Goal: Information Seeking & Learning: Check status

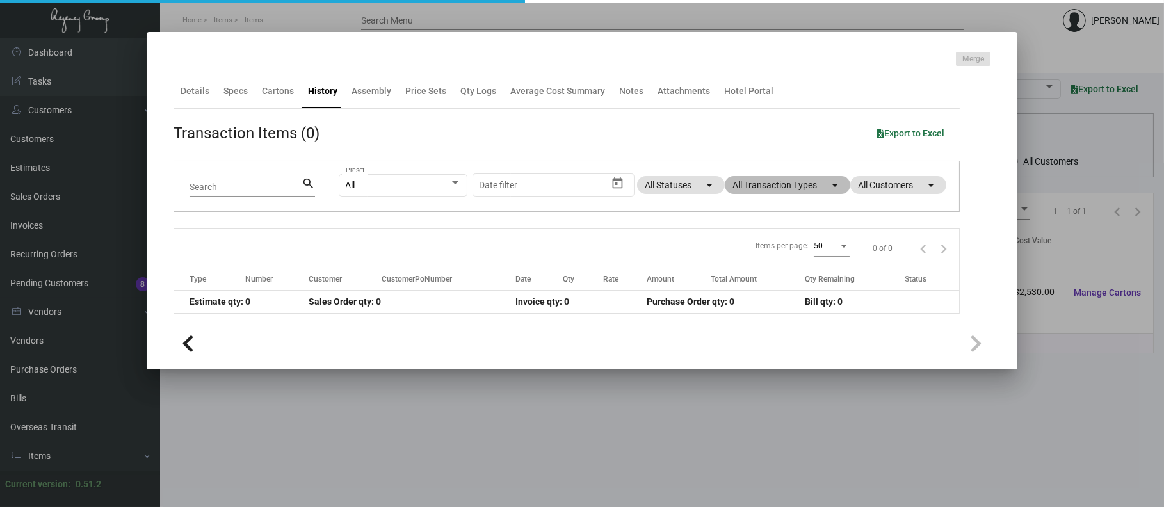
click at [751, 184] on mat-chip "All Transaction Types arrow_drop_down" at bounding box center [787, 185] width 125 height 18
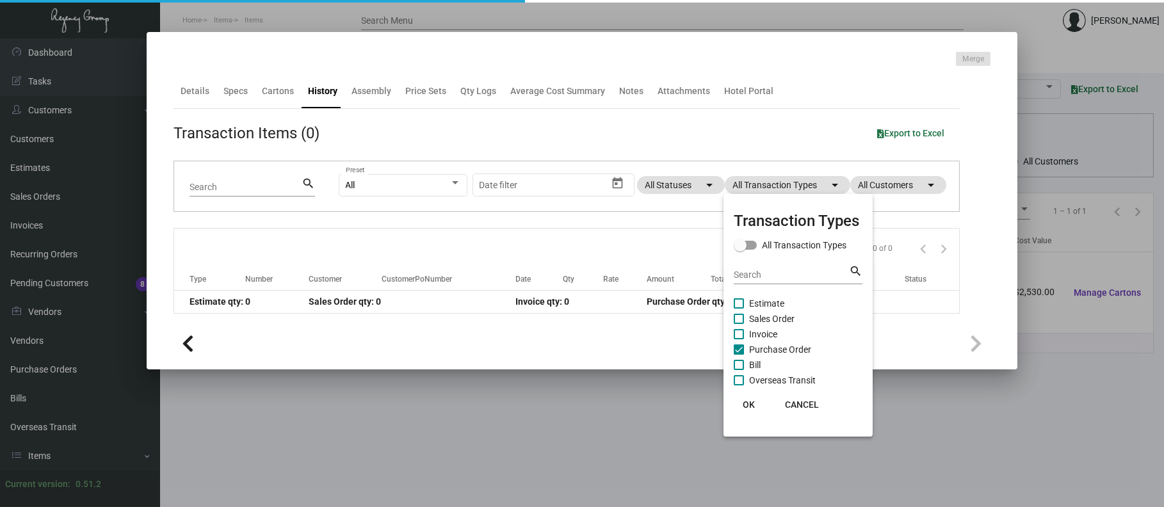
click at [753, 347] on span "Purchase Order" at bounding box center [780, 349] width 62 height 15
click at [739, 355] on input "Purchase Order" at bounding box center [738, 355] width 1 height 1
click at [753, 348] on span "Purchase Order" at bounding box center [780, 349] width 62 height 15
click at [739, 355] on input "Purchase Order" at bounding box center [738, 355] width 1 height 1
click at [753, 348] on span "Purchase Order" at bounding box center [780, 349] width 62 height 15
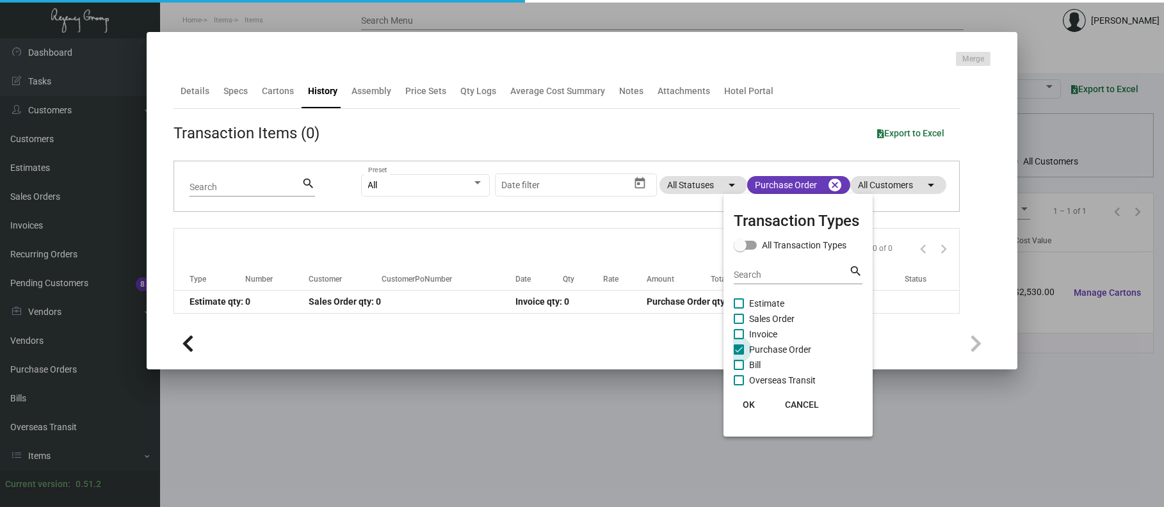
click at [739, 355] on input "Purchase Order" at bounding box center [738, 355] width 1 height 1
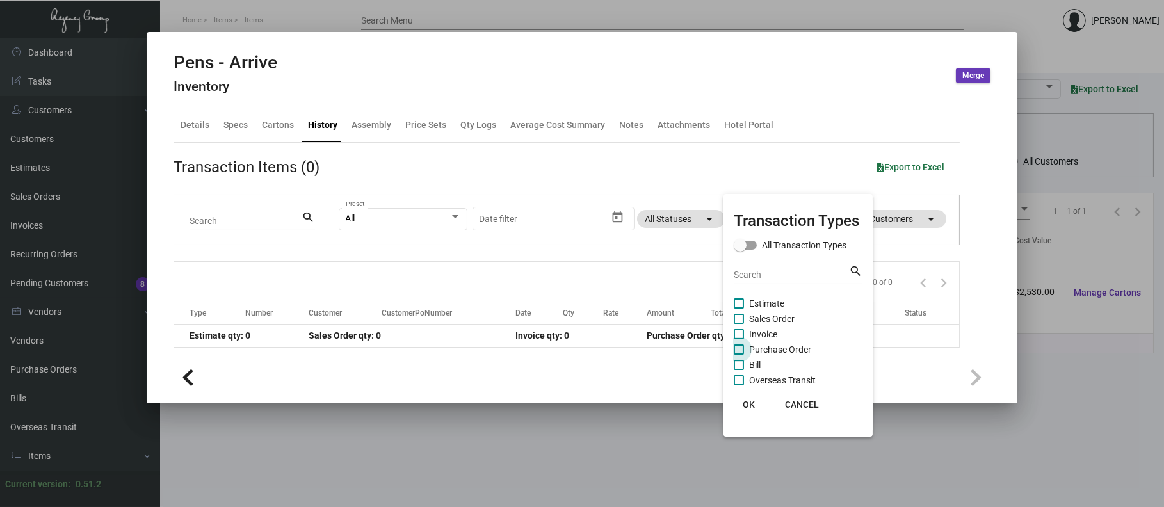
click at [753, 348] on span "Purchase Order" at bounding box center [780, 349] width 62 height 15
click at [739, 355] on input "Purchase Order" at bounding box center [738, 355] width 1 height 1
checkbox input "true"
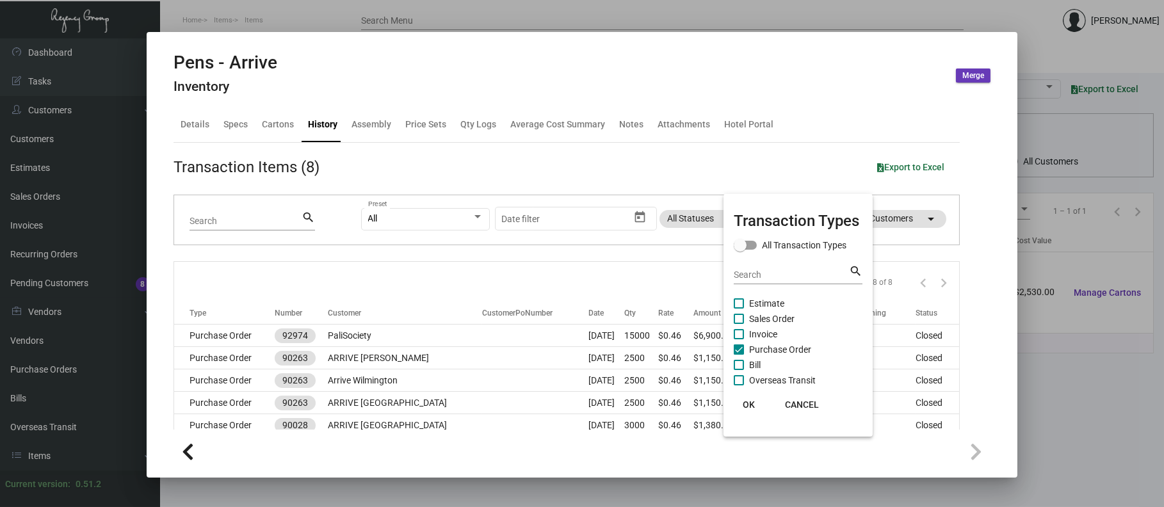
click at [424, 337] on div at bounding box center [582, 253] width 1164 height 507
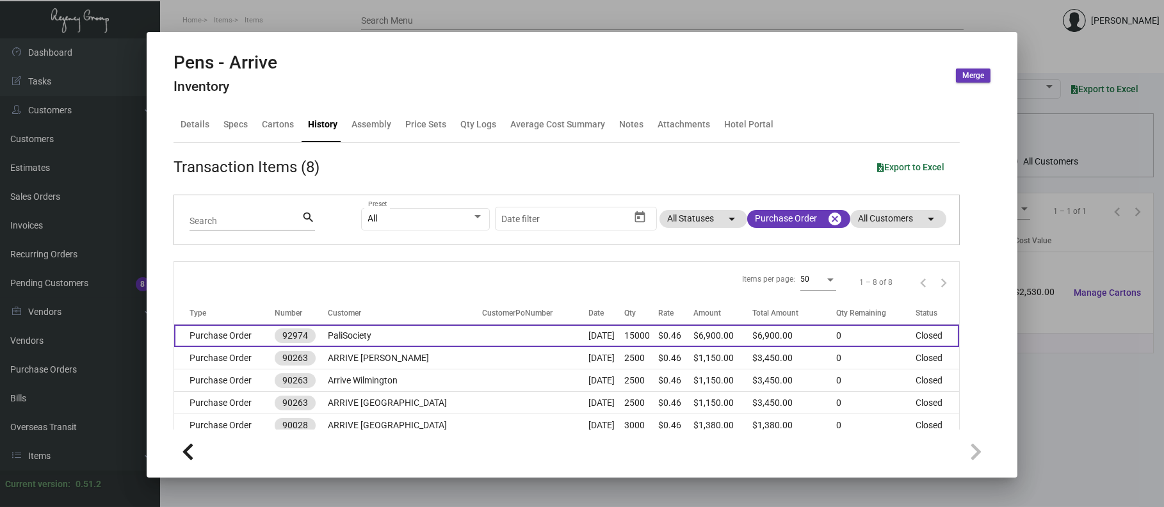
click at [421, 337] on td "PaliSociety" at bounding box center [405, 336] width 154 height 22
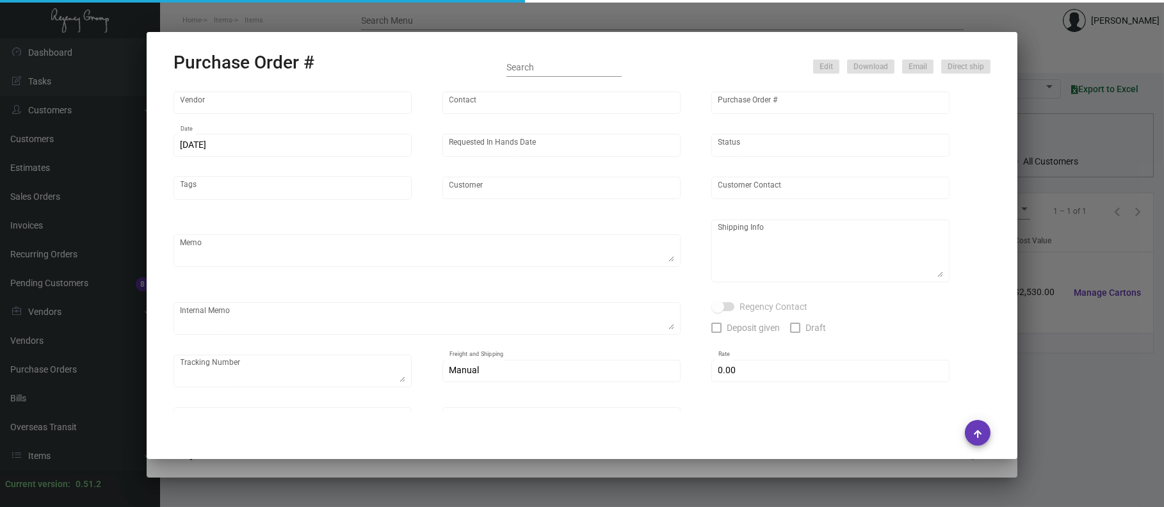
type input "[GEOGRAPHIC_DATA]"
type input "[PERSON_NAME]"
type input "92974"
type input "[DATE]"
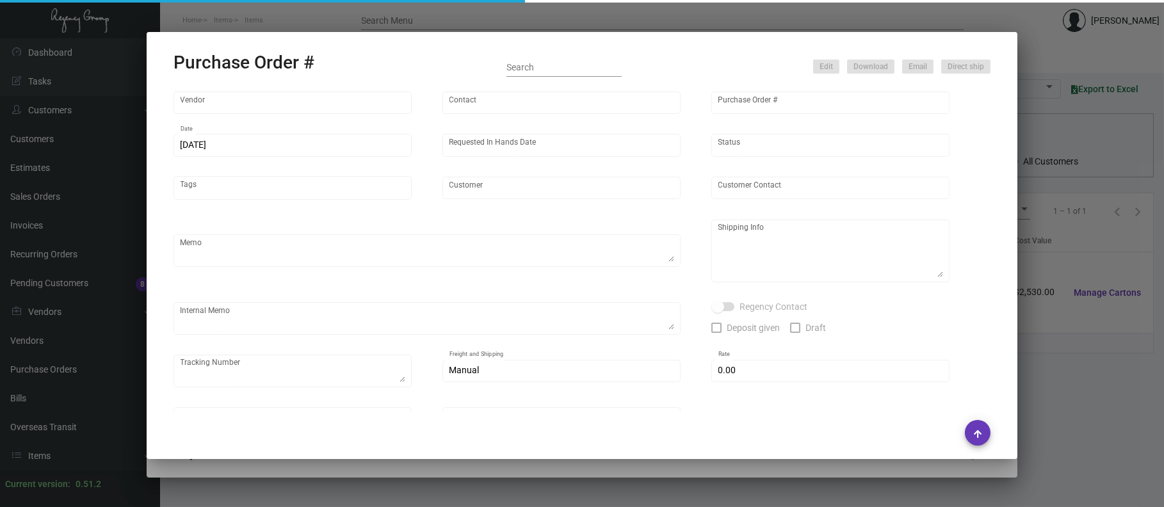
type input "PaliSociety"
type textarea "Reorder - Purchase Order #90263"
type textarea "Regency Group LA [STREET_ADDRESS]"
checkbox input "true"
type input "$ 0.00"
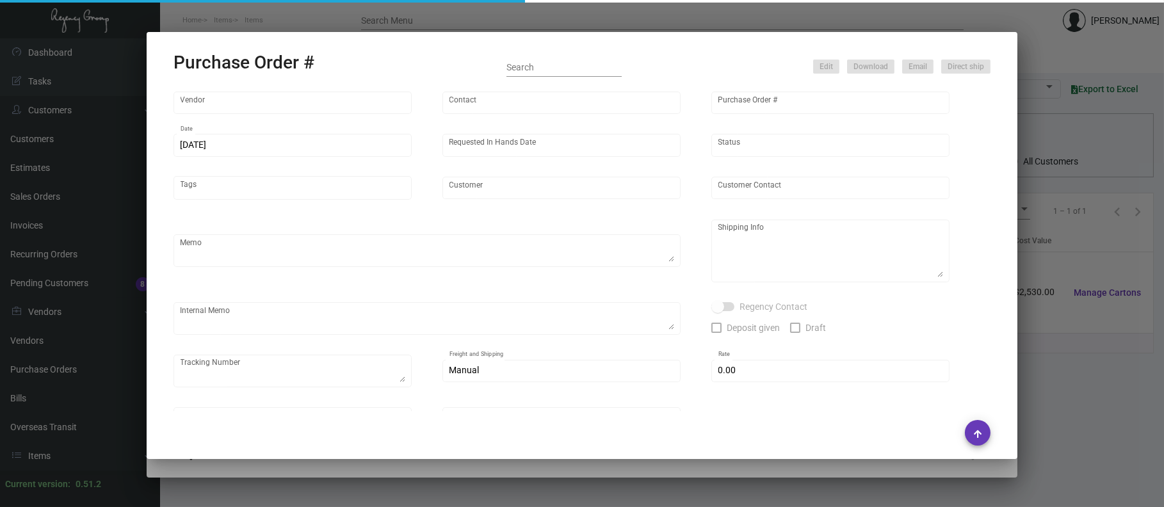
type input "United States Dollar $"
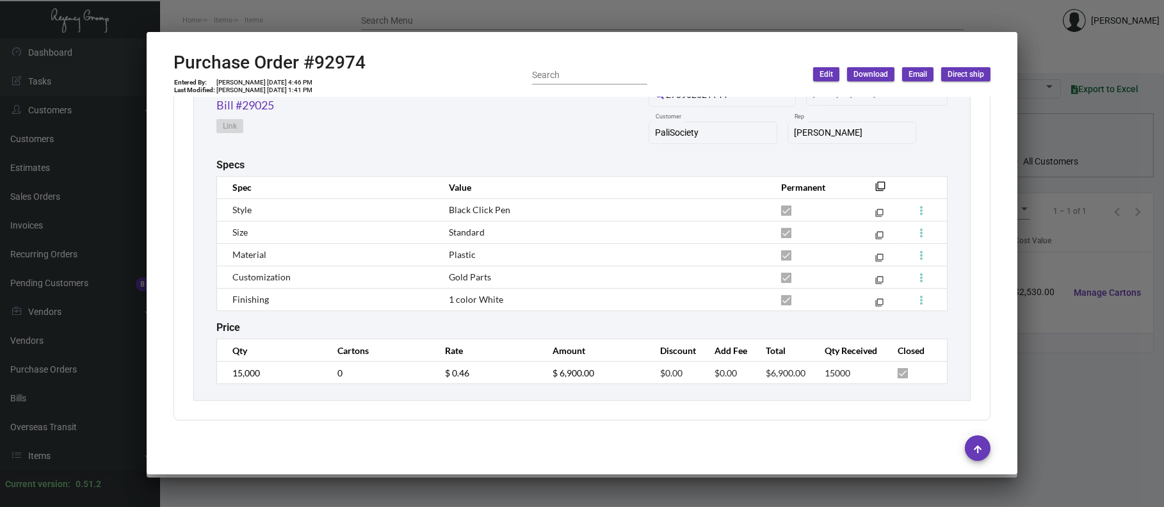
scroll to position [699, 0]
click at [326, 26] on div at bounding box center [582, 253] width 1164 height 507
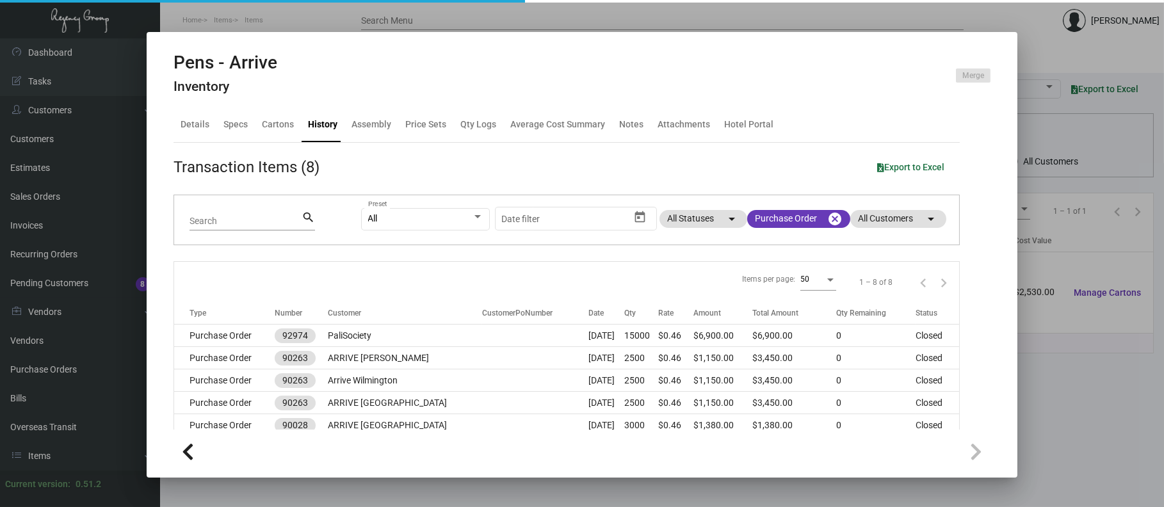
click at [321, 21] on div at bounding box center [582, 253] width 1164 height 507
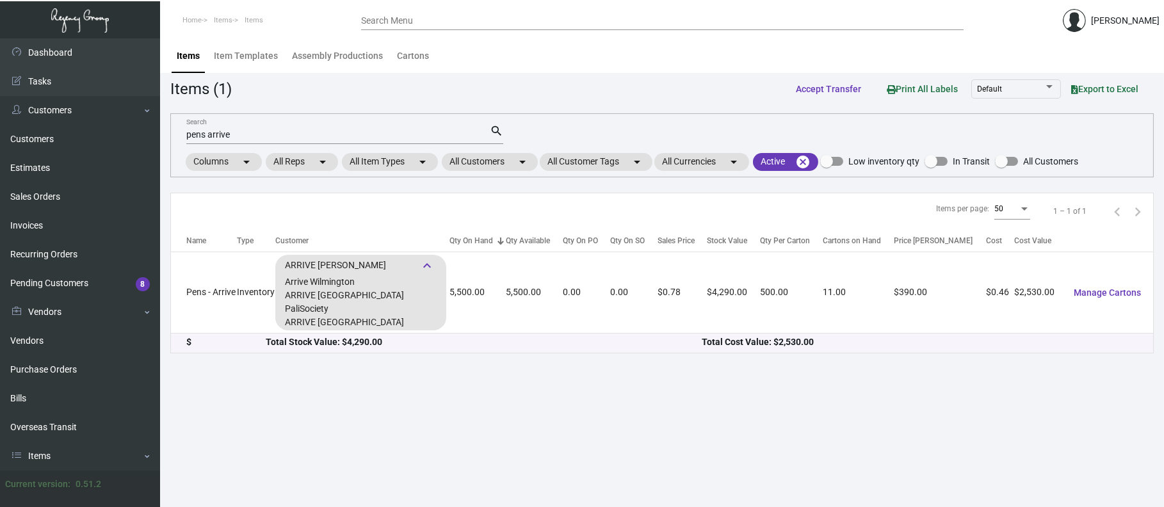
click at [293, 131] on input "pens arrive" at bounding box center [337, 135] width 303 height 10
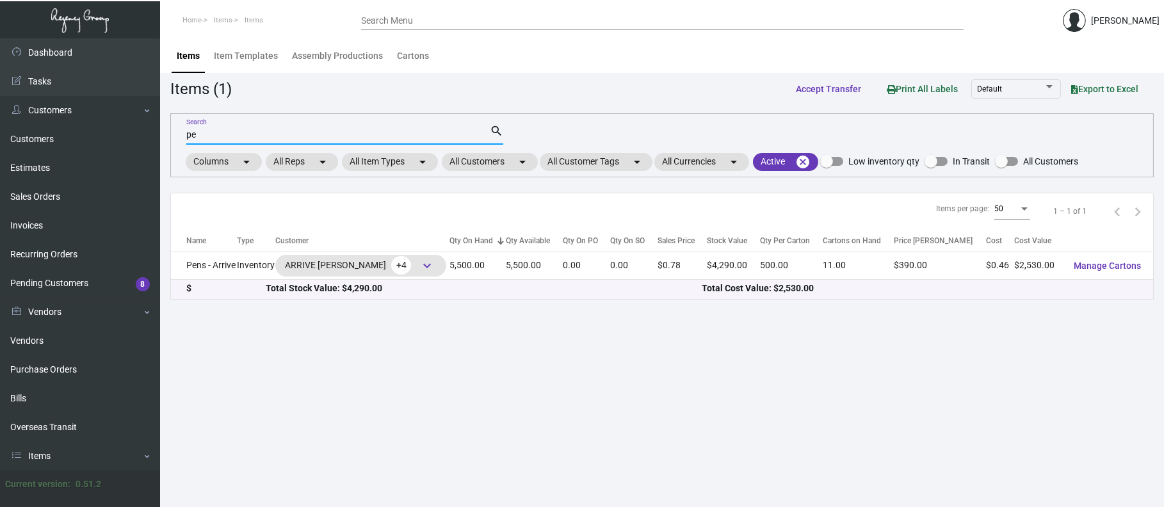
type input "p"
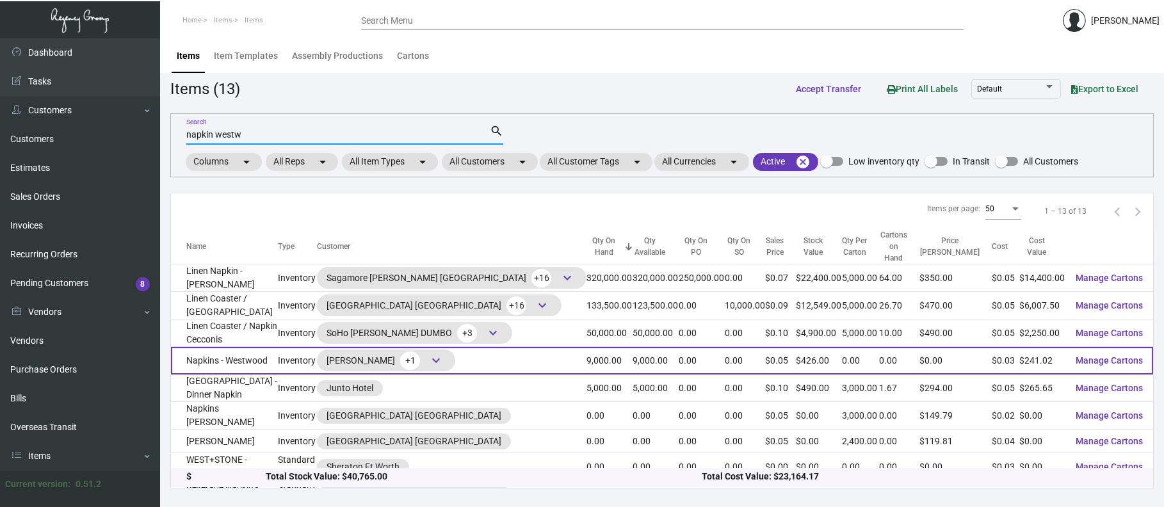
type input "napkin westw"
click at [440, 353] on span "keyboard_arrow_down" at bounding box center [435, 360] width 15 height 15
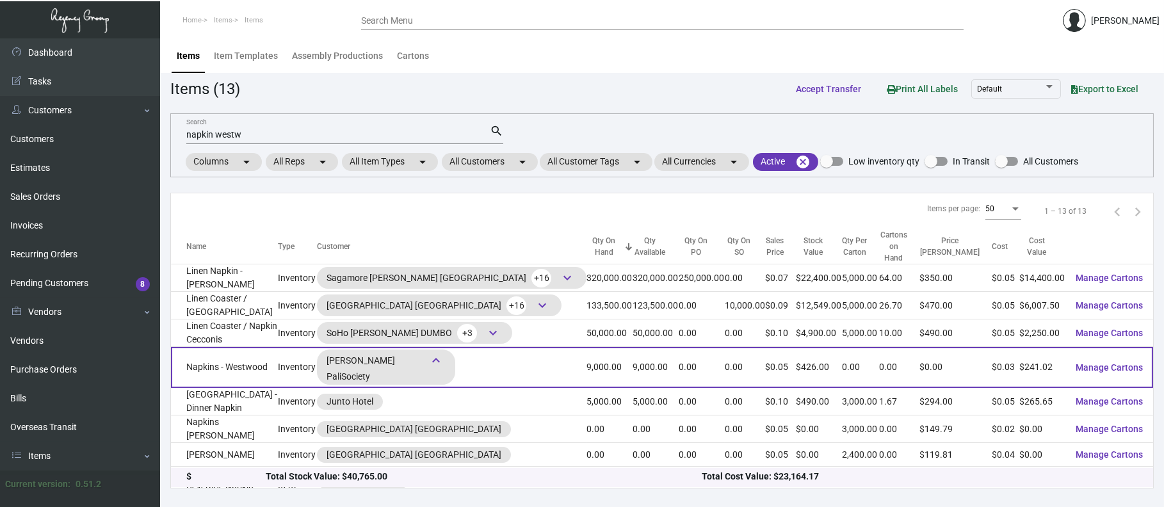
click at [227, 353] on td "Napkins - Westwood" at bounding box center [224, 367] width 107 height 41
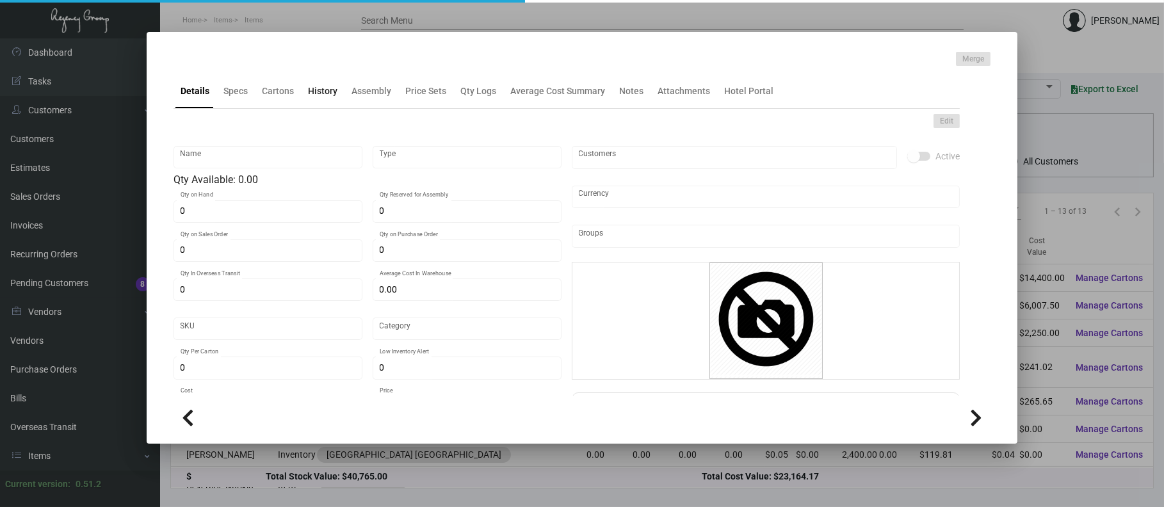
click at [328, 86] on div "History" at bounding box center [322, 90] width 29 height 13
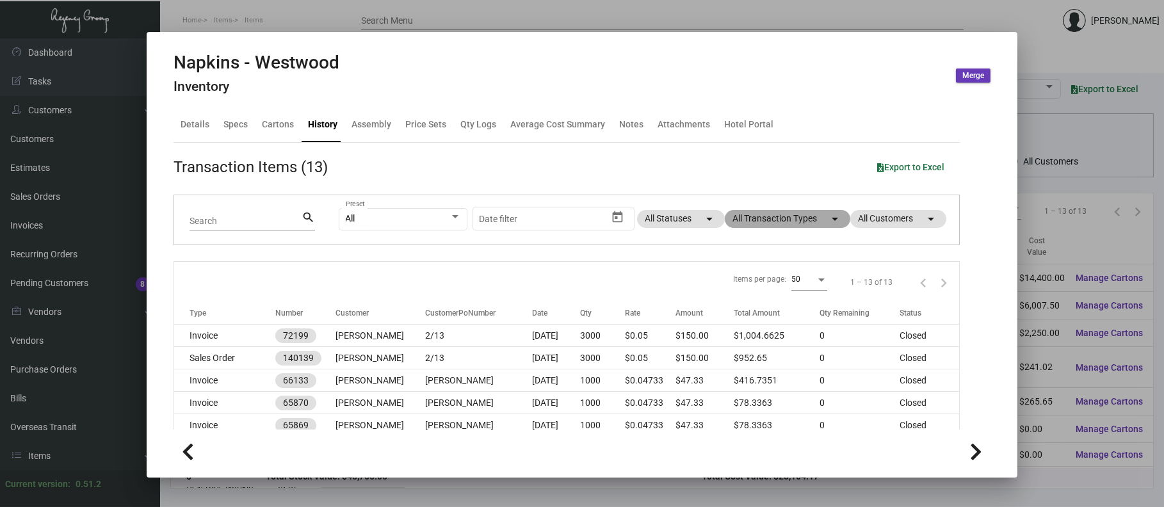
click at [761, 218] on mat-chip "All Transaction Types arrow_drop_down" at bounding box center [787, 219] width 125 height 18
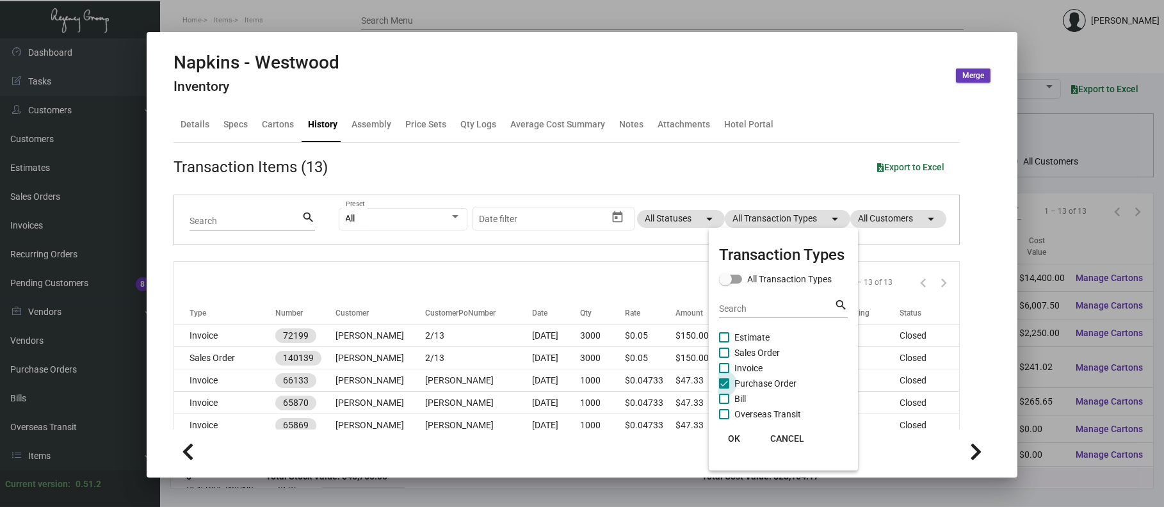
click at [765, 388] on span "Purchase Order" at bounding box center [765, 383] width 62 height 15
click at [724, 389] on input "Purchase Order" at bounding box center [723, 389] width 1 height 1
click at [769, 387] on span "Purchase Order" at bounding box center [765, 383] width 62 height 15
click at [724, 389] on input "Purchase Order" at bounding box center [723, 389] width 1 height 1
checkbox input "true"
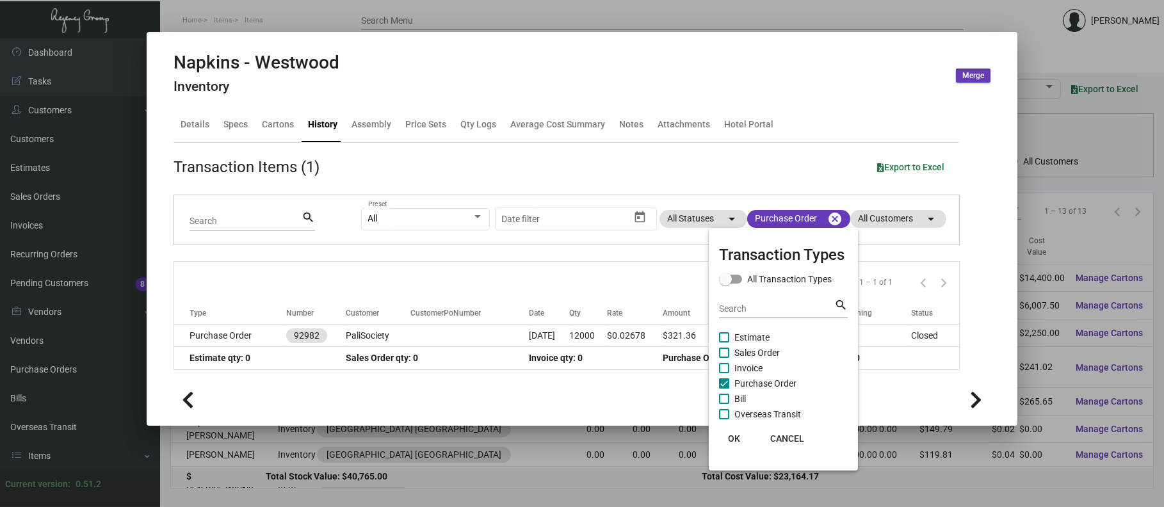
click at [368, 343] on div at bounding box center [582, 253] width 1164 height 507
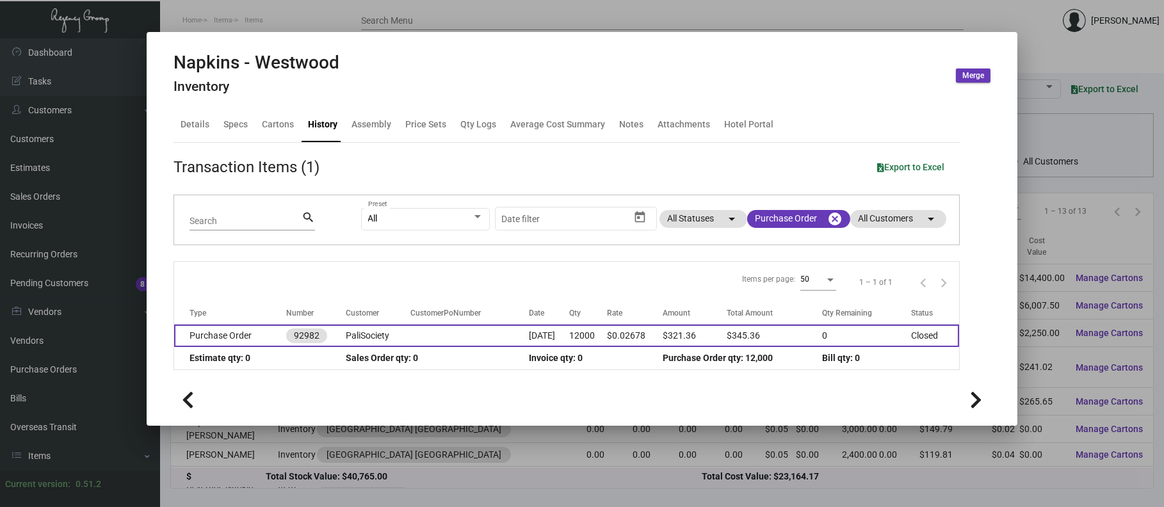
click at [362, 335] on td "PaliSociety" at bounding box center [378, 336] width 65 height 22
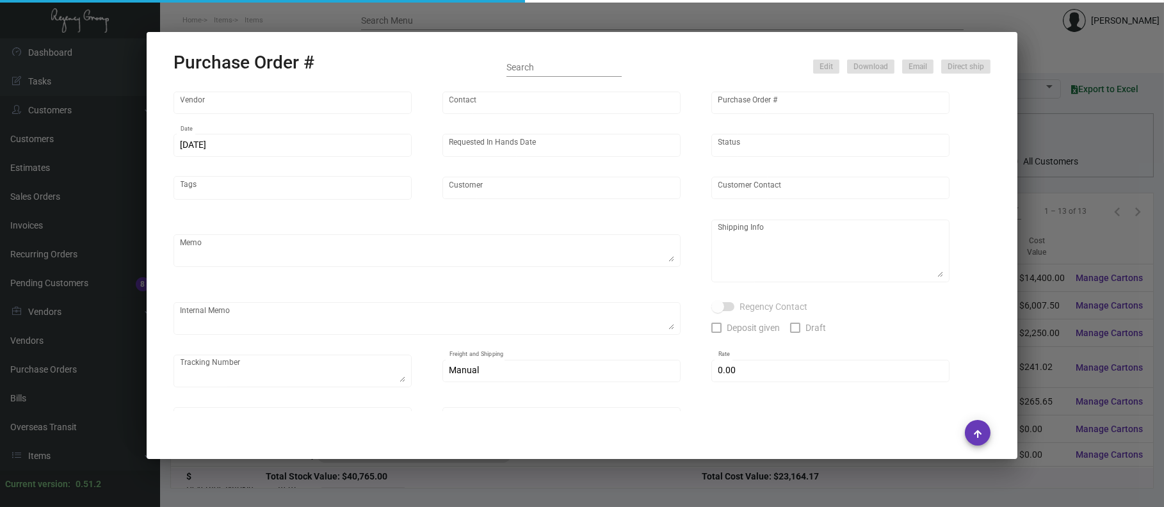
type input "Napkins Only"
type input "[PERSON_NAME]"
type input "92982"
type input "[DATE]"
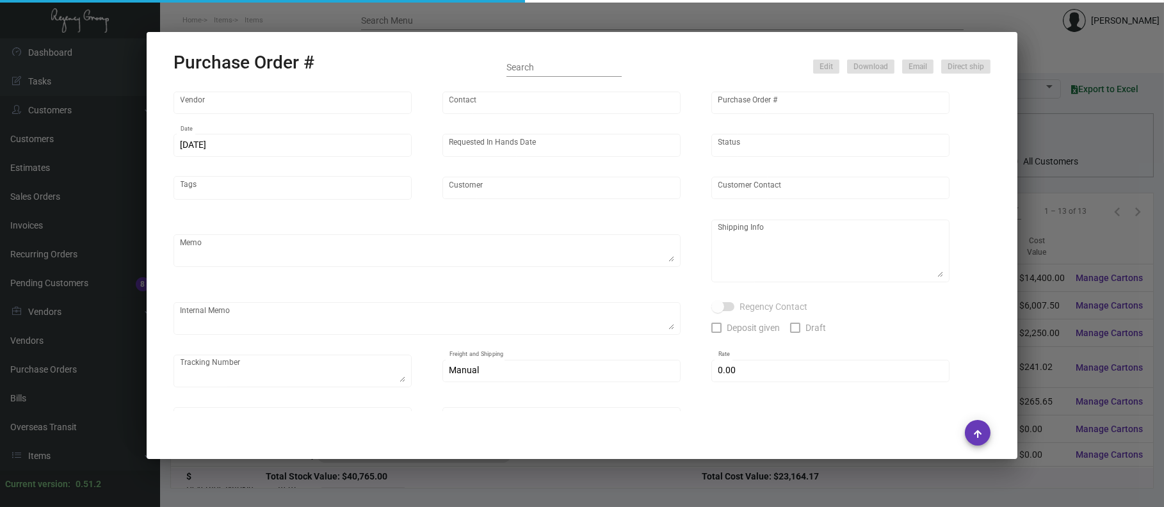
type input "PaliSociety"
type textarea "Please send proof for approval! LMK shipping freight before sending! - 24k pric…"
type textarea "Regency Group LA [STREET_ADDRESS]"
checkbox input "true"
type input "$ 0.00"
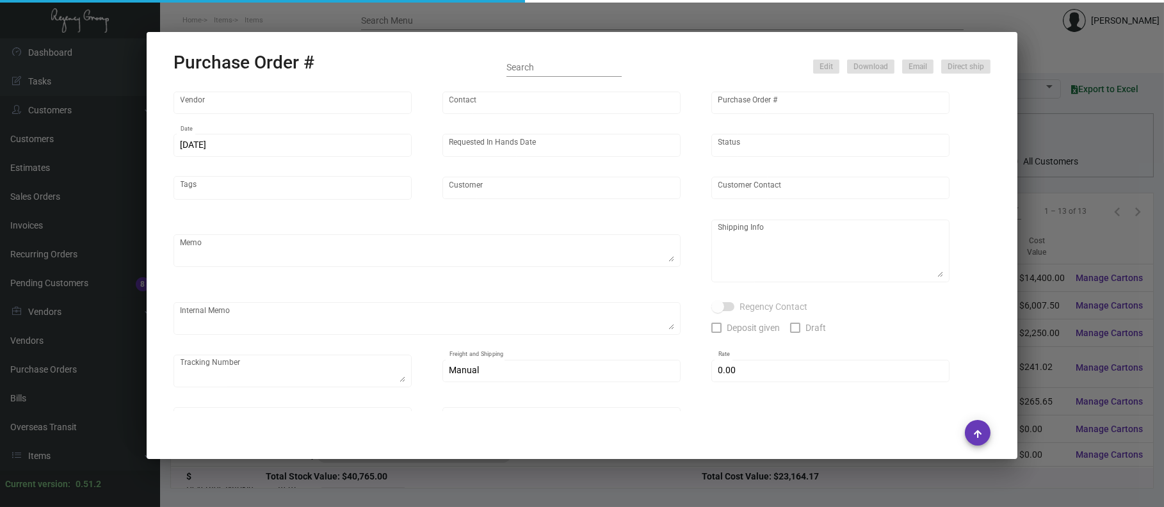
type input "United States Dollar $"
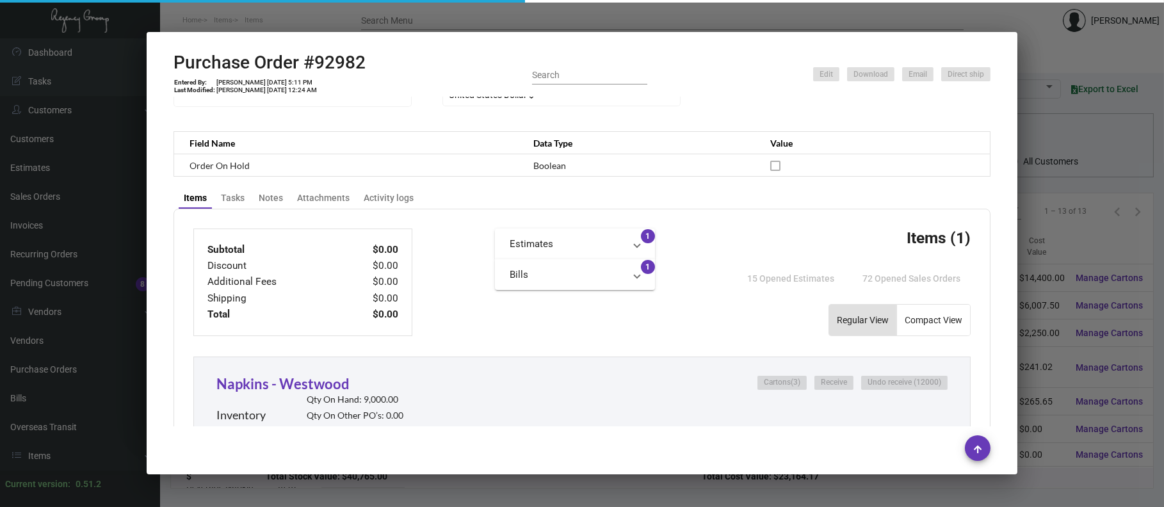
scroll to position [360, 0]
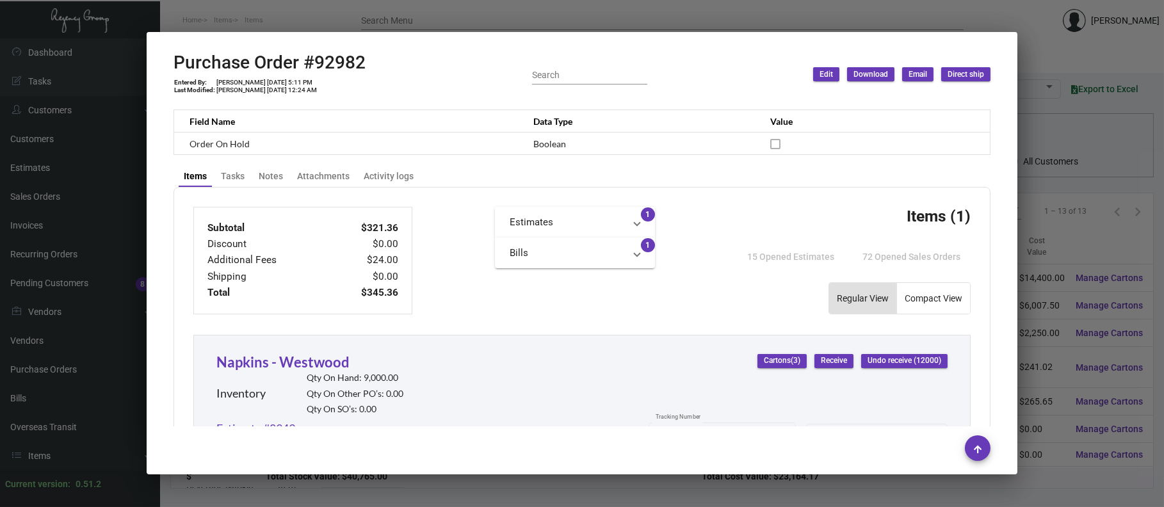
click at [239, 8] on div at bounding box center [582, 253] width 1164 height 507
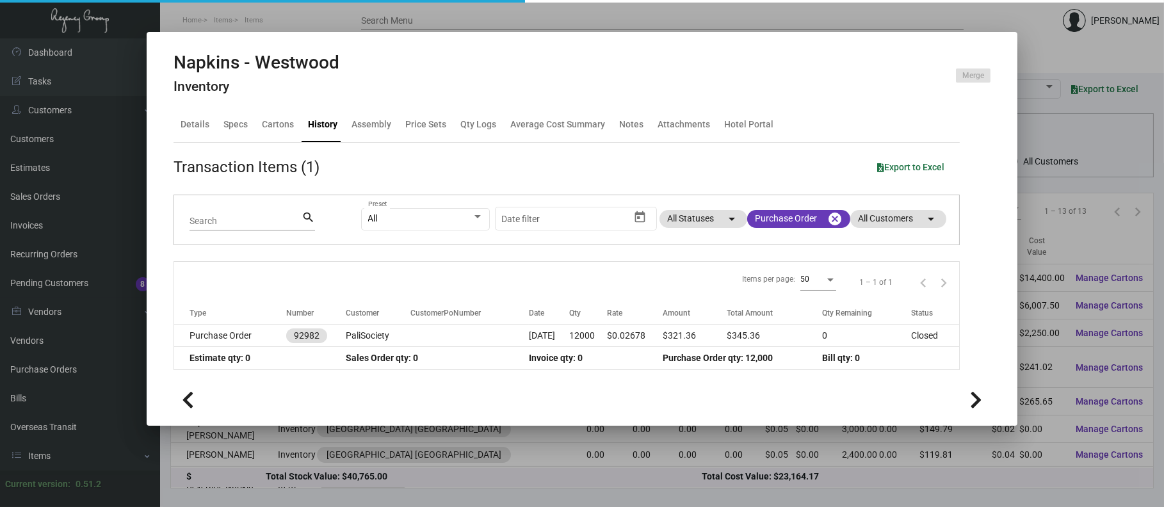
click at [239, 12] on div at bounding box center [582, 253] width 1164 height 507
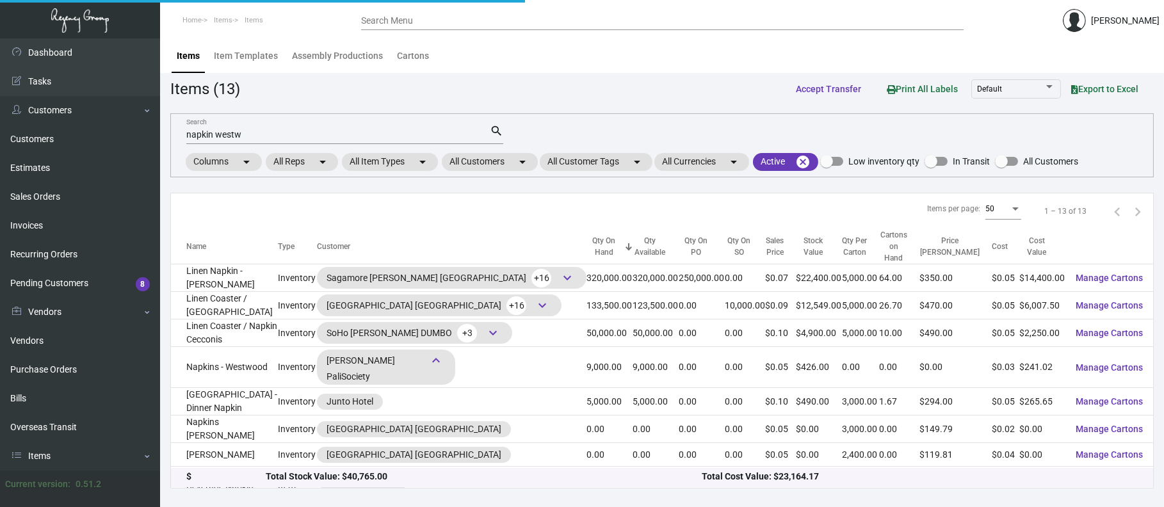
click at [247, 134] on input "napkin westw" at bounding box center [337, 135] width 303 height 10
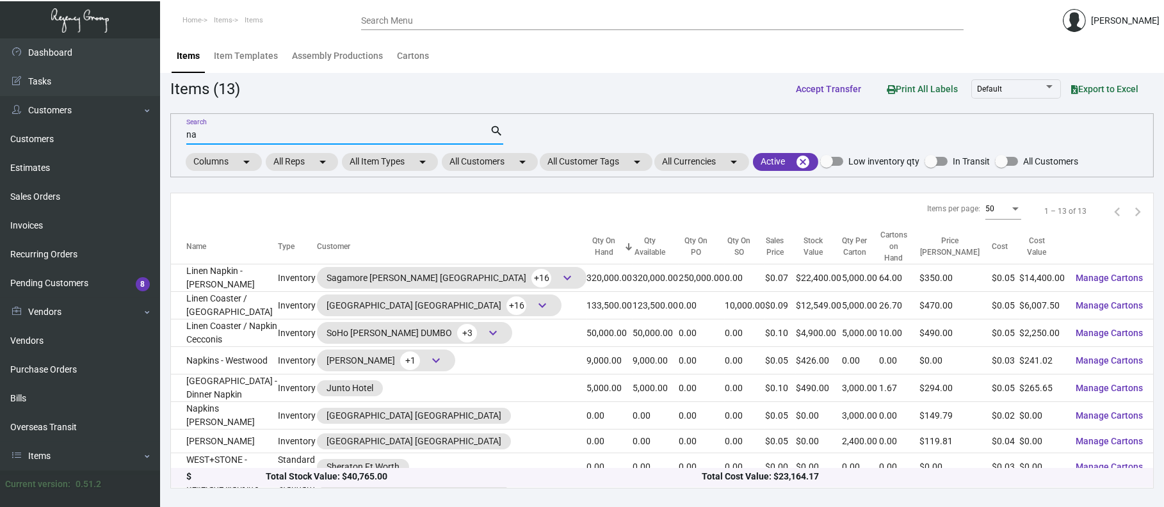
type input "n"
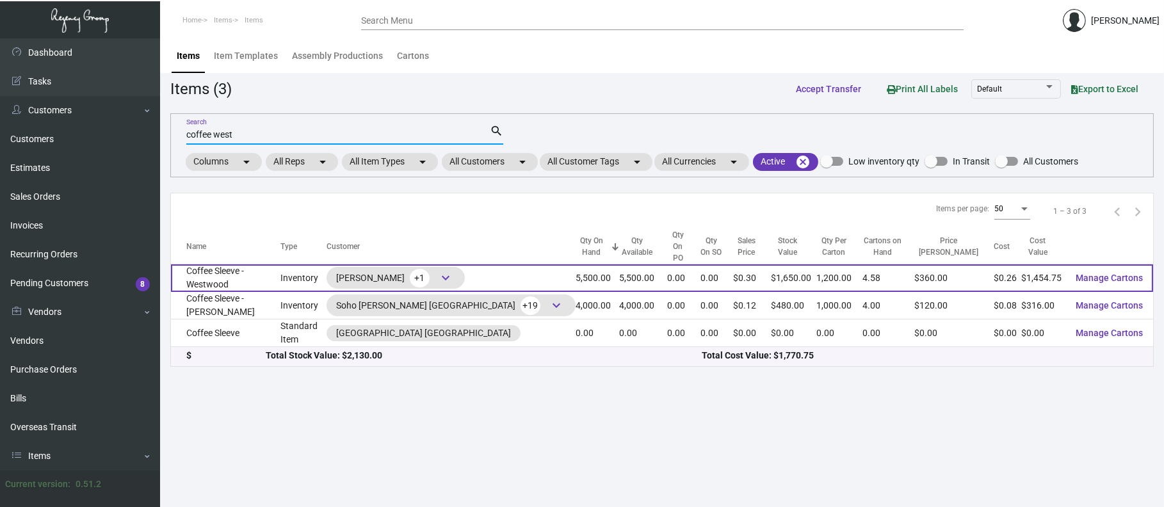
type input "coffee west"
click at [446, 270] on span "keyboard_arrow_down" at bounding box center [445, 277] width 15 height 15
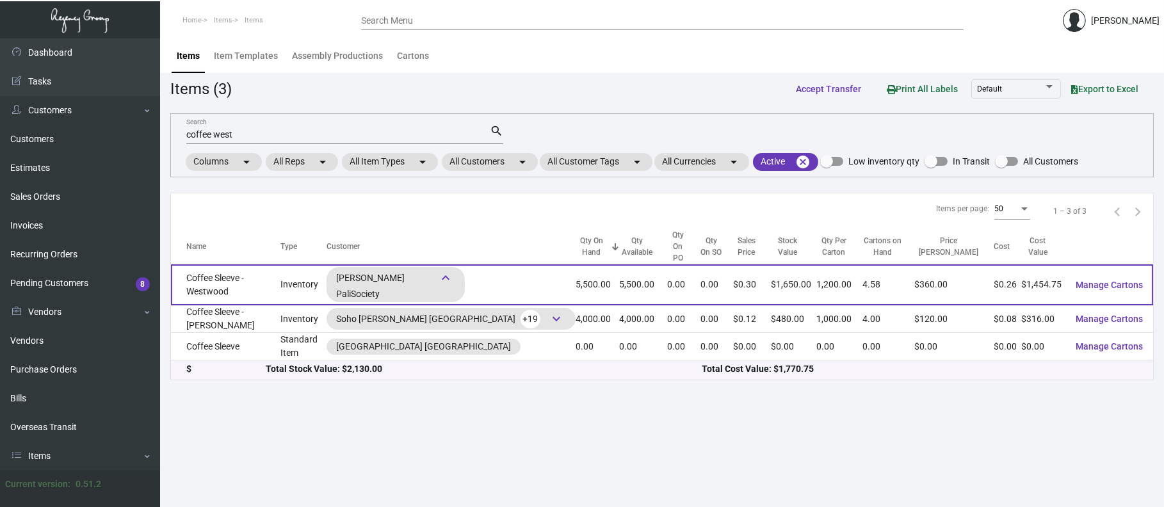
click at [227, 264] on td "Coffee Sleeve - Westwood" at bounding box center [225, 284] width 109 height 41
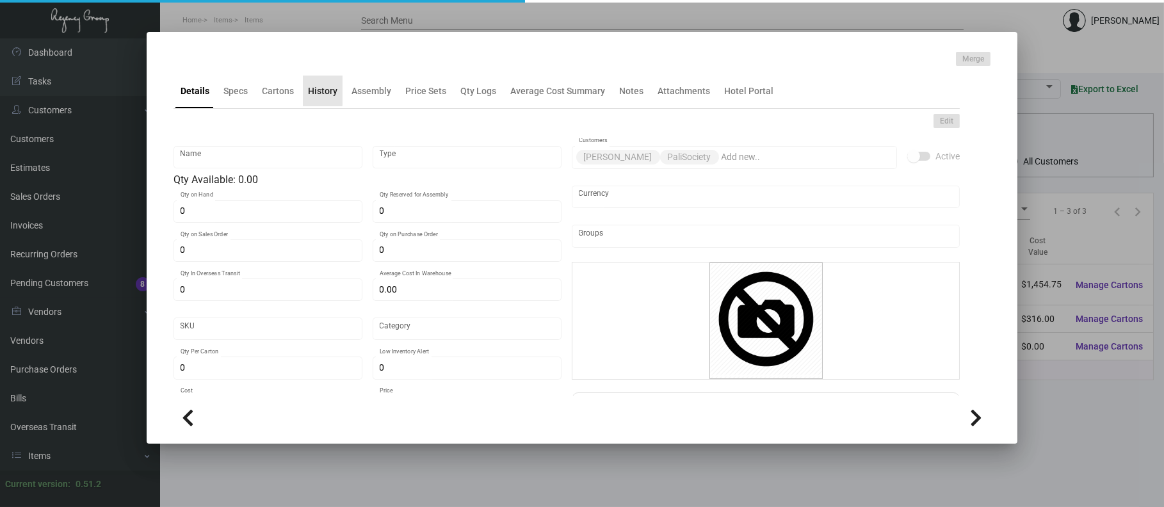
click at [305, 82] on div "History" at bounding box center [323, 91] width 40 height 31
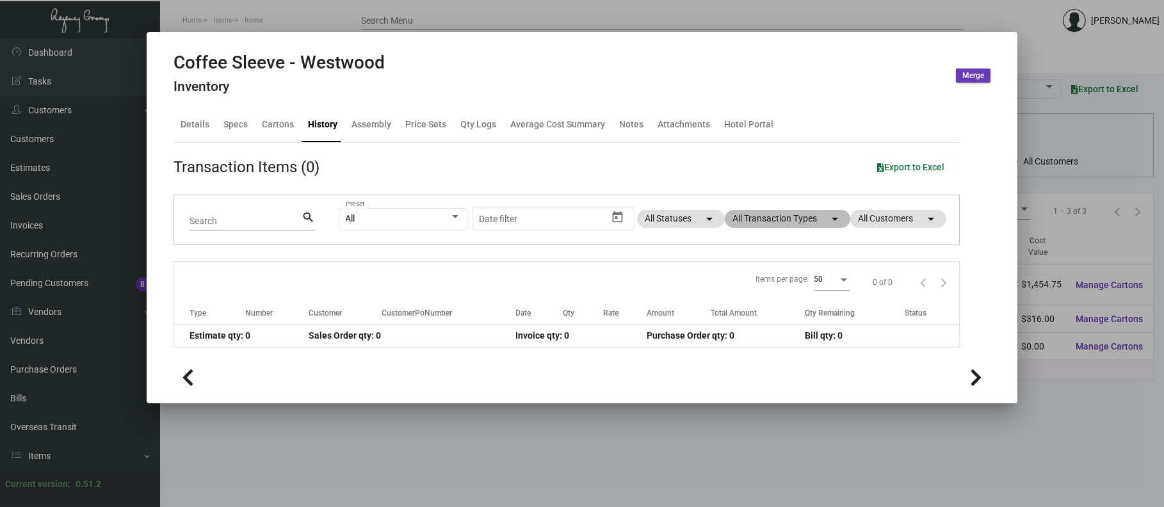
click at [780, 216] on mat-chip "All Transaction Types arrow_drop_down" at bounding box center [787, 219] width 125 height 18
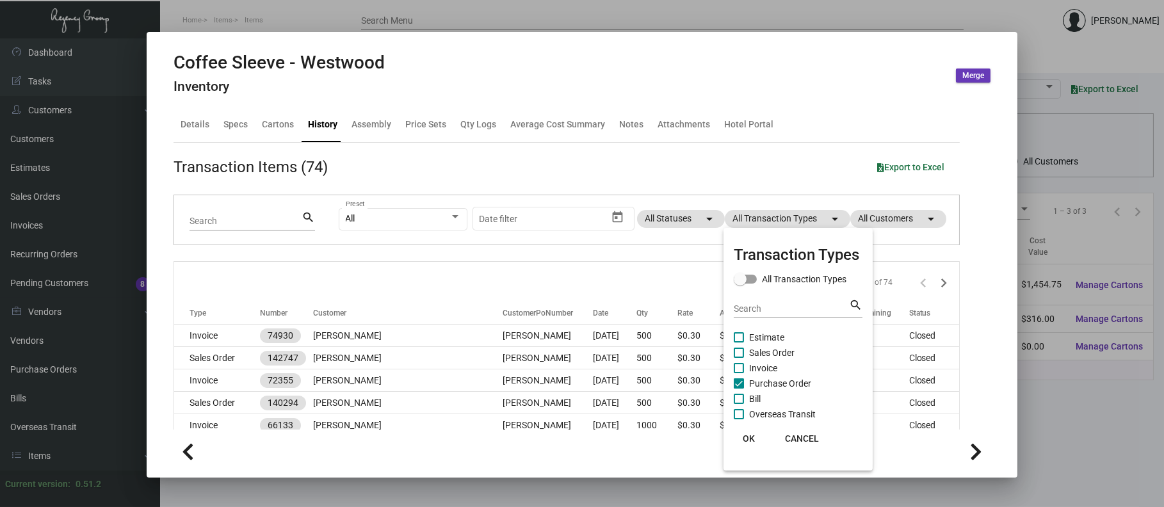
click at [761, 383] on span "Purchase Order" at bounding box center [780, 383] width 62 height 15
click at [739, 389] on input "Purchase Order" at bounding box center [738, 389] width 1 height 1
click at [762, 378] on span "Purchase Order" at bounding box center [780, 383] width 62 height 15
click at [739, 389] on input "Purchase Order" at bounding box center [738, 389] width 1 height 1
checkbox input "true"
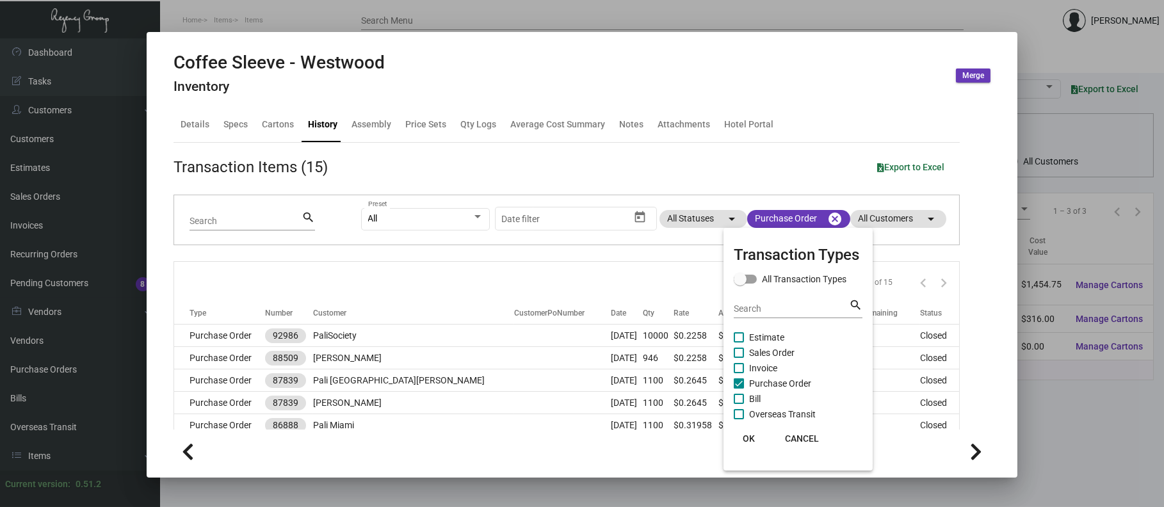
click at [391, 337] on div at bounding box center [582, 253] width 1164 height 507
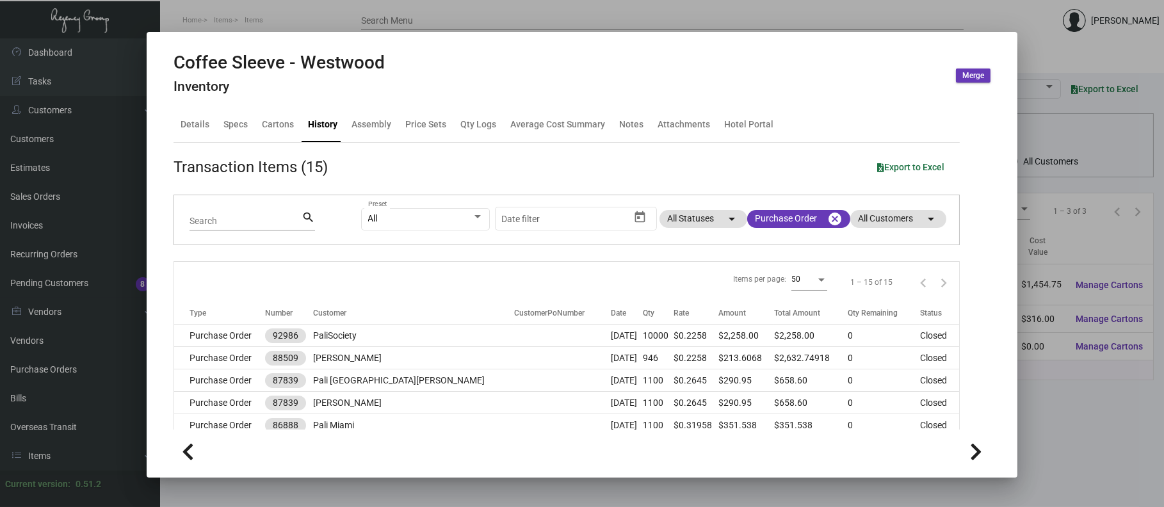
click at [391, 337] on td "PaliSociety" at bounding box center [413, 336] width 201 height 22
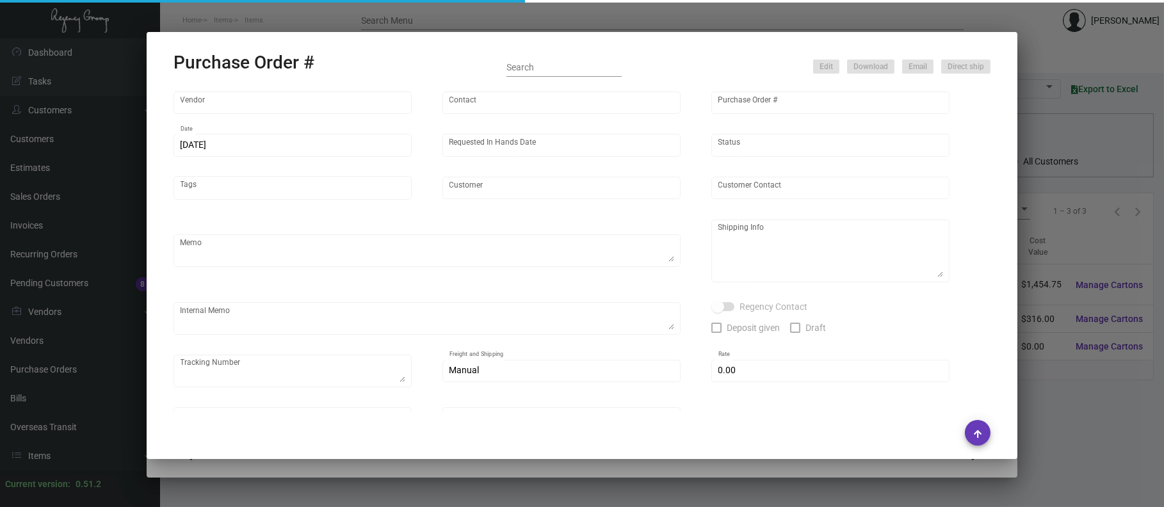
type input "Herald Printing Ltd."
type input "[PERSON_NAME]"
type input "92986"
type input "[DATE]"
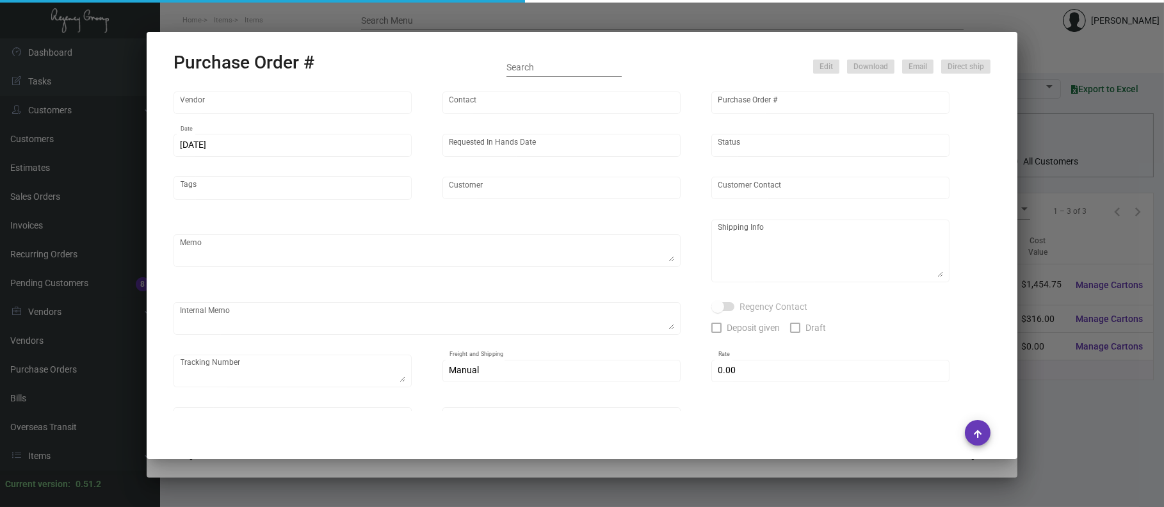
type input "PaliSociety"
type textarea "Reorder (new stock) - Purchase Order #88509 / Quote# Q94217-1"
type textarea "Regency Group LA [STREET_ADDRESS]"
checkbox input "true"
type input "$ 0.00"
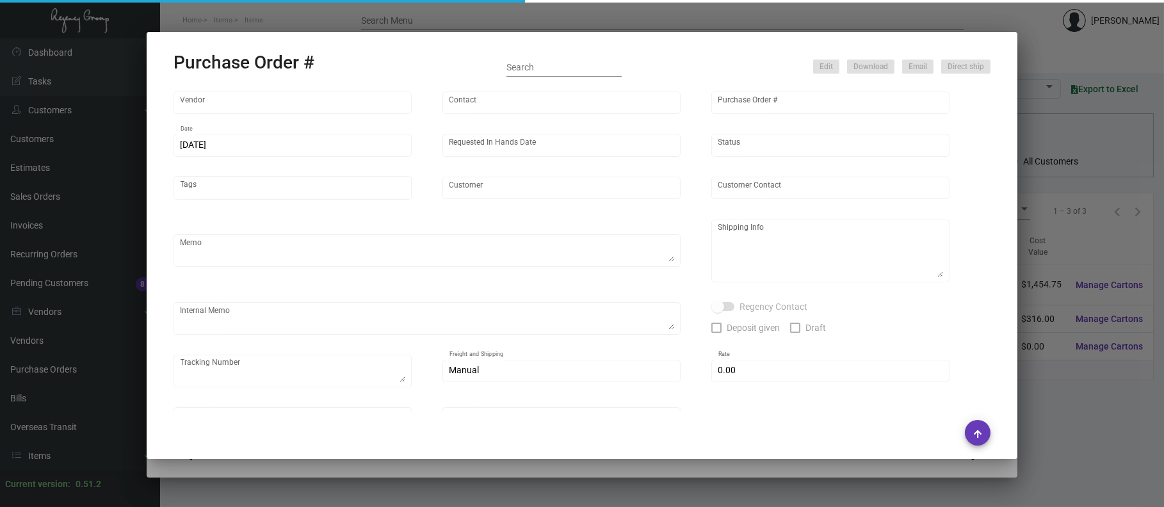
type input "United States Dollar $"
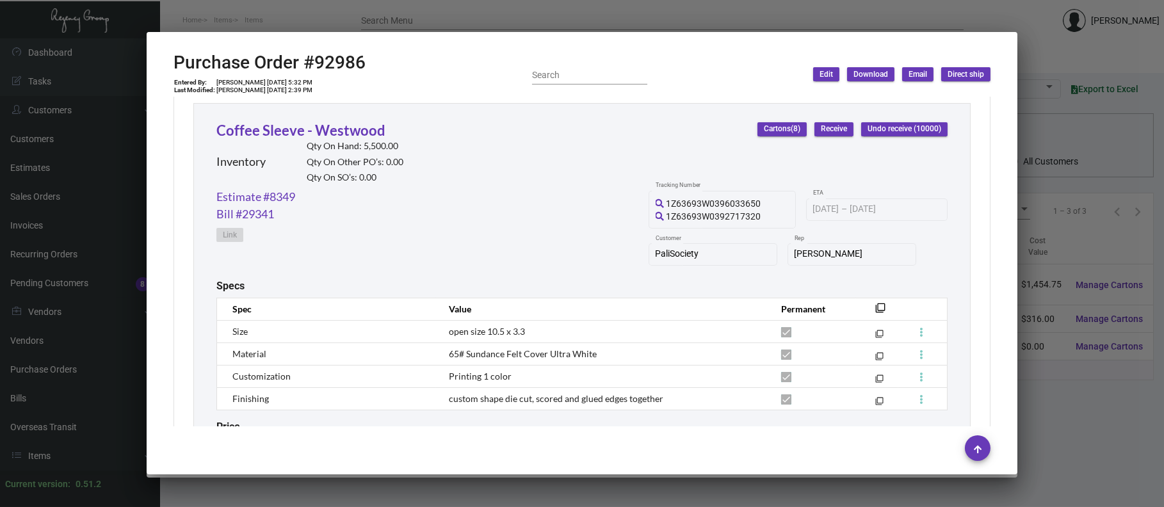
scroll to position [691, 0]
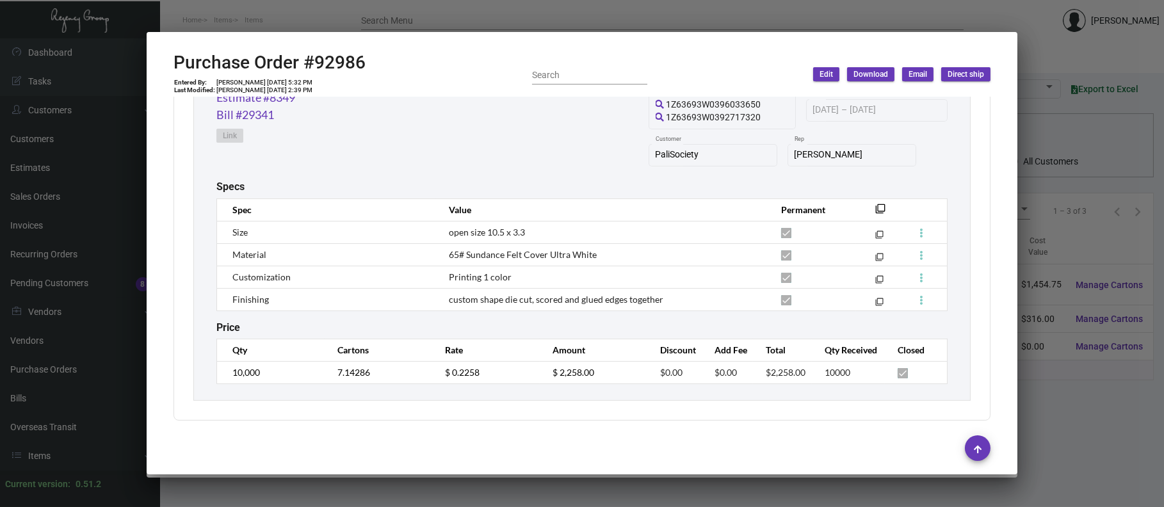
click at [257, 28] on div at bounding box center [582, 253] width 1164 height 507
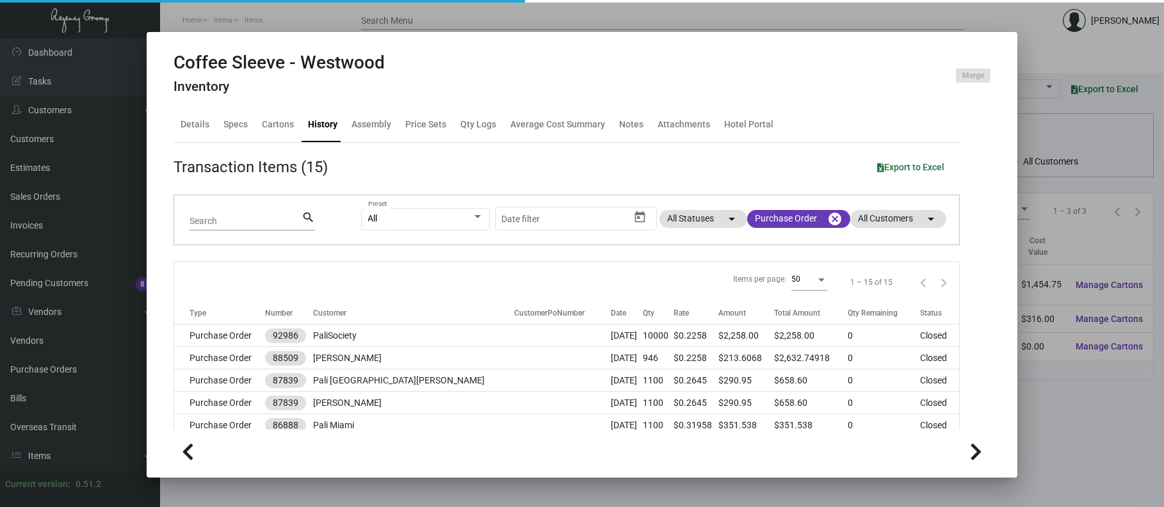
click at [257, 28] on div at bounding box center [582, 253] width 1164 height 507
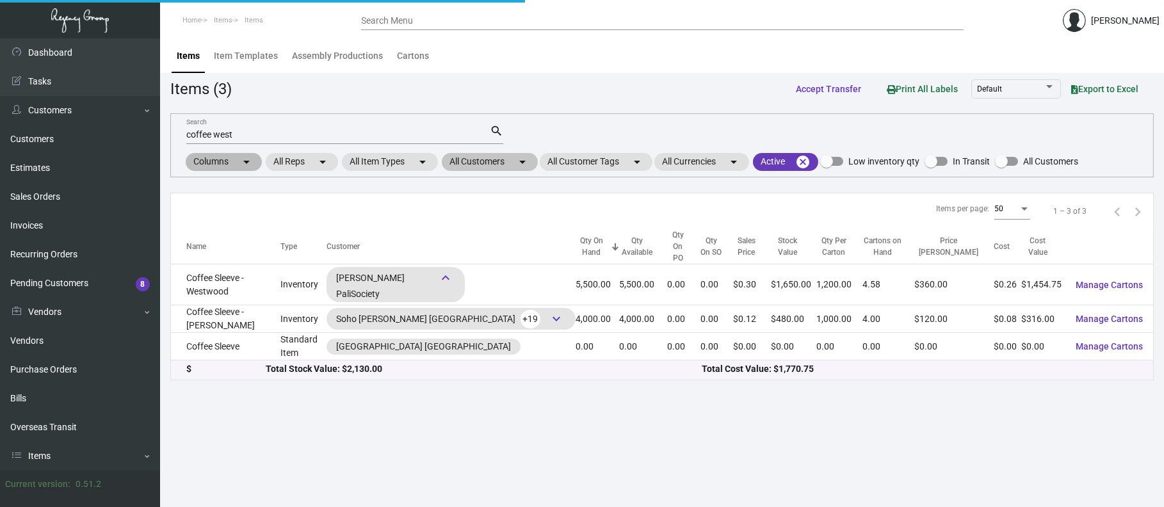
click at [524, 170] on div "Columns arrow_drop_down All Reps arrow_drop_down All Item Types arrow_drop_down…" at bounding box center [631, 162] width 894 height 22
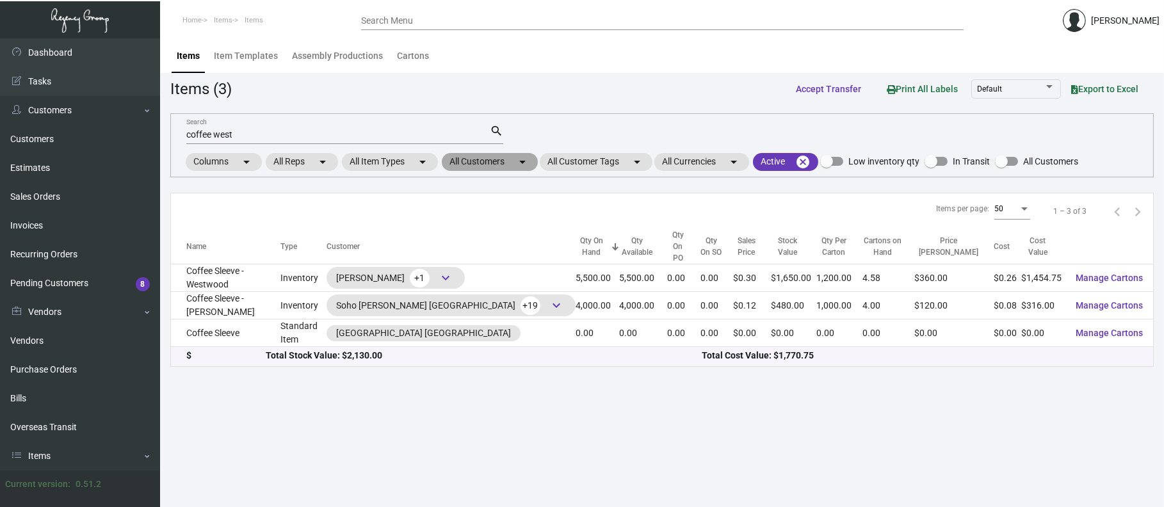
click at [470, 163] on mat-chip "All Customers arrow_drop_down" at bounding box center [490, 162] width 96 height 18
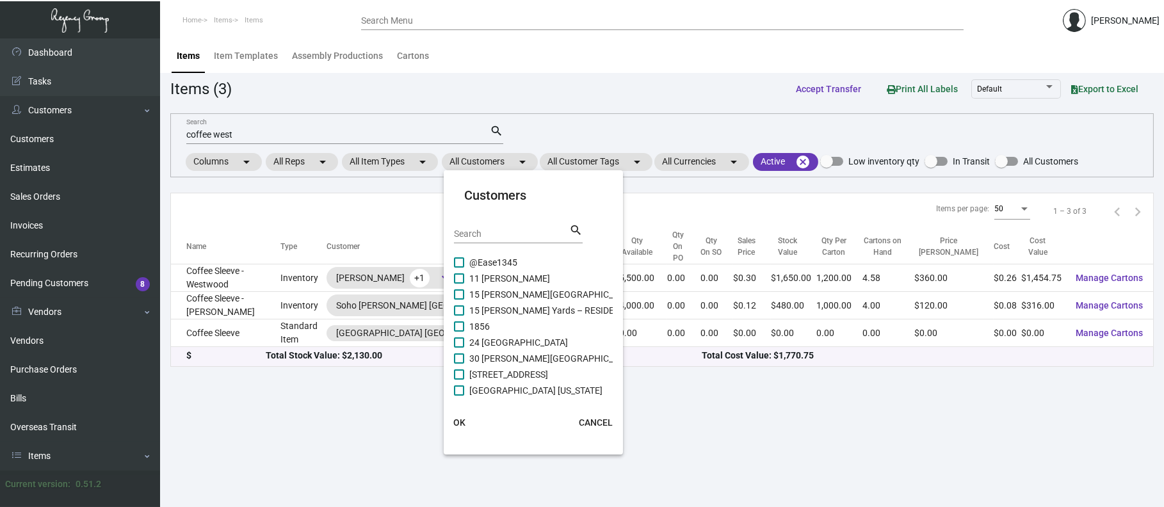
click at [466, 235] on input "Search" at bounding box center [511, 234] width 115 height 10
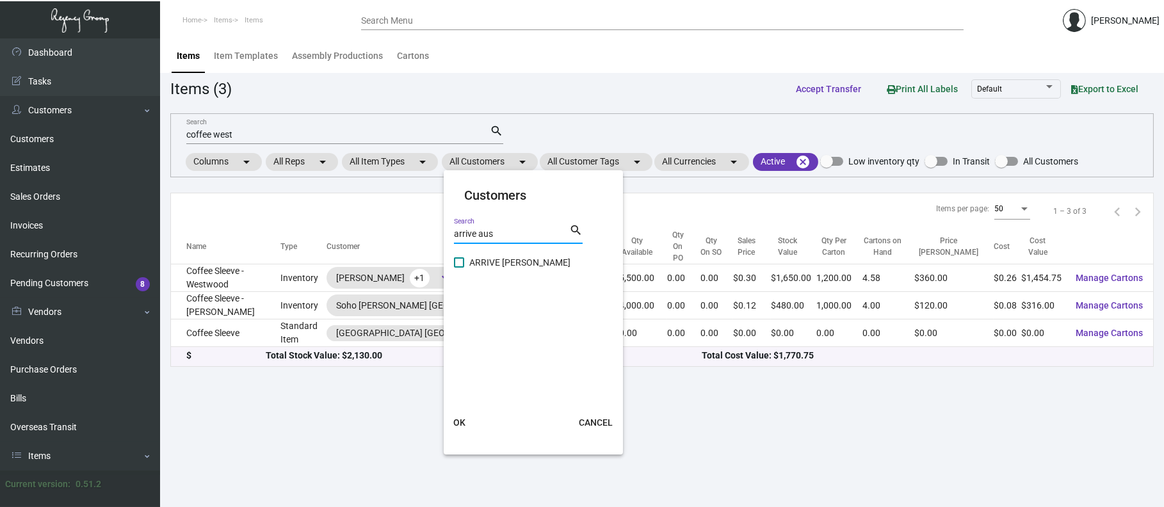
type input "arrive aus"
click at [513, 260] on span "ARRIVE [PERSON_NAME]" at bounding box center [519, 262] width 101 height 15
click at [459, 268] on input "ARRIVE [PERSON_NAME]" at bounding box center [458, 268] width 1 height 1
checkbox input "true"
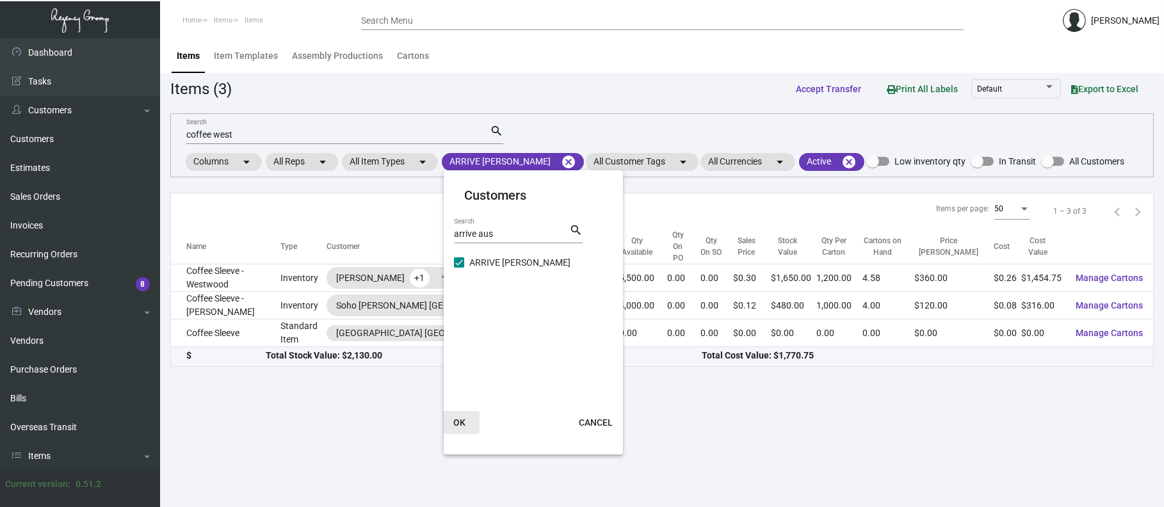
click at [462, 412] on button "OK" at bounding box center [458, 422] width 41 height 23
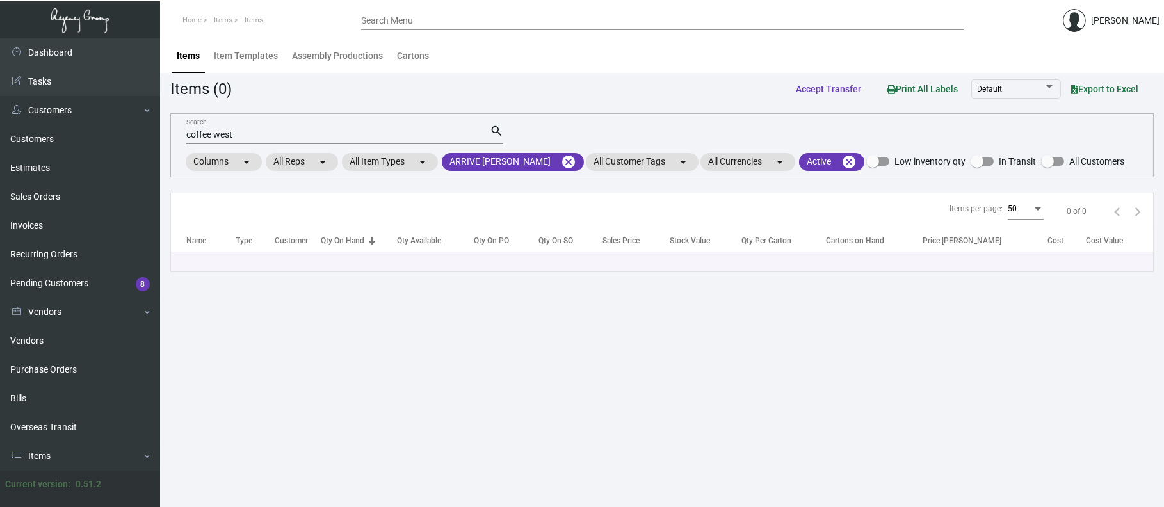
click at [306, 141] on div "coffee west Search" at bounding box center [337, 134] width 303 height 20
type input "c"
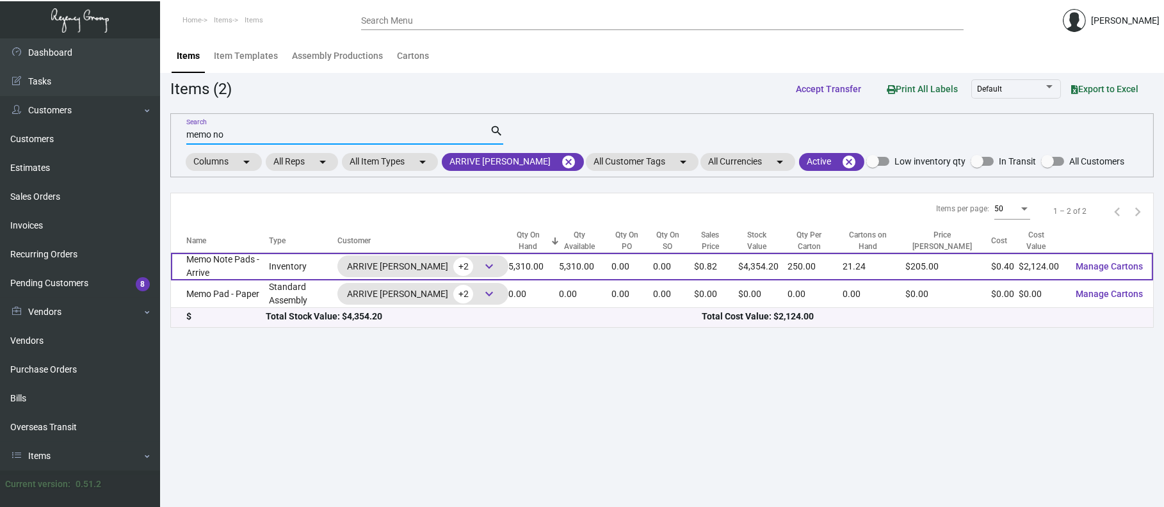
type input "memo no"
click at [453, 271] on span "+2" at bounding box center [463, 266] width 20 height 19
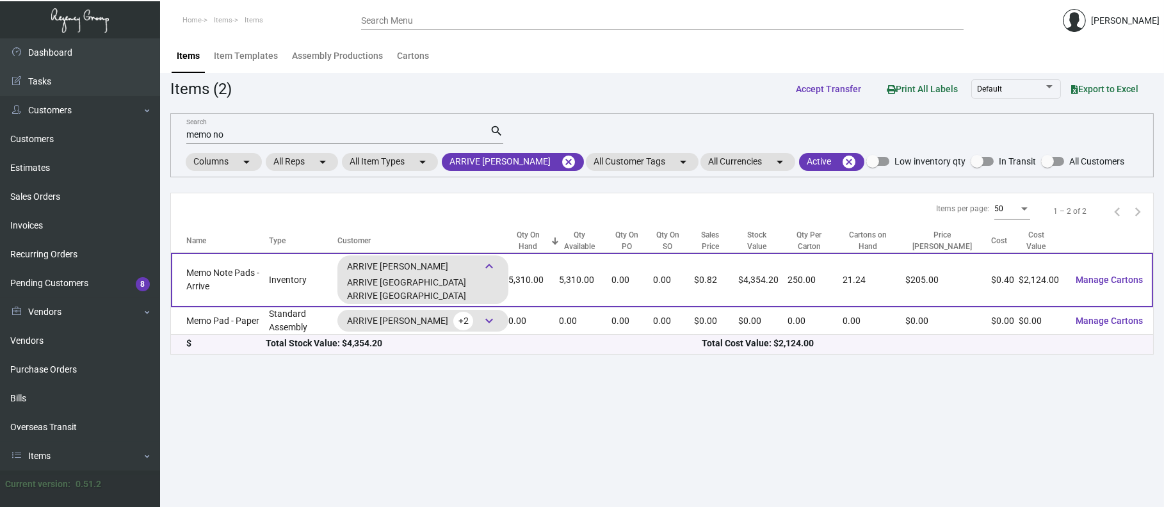
click at [227, 274] on td "Memo Note Pads - Arrive" at bounding box center [220, 280] width 98 height 54
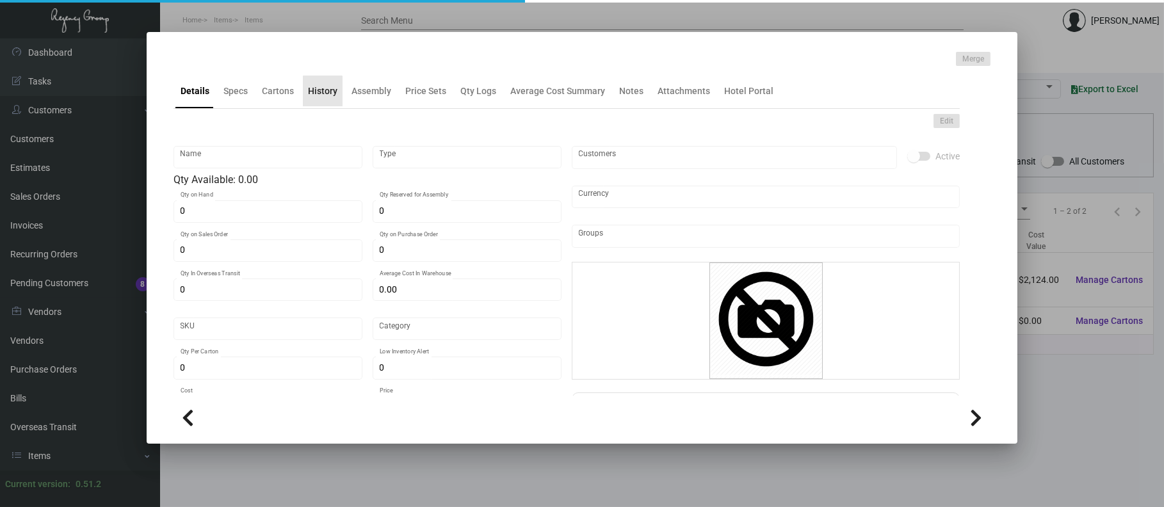
click at [321, 94] on div "History" at bounding box center [322, 90] width 29 height 13
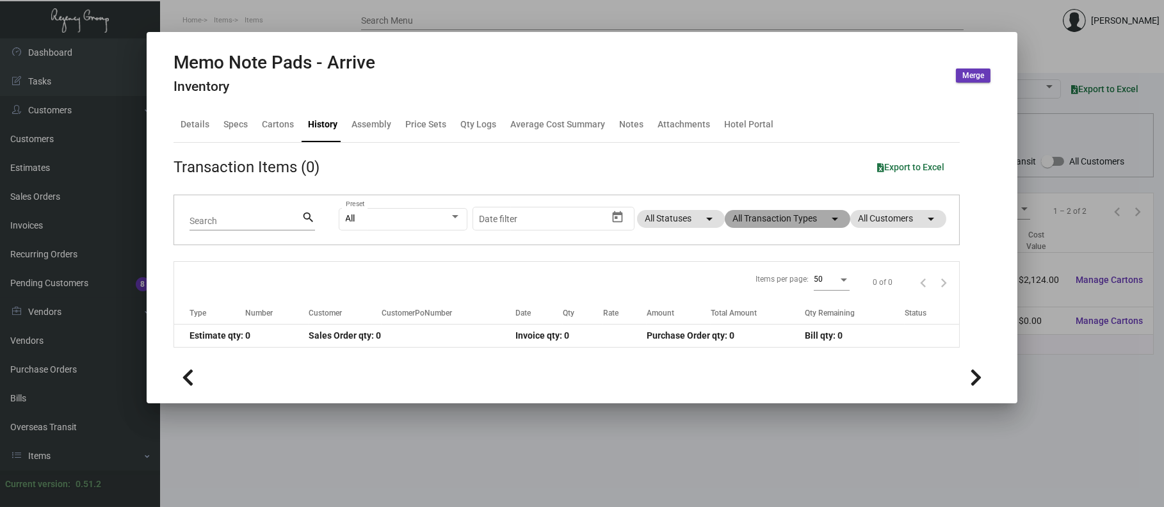
click at [790, 227] on mat-chip "All Transaction Types arrow_drop_down" at bounding box center [787, 219] width 125 height 18
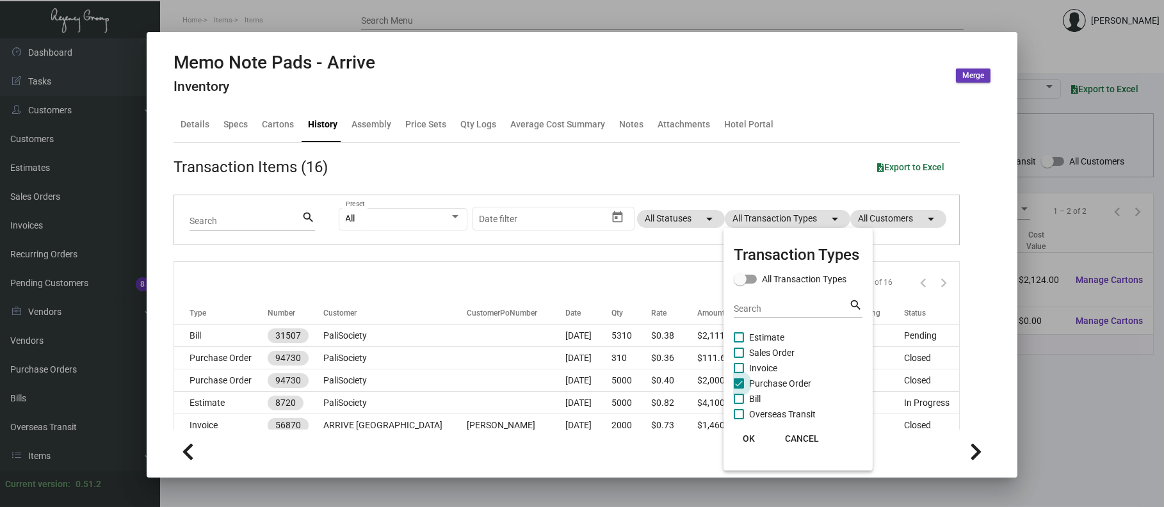
click at [797, 385] on span "Purchase Order" at bounding box center [780, 383] width 62 height 15
click at [739, 389] on input "Purchase Order" at bounding box center [738, 389] width 1 height 1
click at [795, 385] on span "Purchase Order" at bounding box center [780, 383] width 62 height 15
click at [739, 389] on input "Purchase Order" at bounding box center [738, 389] width 1 height 1
checkbox input "true"
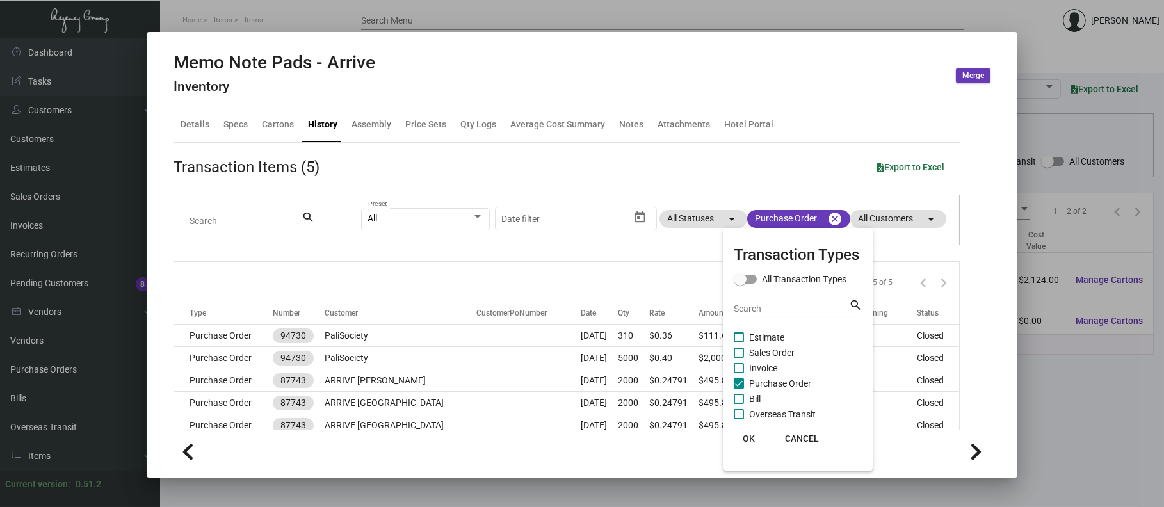
click at [470, 351] on div at bounding box center [582, 253] width 1164 height 507
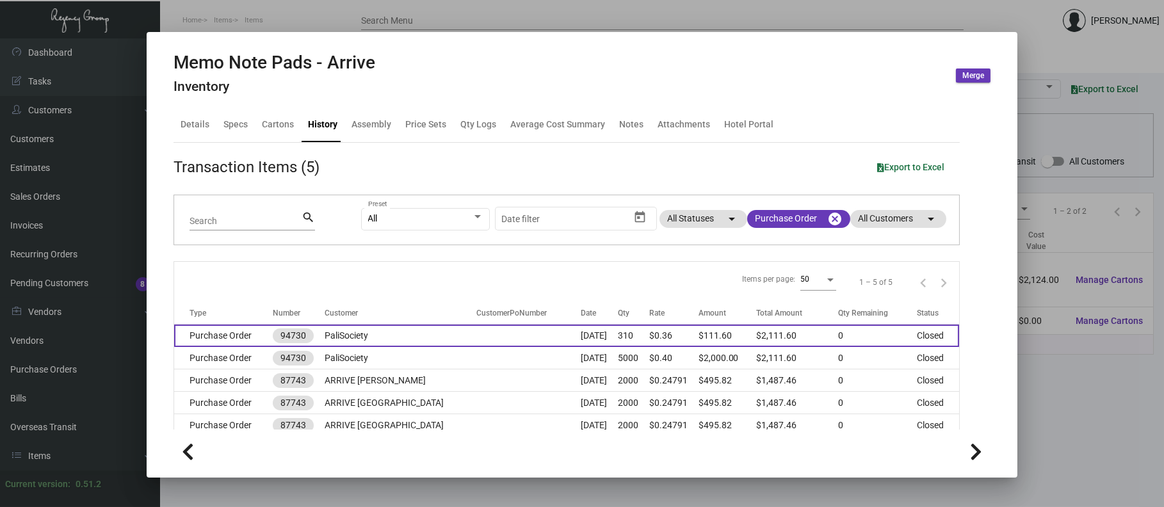
click at [476, 338] on td at bounding box center [528, 336] width 104 height 22
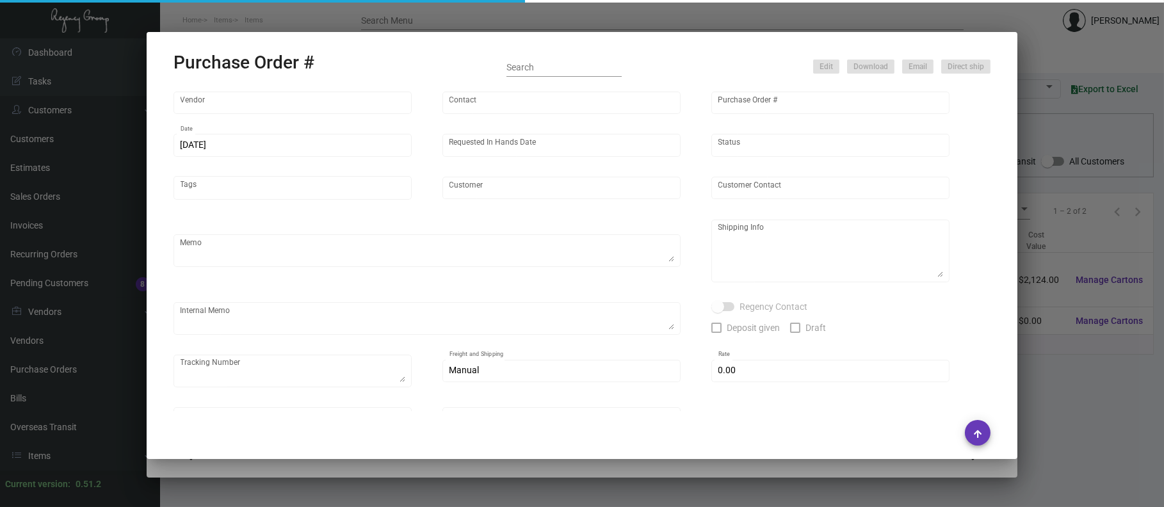
type input "Colonial Redi Record Corp."
type input "[PERSON_NAME]"
type input "94730"
type input "[DATE]"
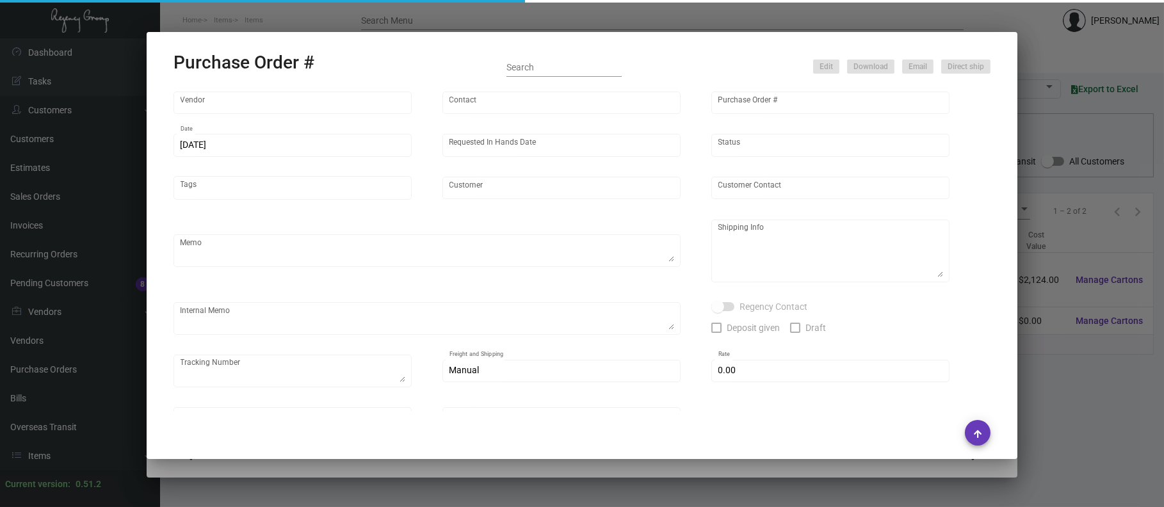
type input "PaliSociety"
type textarea "Please SHIP ON UPS# 1AY276"
type textarea "Regency Group NJ - [PERSON_NAME] [STREET_ADDRESS]"
type textarea "[DATE] - [PERSON_NAME] & [PERSON_NAME] delivery cost $ 118.00 @Warehouse will r…"
checkbox input "true"
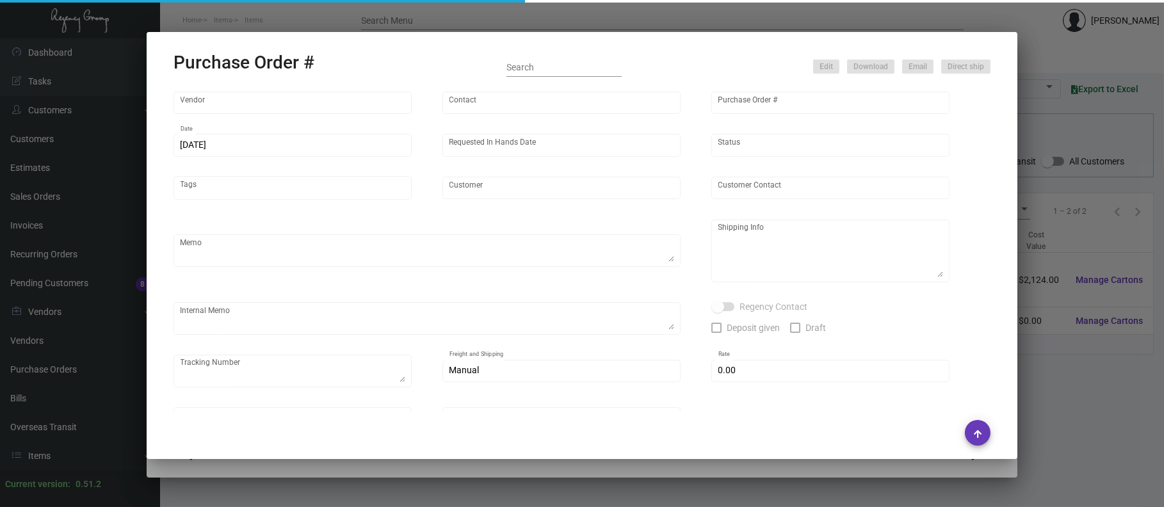
type input "$ 0.00"
type input "United States Dollar $"
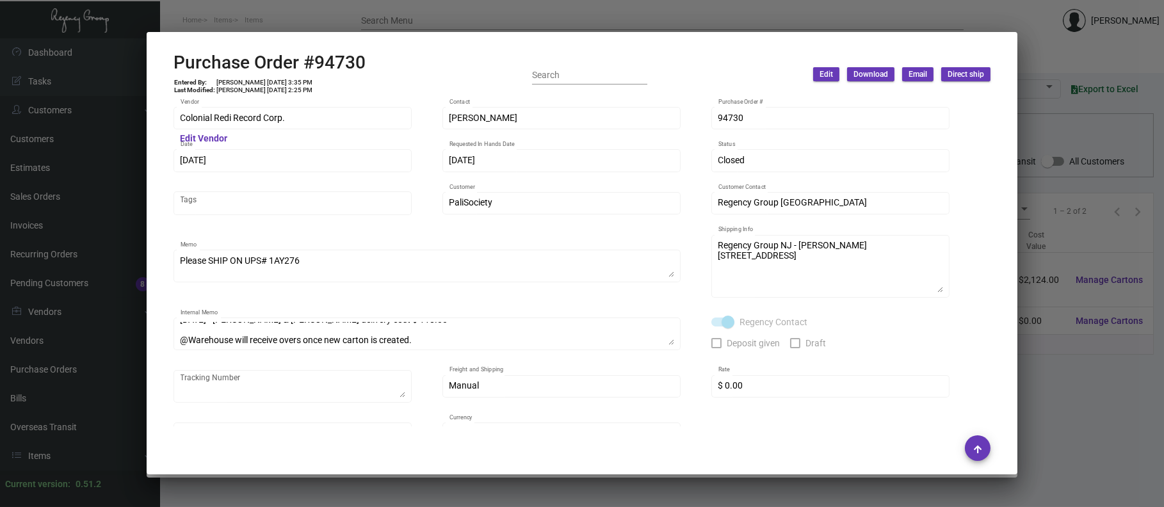
click at [214, 11] on div at bounding box center [582, 253] width 1164 height 507
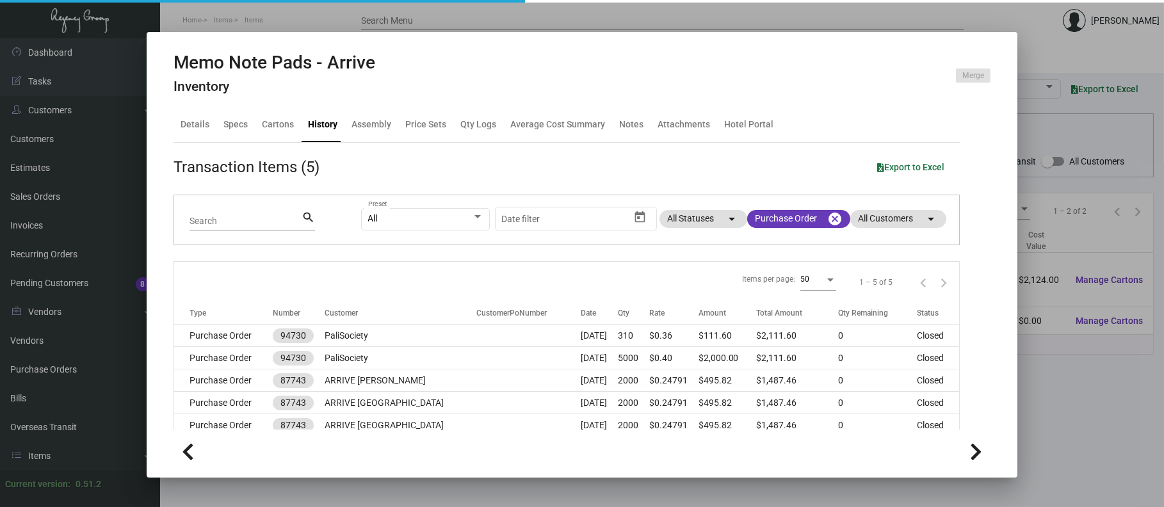
click at [213, 13] on div at bounding box center [582, 253] width 1164 height 507
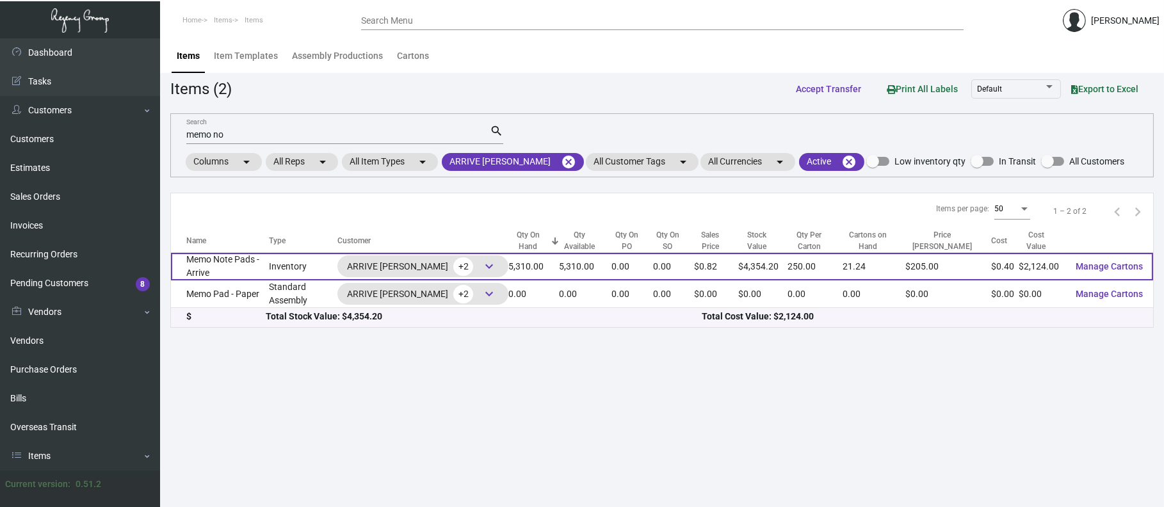
click at [453, 264] on span "+2" at bounding box center [463, 266] width 20 height 19
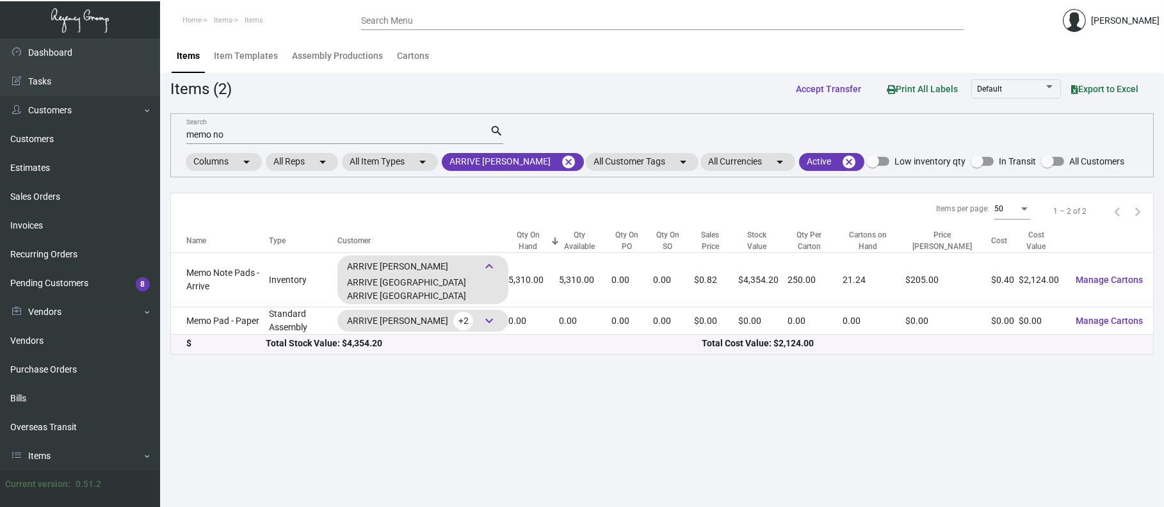
click at [229, 135] on input "memo no" at bounding box center [337, 135] width 303 height 10
click at [561, 165] on mat-icon "cancel" at bounding box center [568, 161] width 15 height 15
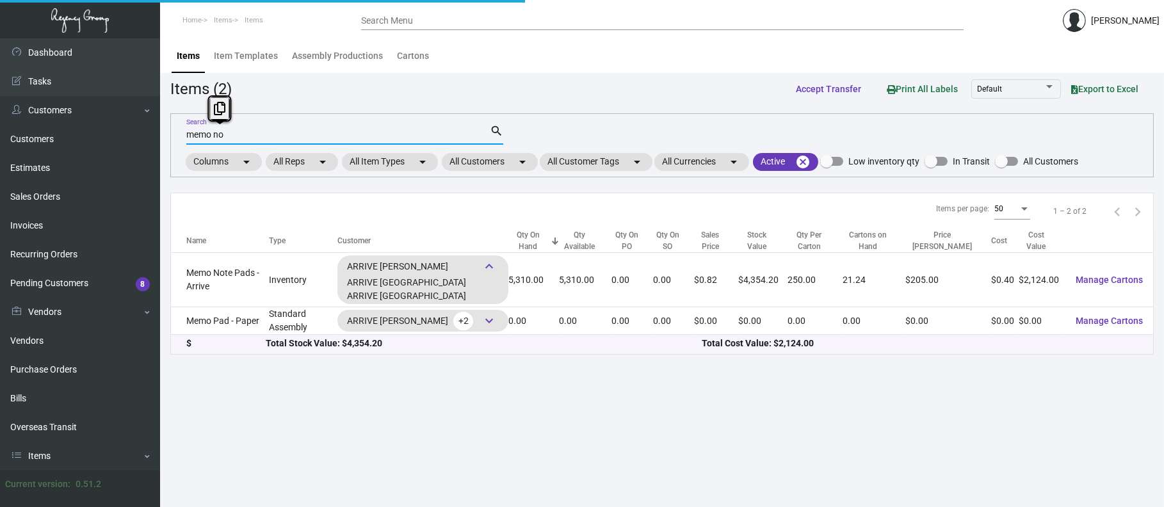
click at [318, 133] on input "memo no" at bounding box center [337, 135] width 303 height 10
type input "m"
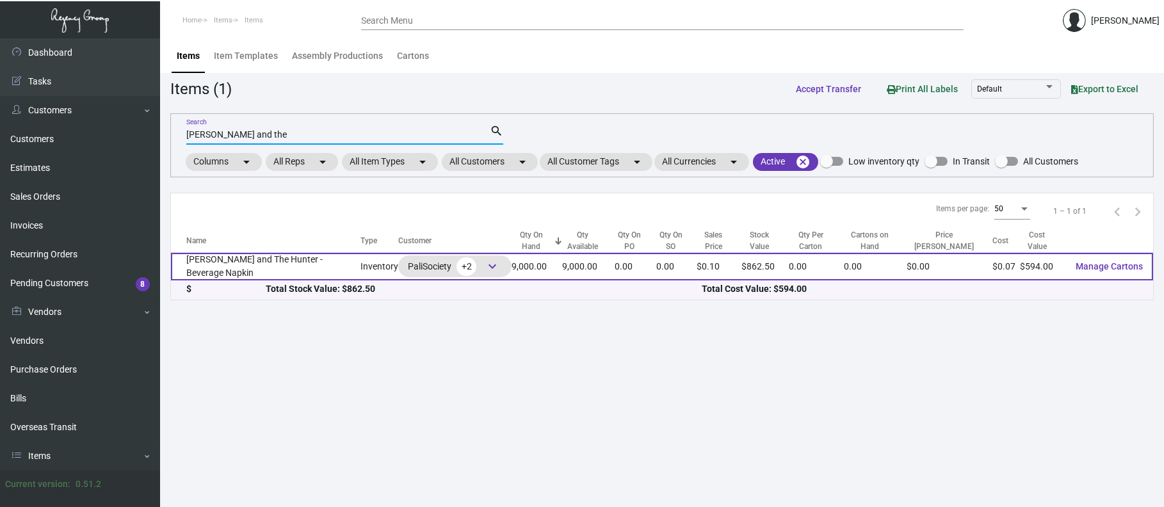
type input "[PERSON_NAME] and the"
click at [458, 265] on div "PaliSociety +2 keyboard_arrow_down" at bounding box center [455, 266] width 94 height 19
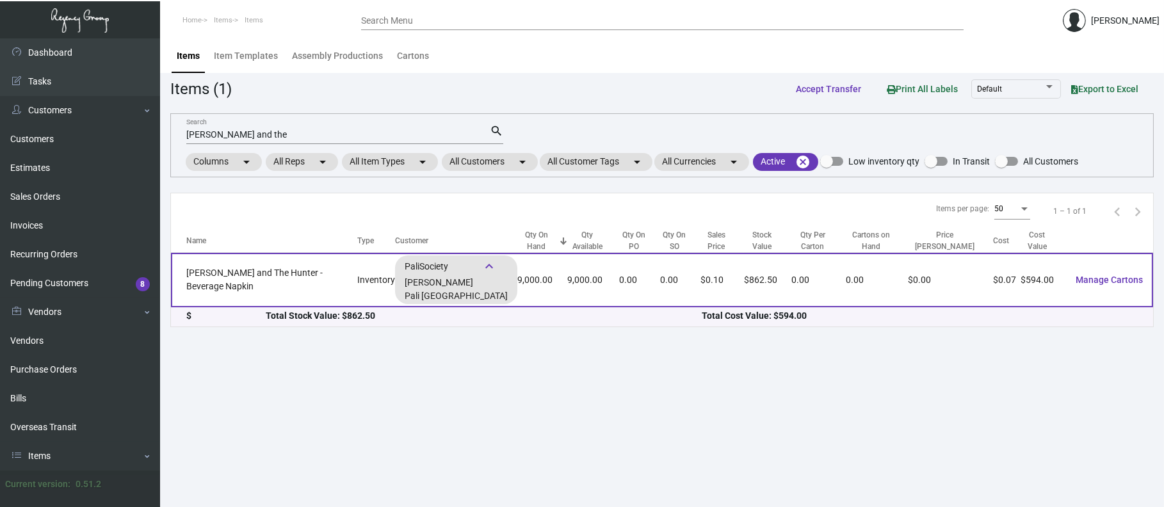
click at [216, 287] on td "[PERSON_NAME] and The Hunter - Beverage Napkin" at bounding box center [264, 280] width 186 height 54
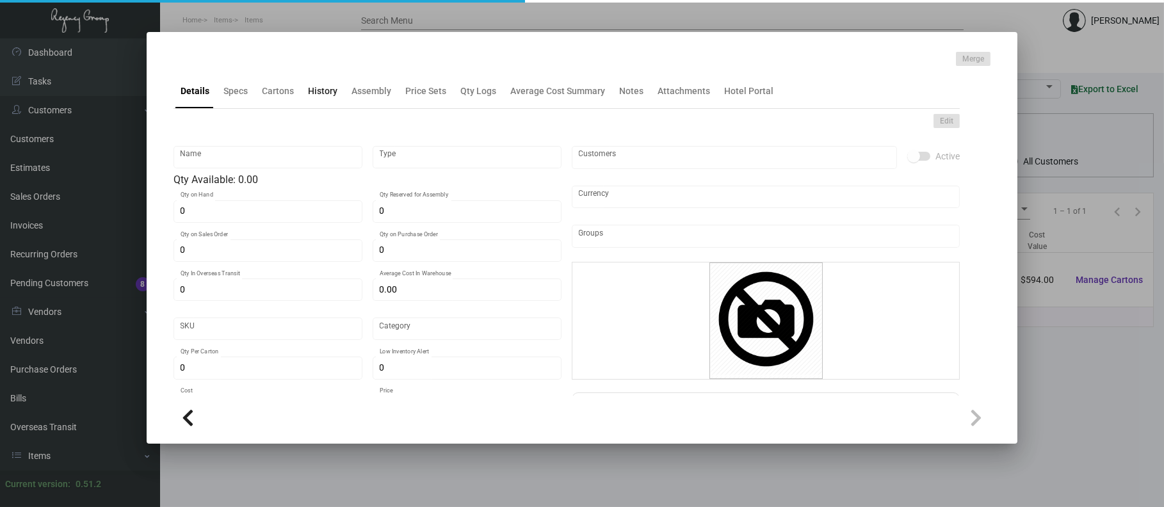
click at [316, 88] on div "History" at bounding box center [322, 90] width 29 height 13
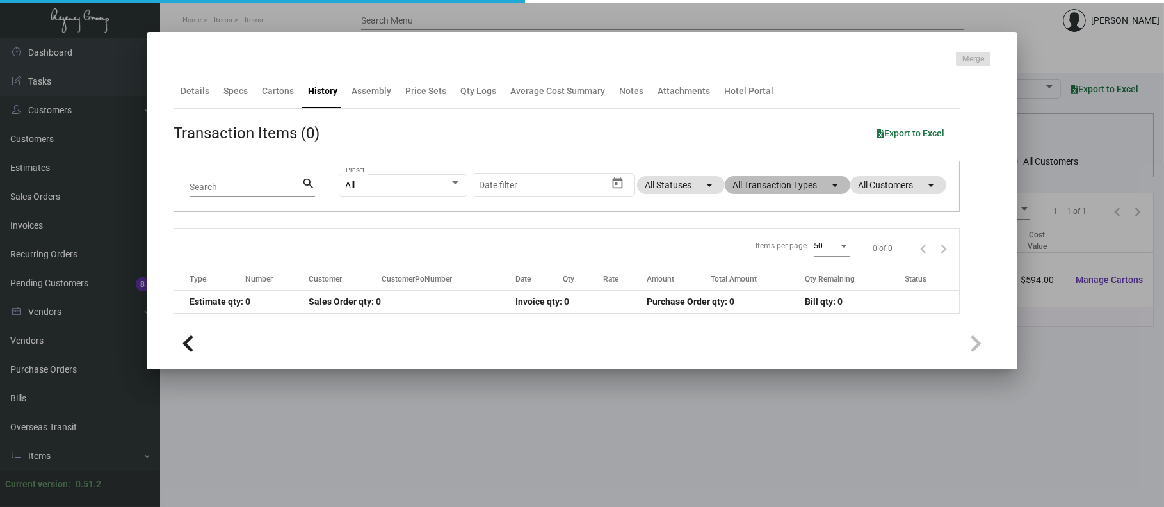
click at [759, 184] on app-item-usage-history "Transaction Items (0) Export to Excel Search search All Preset Start date – Dat…" at bounding box center [566, 218] width 786 height 192
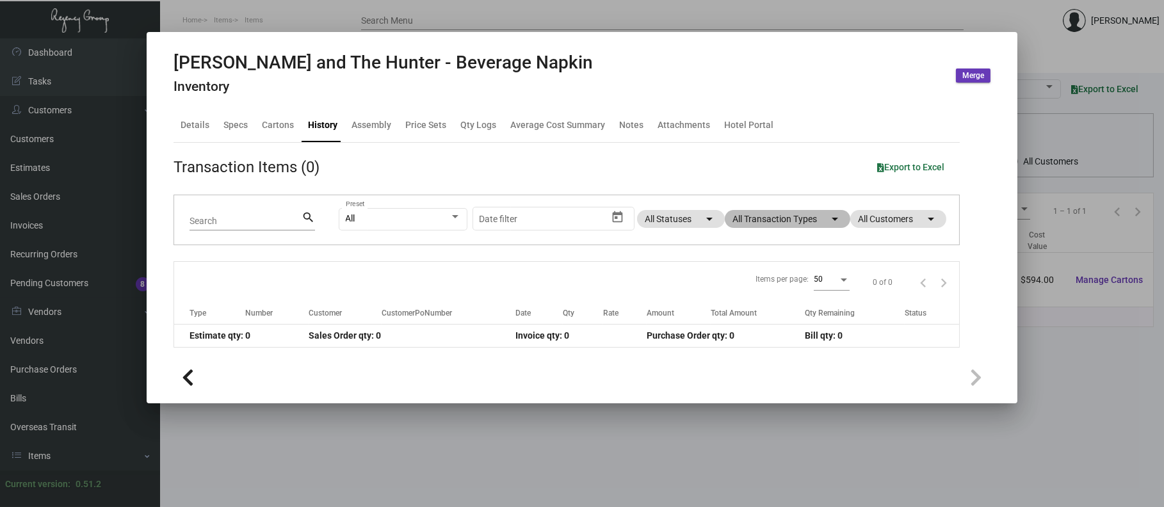
click at [768, 225] on mat-chip "All Transaction Types arrow_drop_down" at bounding box center [787, 219] width 125 height 18
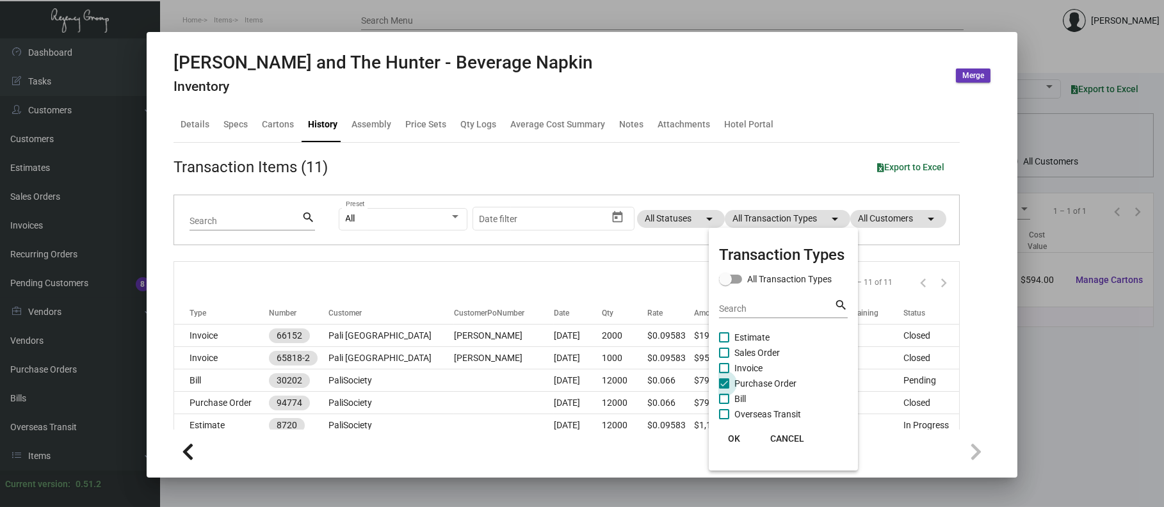
click at [778, 379] on span "Purchase Order" at bounding box center [765, 383] width 62 height 15
click at [724, 389] on input "Purchase Order" at bounding box center [723, 389] width 1 height 1
click at [778, 379] on span "Purchase Order" at bounding box center [765, 383] width 62 height 15
click at [724, 389] on input "Purchase Order" at bounding box center [723, 389] width 1 height 1
checkbox input "true"
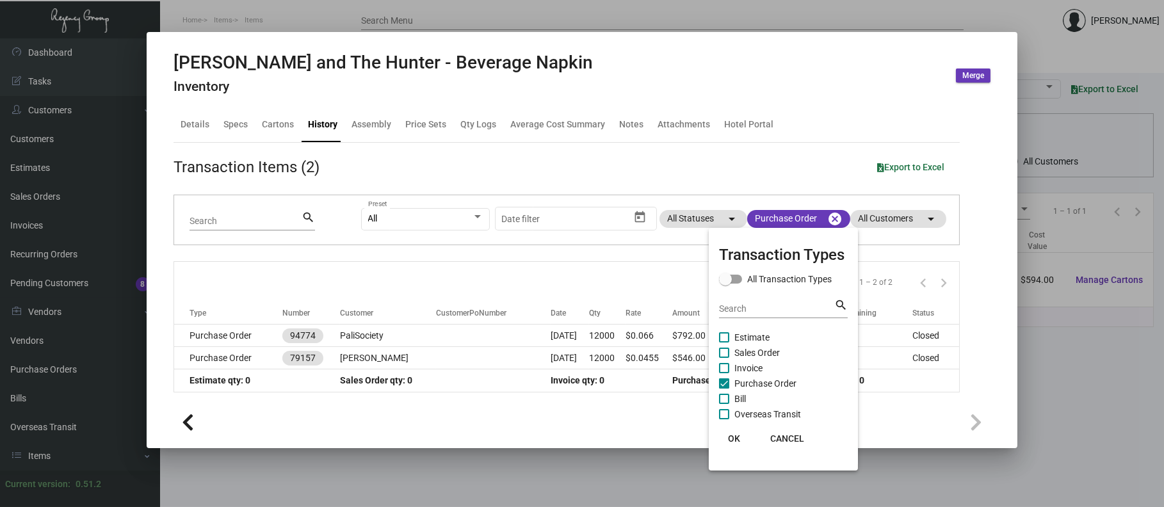
click at [277, 326] on div at bounding box center [582, 253] width 1164 height 507
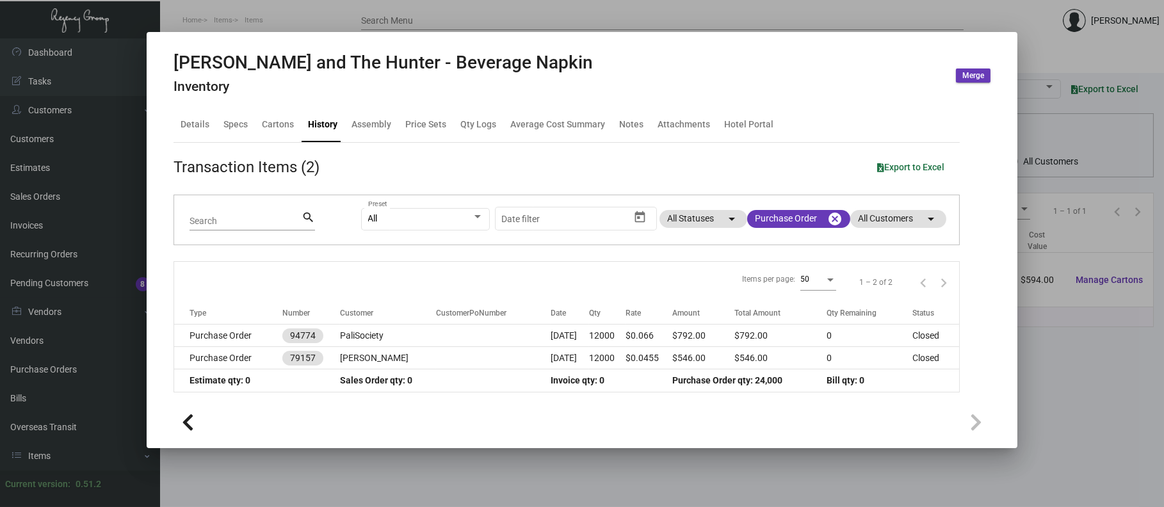
click at [277, 326] on td "Purchase Order" at bounding box center [228, 336] width 108 height 22
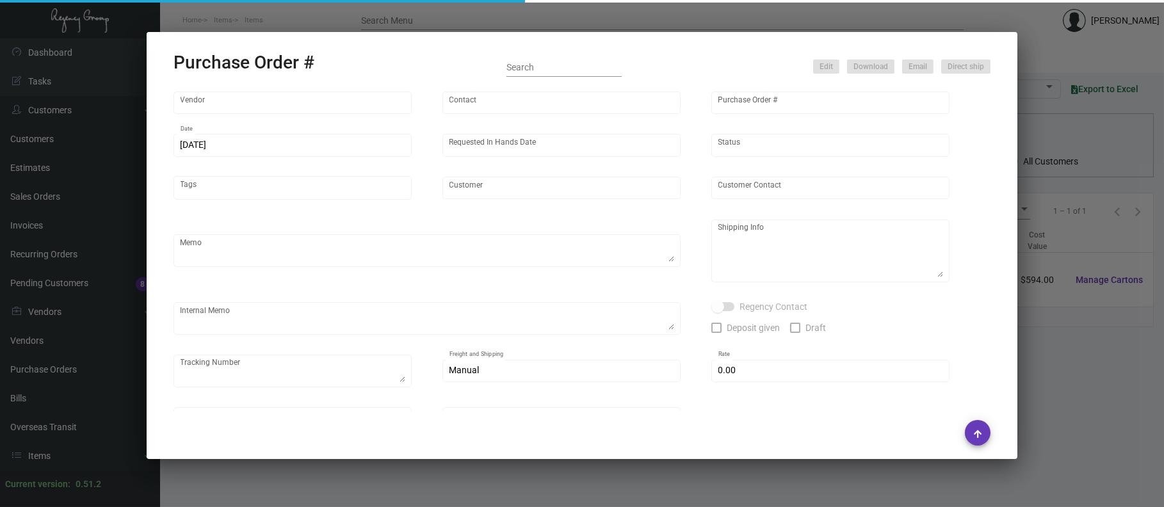
type input "Admatch Corporation"
type input "[PERSON_NAME]"
type input "94774"
type input "[DATE]"
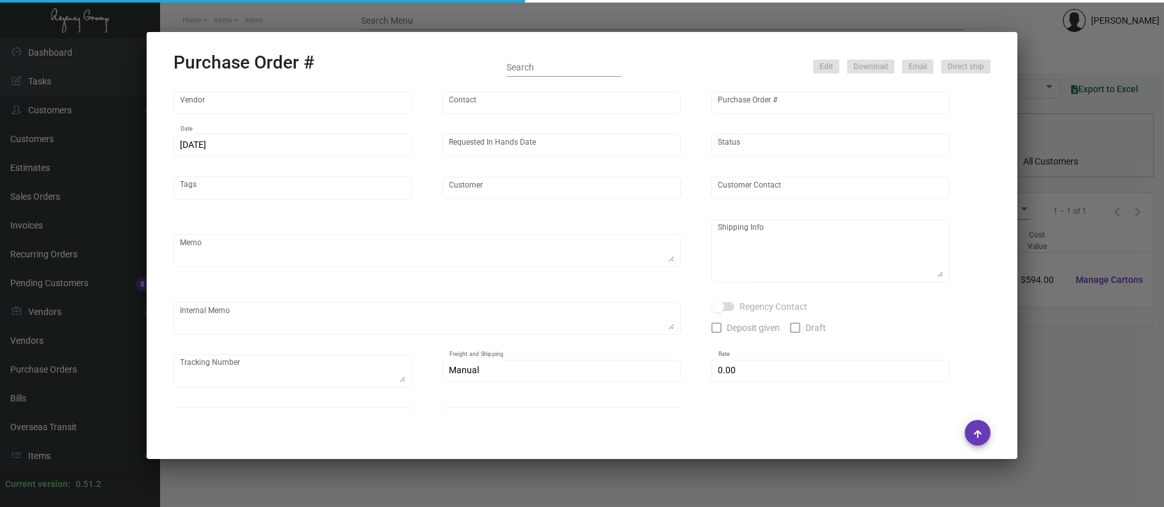
type input "PaliSociety"
type textarea "Reorder - Purchase Order #79157"
type textarea "Regency Group LA [STREET_ADDRESS]"
checkbox input "true"
type input "$ 0.00"
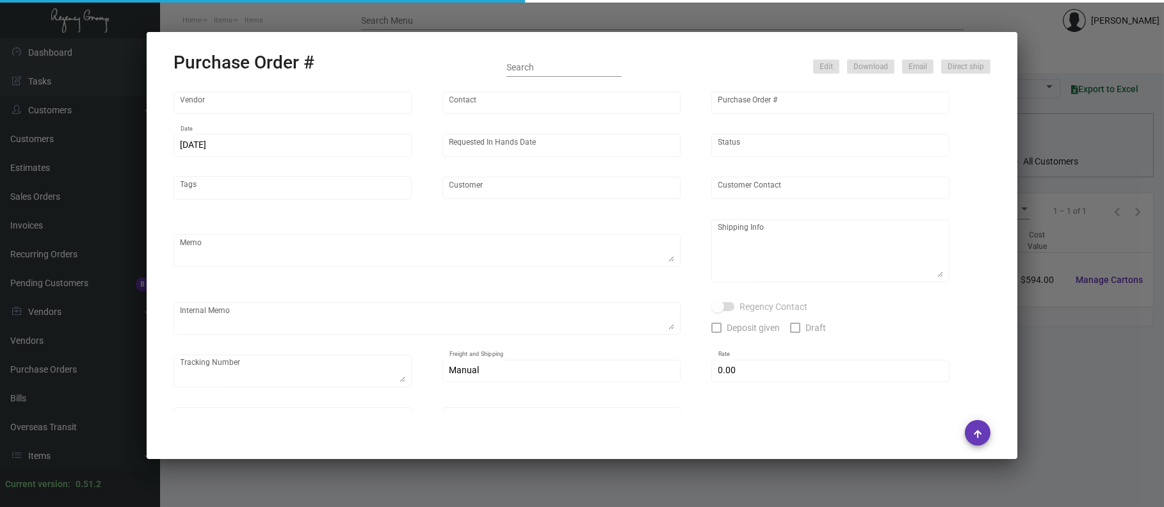
type input "United States Dollar $"
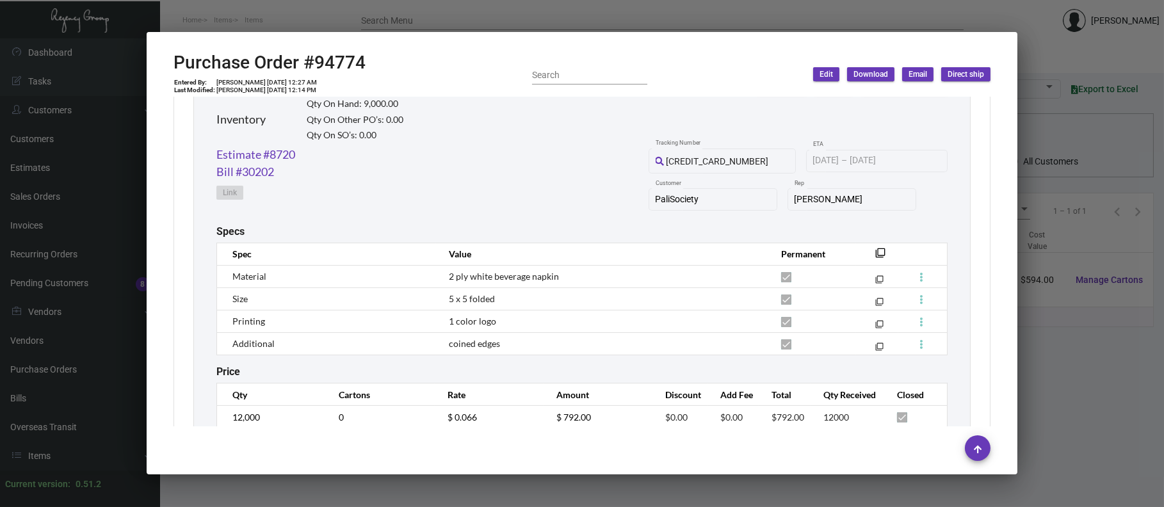
scroll to position [656, 0]
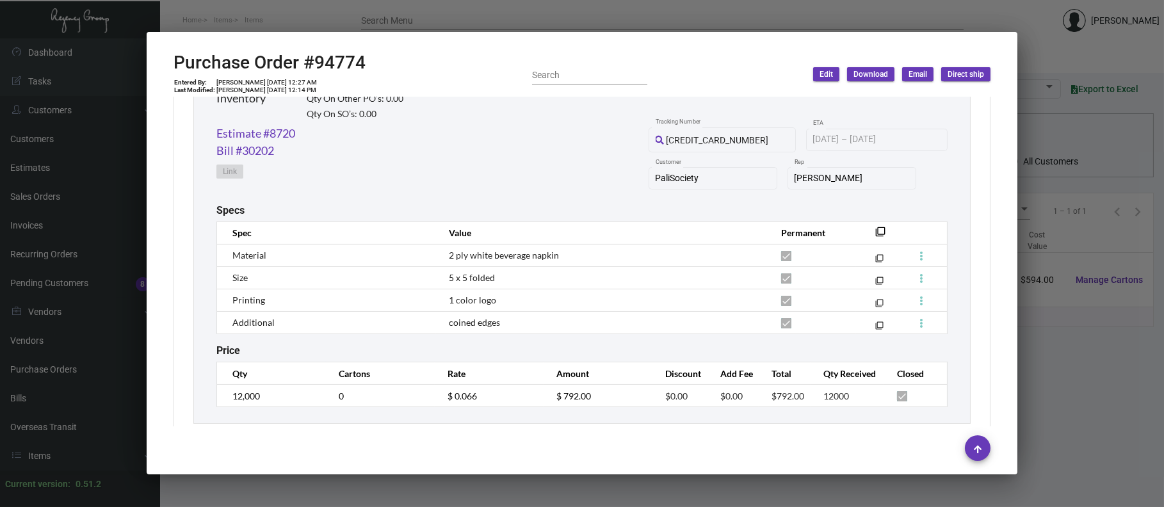
click at [268, 6] on div at bounding box center [582, 253] width 1164 height 507
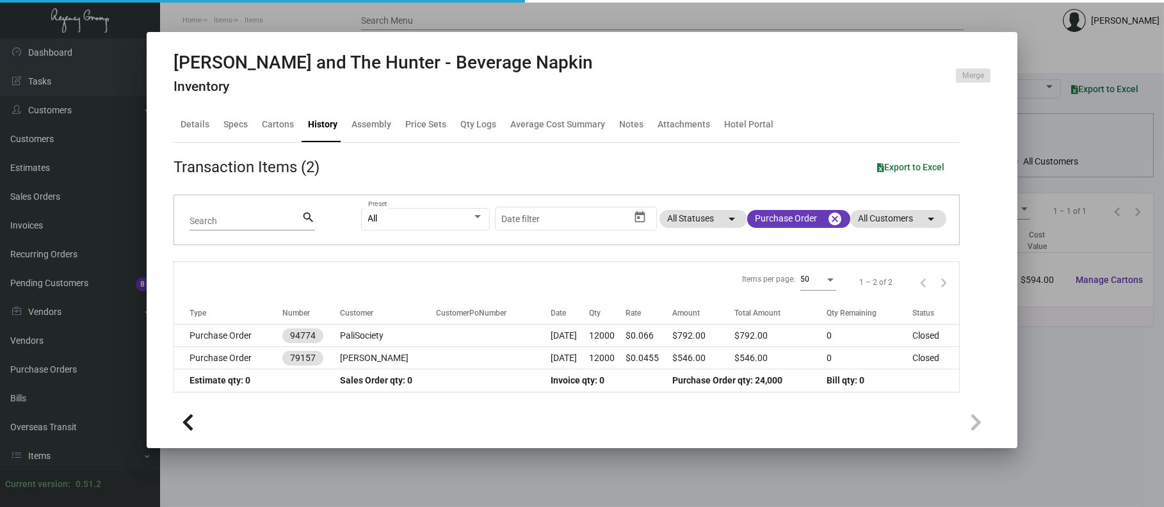
click at [268, 10] on div at bounding box center [582, 253] width 1164 height 507
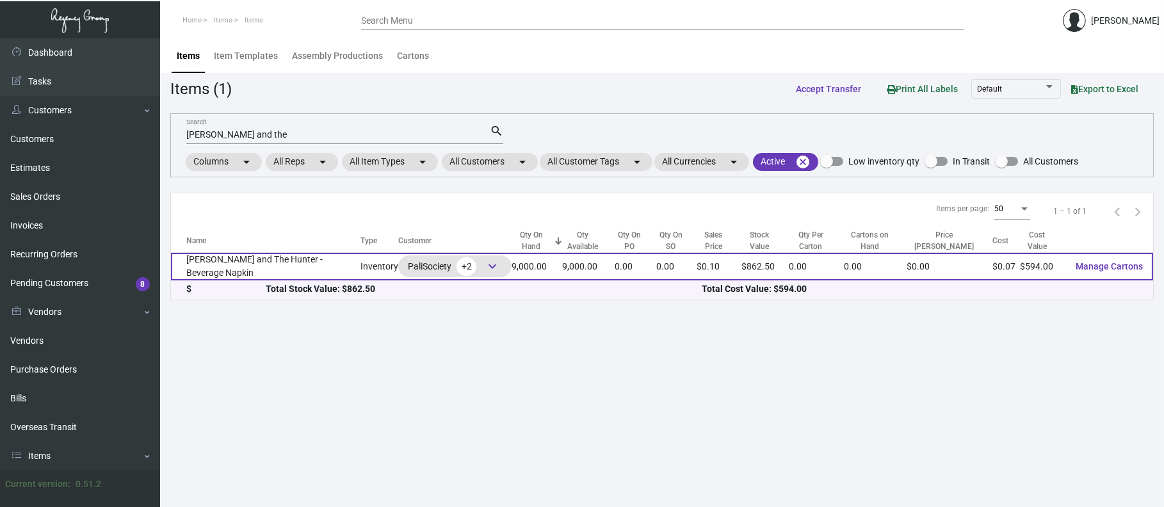
click at [485, 261] on span "keyboard_arrow_down" at bounding box center [492, 266] width 15 height 15
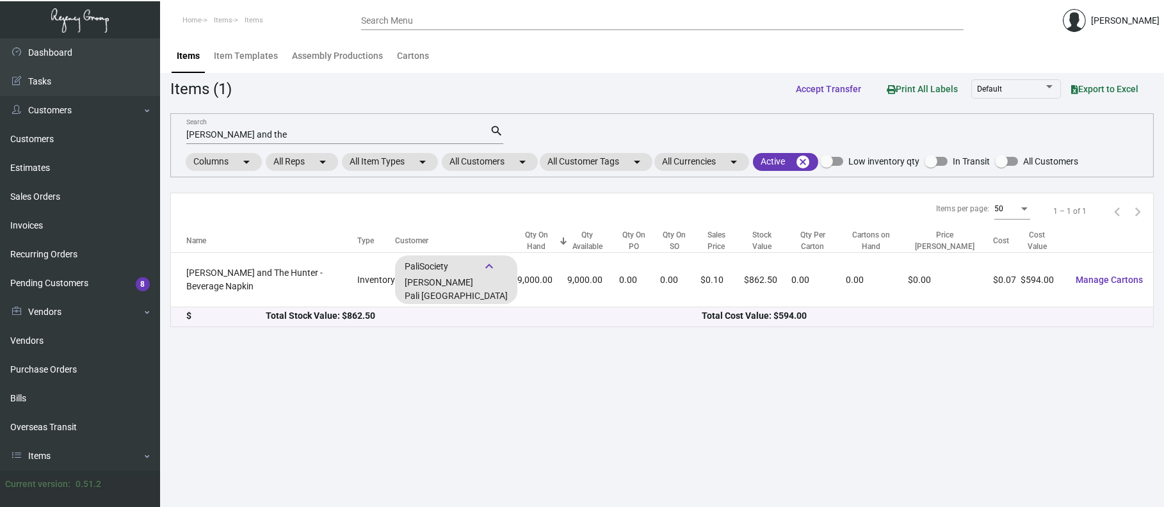
click at [319, 130] on input "[PERSON_NAME] and the" at bounding box center [337, 135] width 303 height 10
type input "h"
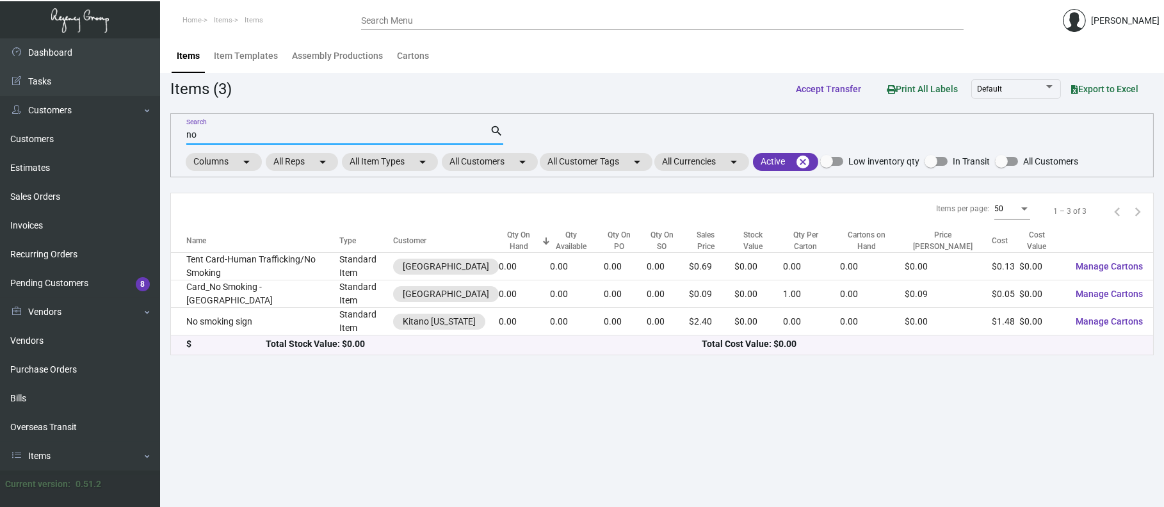
type input "n"
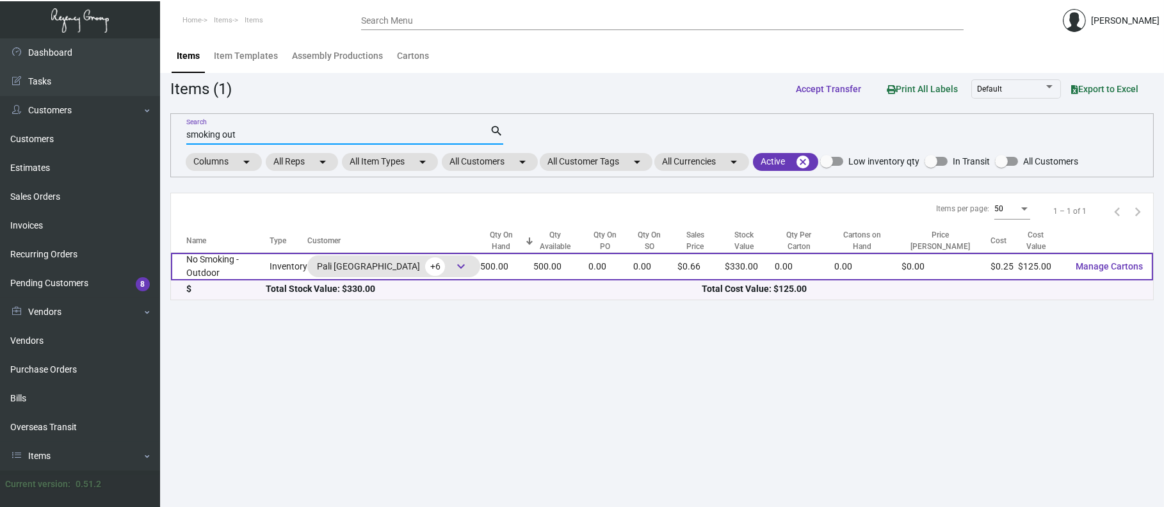
type input "smoking out"
click at [451, 269] on span "keyboard_arrow_down" at bounding box center [460, 266] width 19 height 19
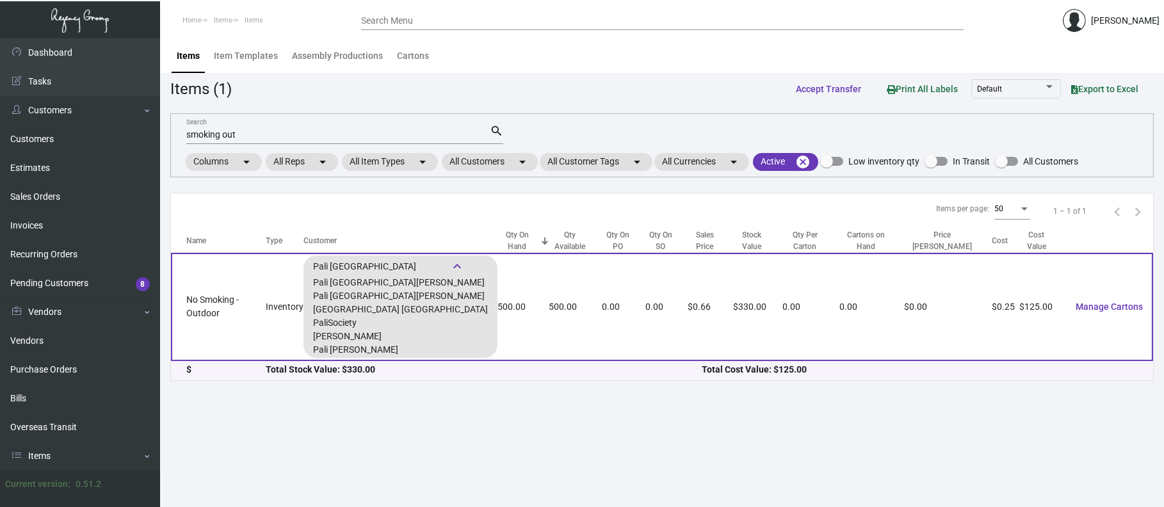
click at [250, 300] on td "No Smoking - Outdoor" at bounding box center [218, 307] width 95 height 108
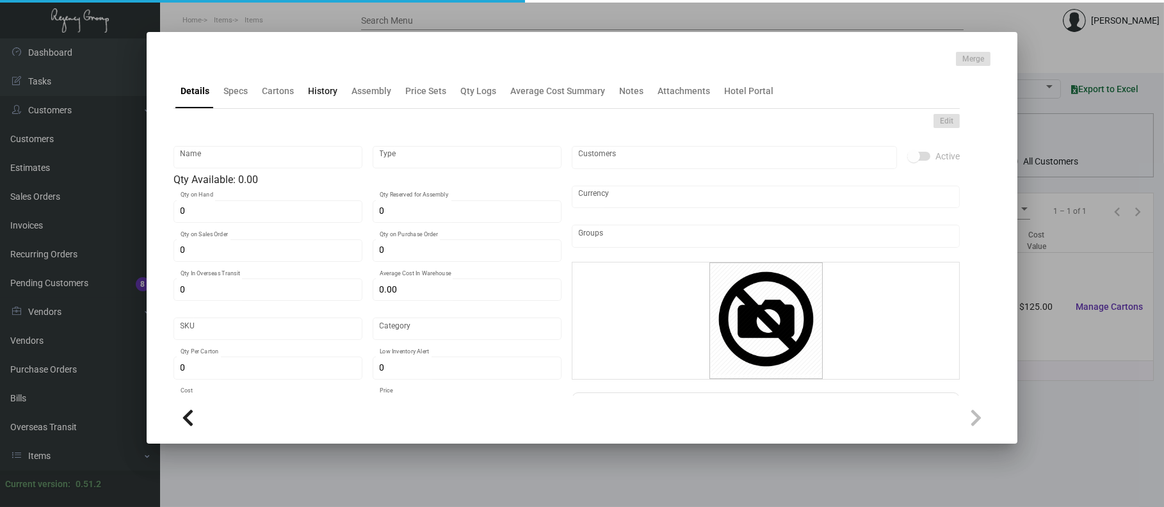
click at [321, 91] on div "History" at bounding box center [322, 90] width 29 height 13
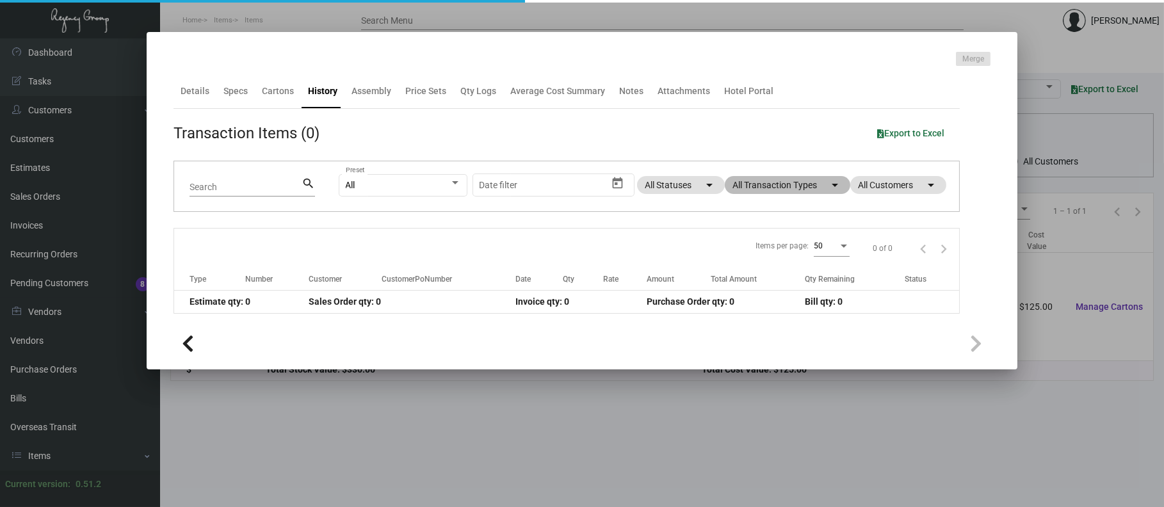
click at [741, 184] on mat-chip "All Transaction Types arrow_drop_down" at bounding box center [787, 185] width 125 height 18
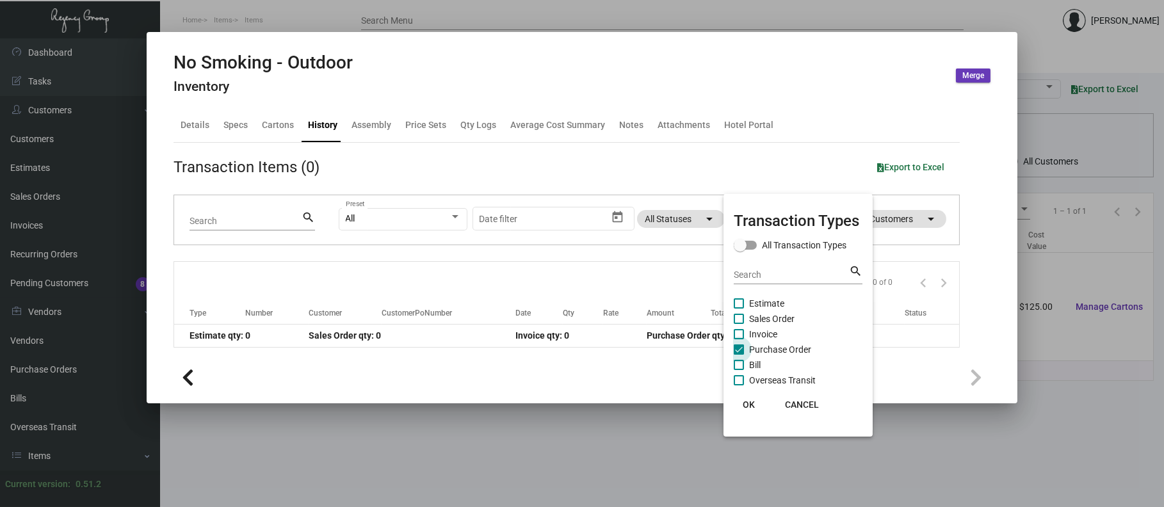
click at [774, 350] on span "Purchase Order" at bounding box center [780, 349] width 62 height 15
click at [739, 355] on input "Purchase Order" at bounding box center [738, 355] width 1 height 1
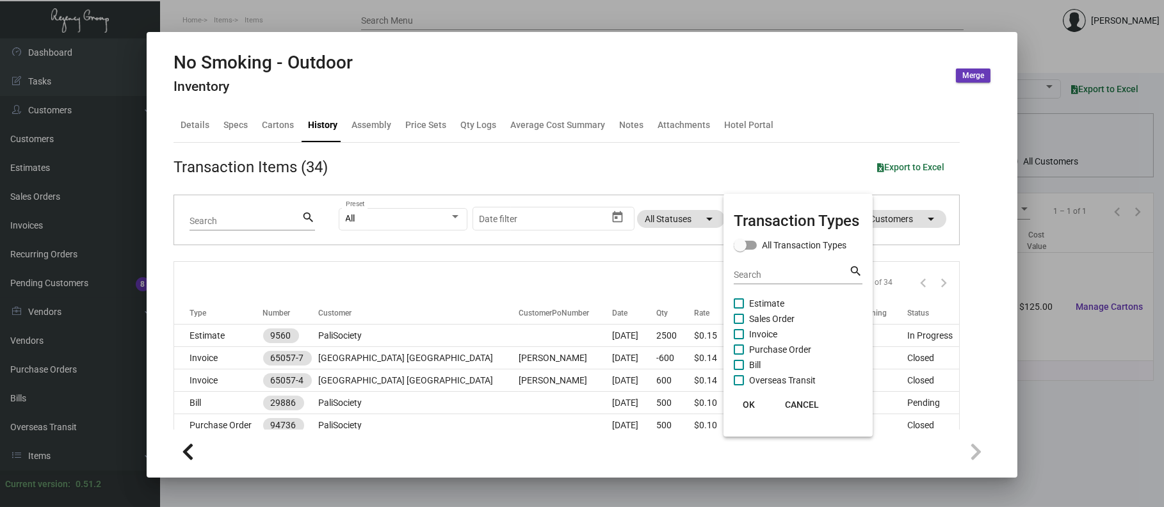
click at [774, 350] on span "Purchase Order" at bounding box center [780, 349] width 62 height 15
click at [739, 355] on input "Purchase Order" at bounding box center [738, 355] width 1 height 1
checkbox input "true"
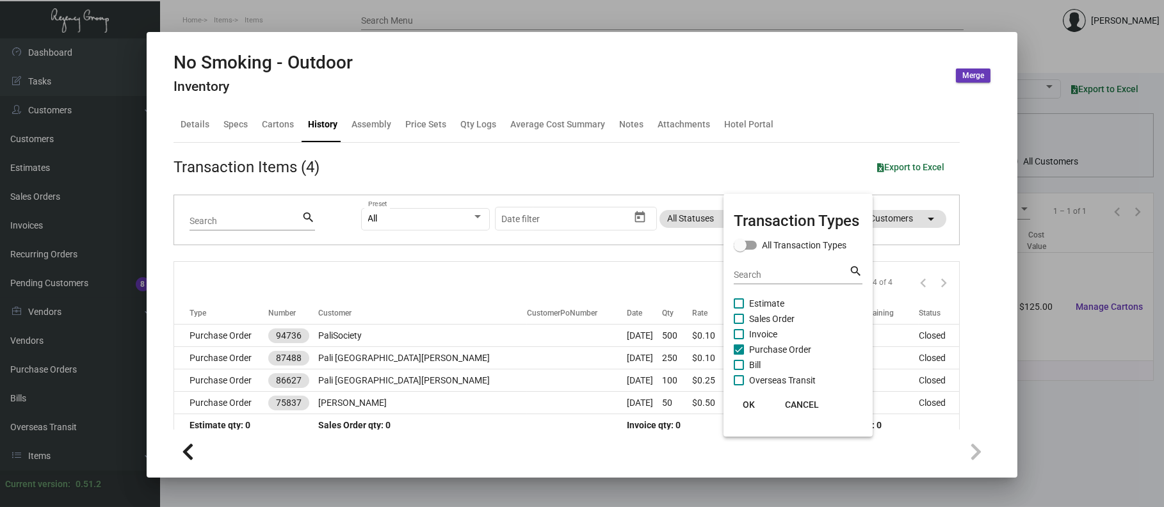
click at [350, 328] on div at bounding box center [582, 253] width 1164 height 507
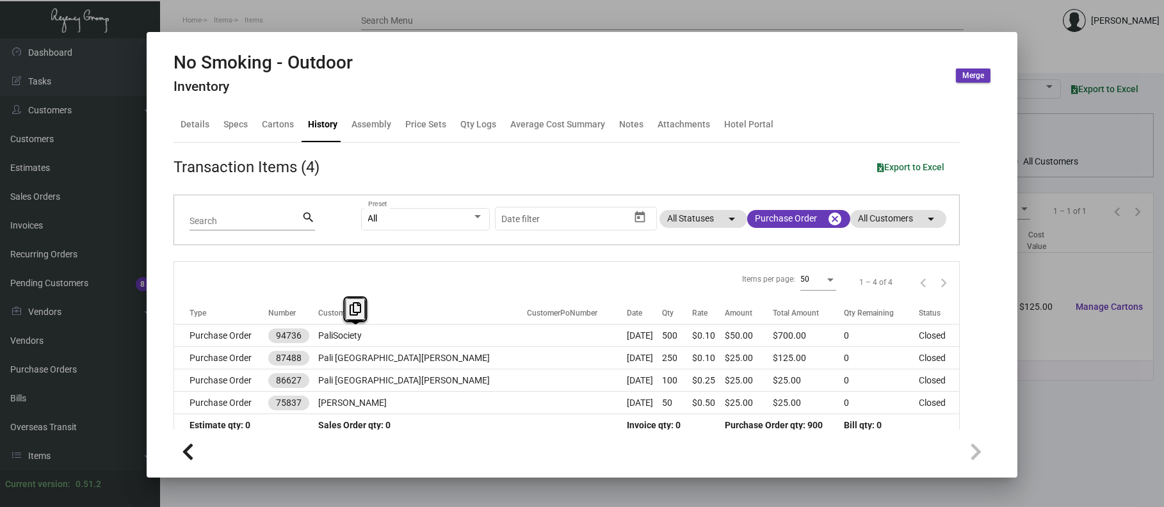
click at [350, 328] on td "PaliSociety" at bounding box center [422, 336] width 209 height 22
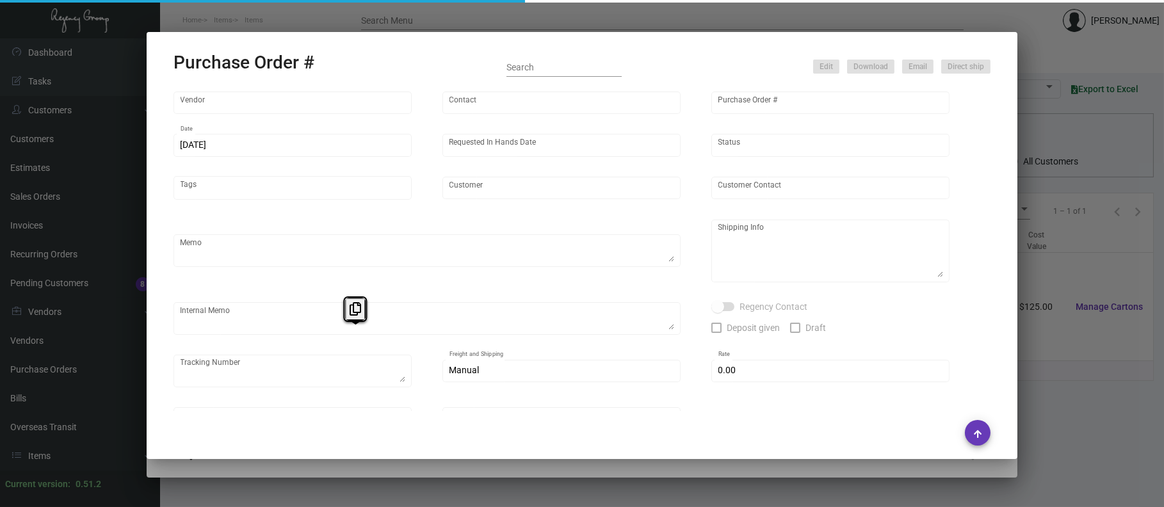
type input "Sprinting"
type input "Sprinting Sprinting"
type input "94736"
type input "[DATE]"
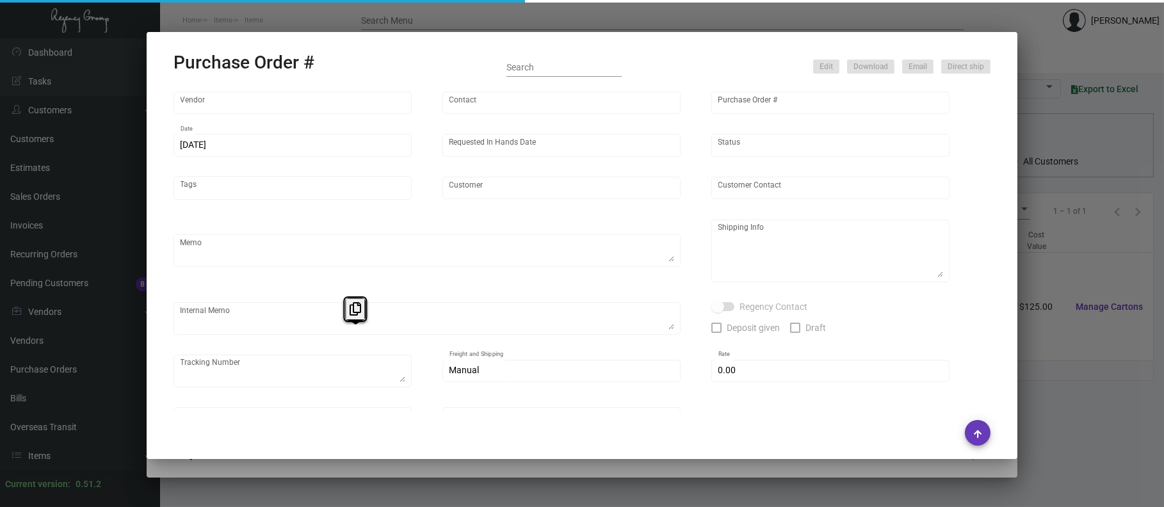
type input "PaliSociety"
type textarea "Please send the luggage tags to Coastwide tag to Hole punch + black elastic loo…"
type textarea "Regency Group LA [STREET_ADDRESS]"
checkbox input "true"
type input "$ 0.00"
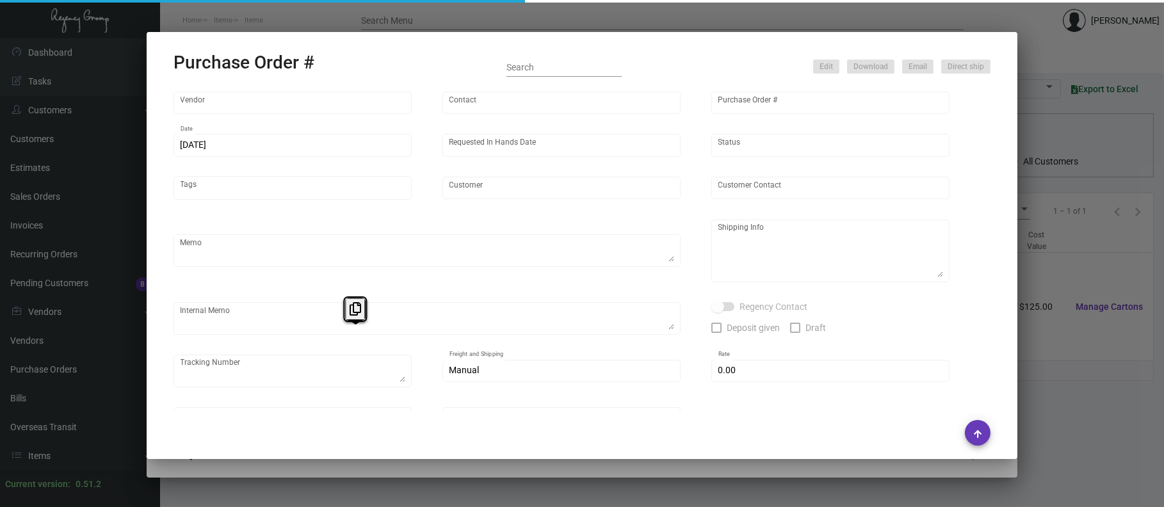
type input "United States Dollar $"
type input "$ 0.10"
type input "$ 50.00"
type input "$ 0.10"
type input "$ 50.00"
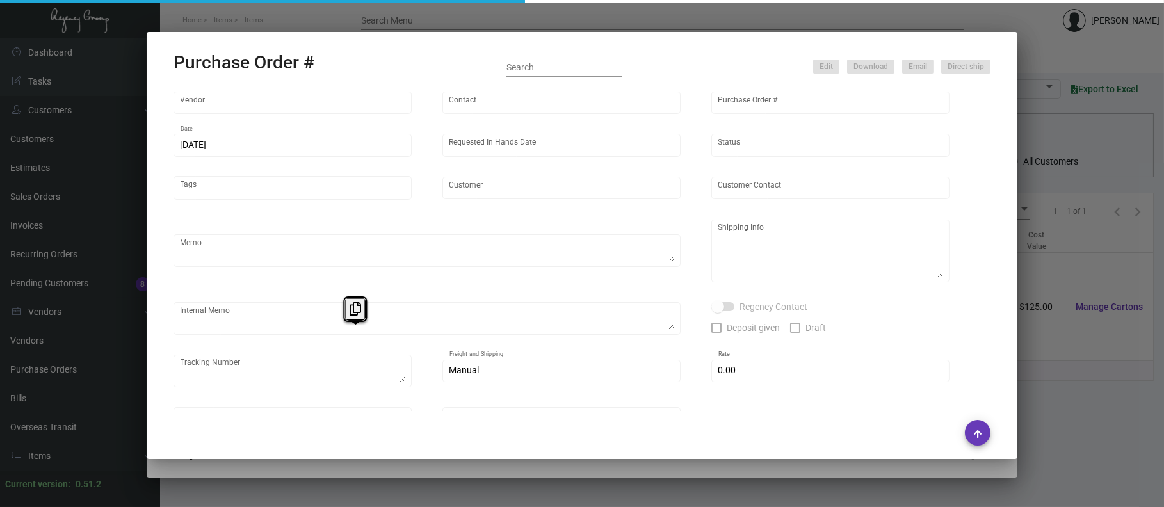
type input "$ 0.12"
type input "$ 600.00"
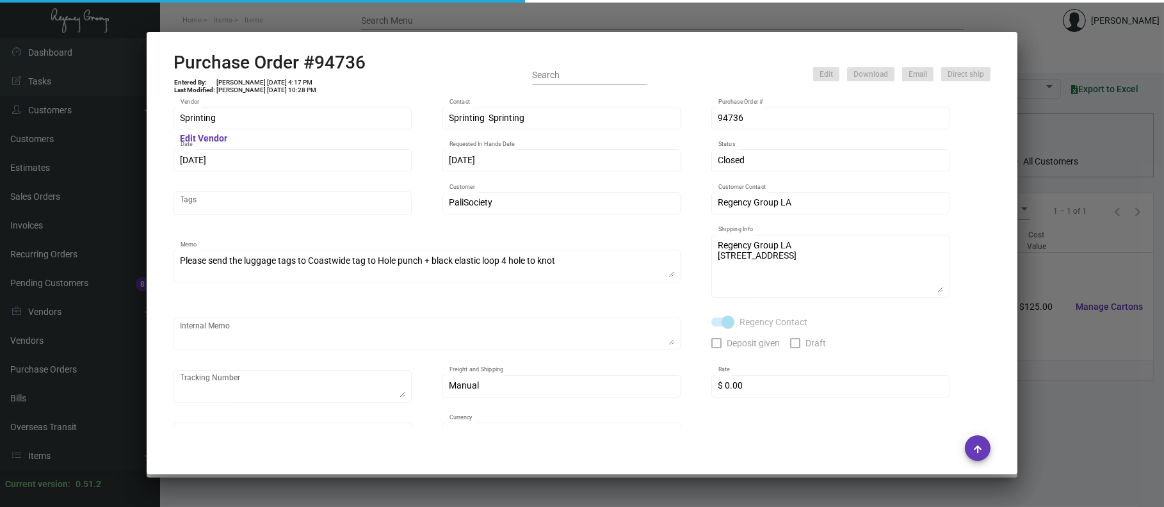
drag, startPoint x: 350, startPoint y: 328, endPoint x: 256, endPoint y: 195, distance: 163.0
click at [256, 195] on div "Tags" at bounding box center [293, 202] width 225 height 26
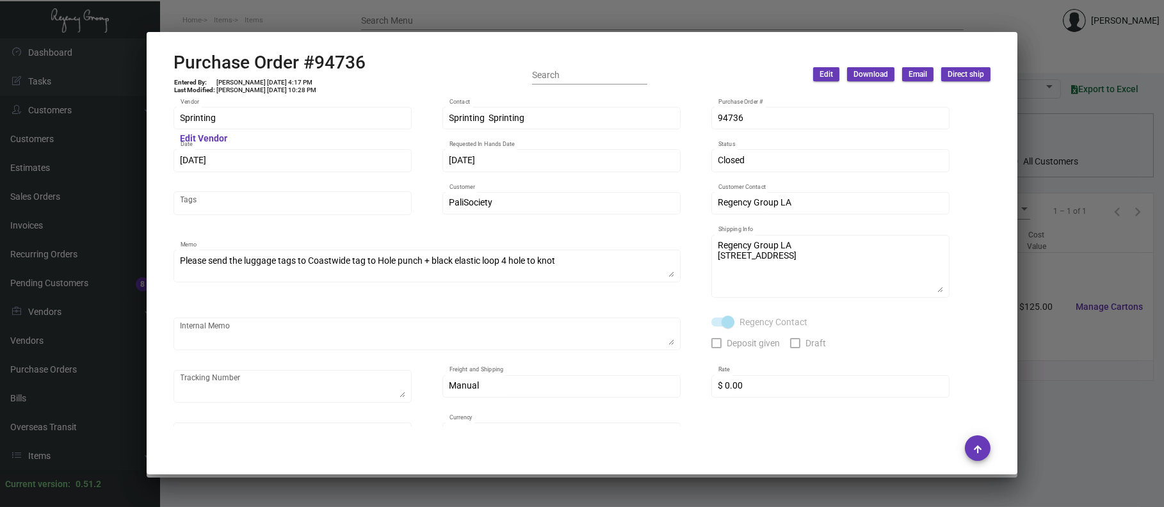
click at [228, 13] on div at bounding box center [582, 253] width 1164 height 507
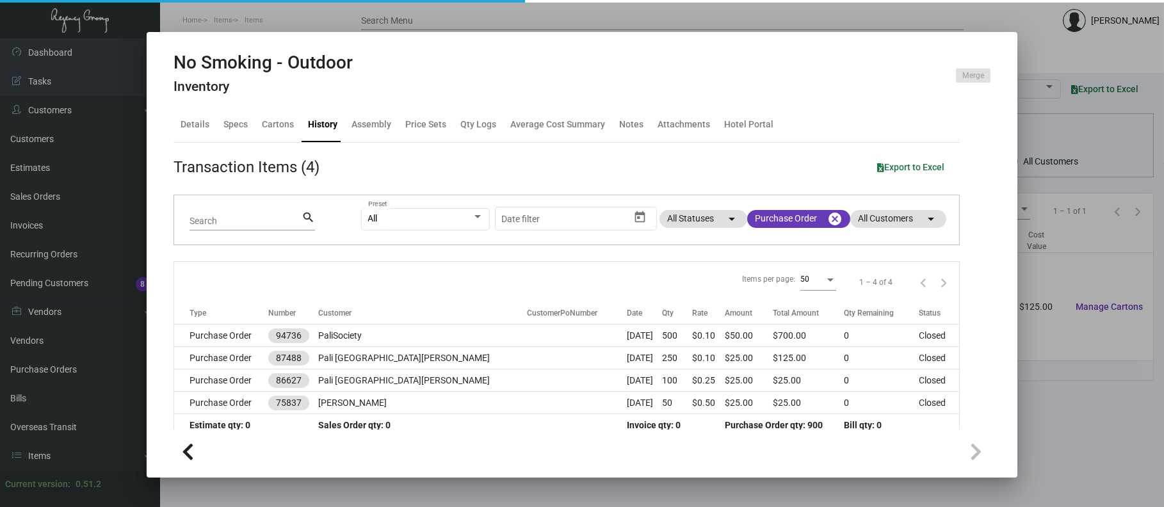
click at [228, 13] on div at bounding box center [582, 253] width 1164 height 507
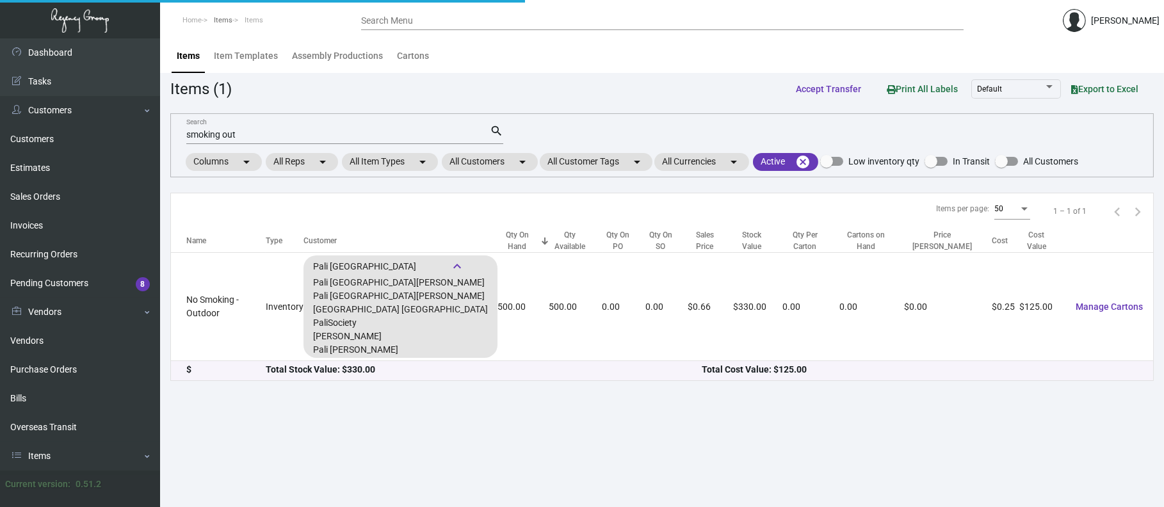
click at [226, 19] on span "Items" at bounding box center [223, 20] width 19 height 8
click at [210, 131] on input "smoking out" at bounding box center [337, 135] width 303 height 10
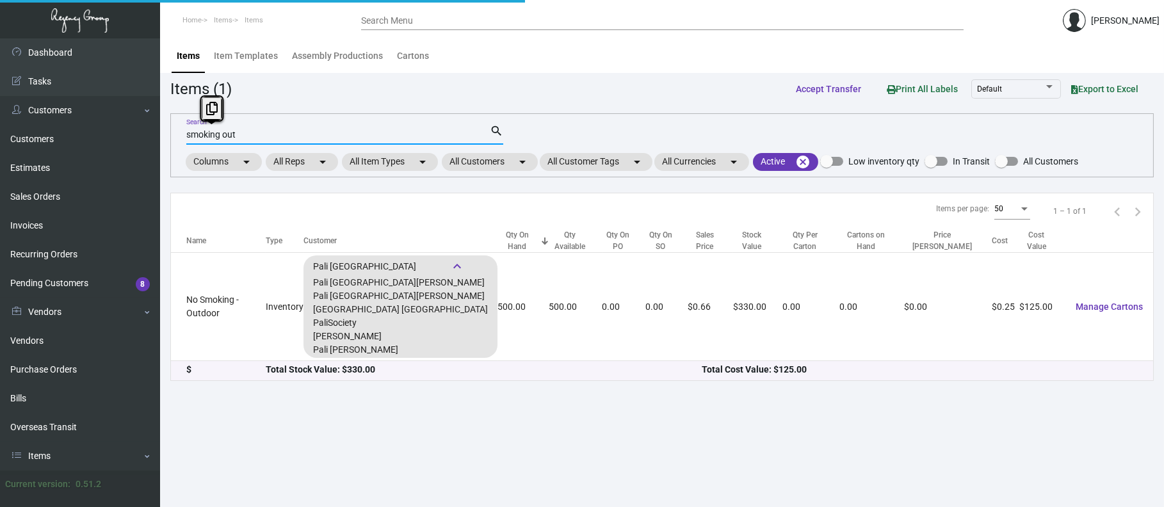
click at [210, 131] on input "smoking out" at bounding box center [337, 135] width 303 height 10
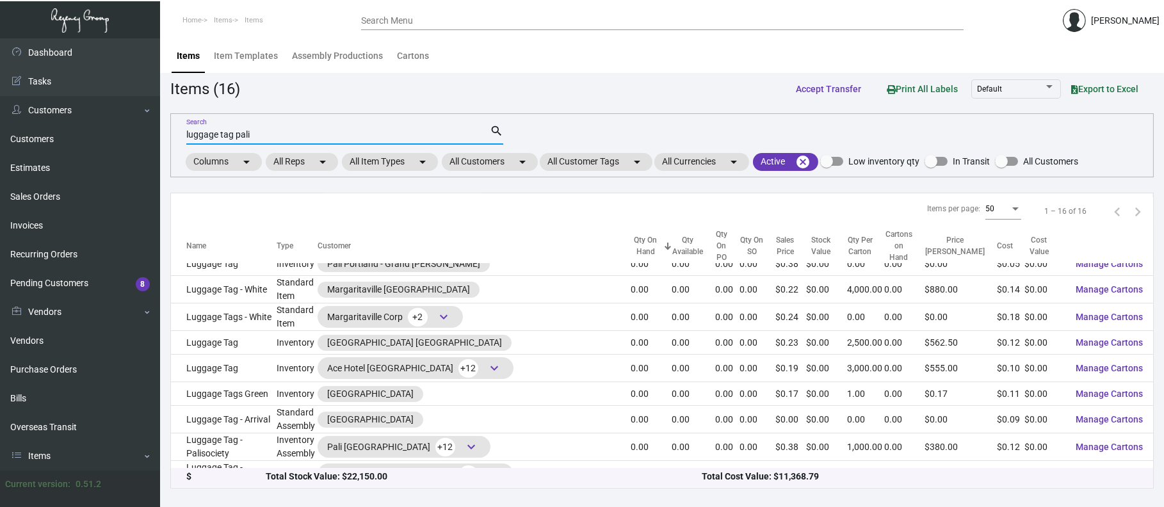
scroll to position [200, 0]
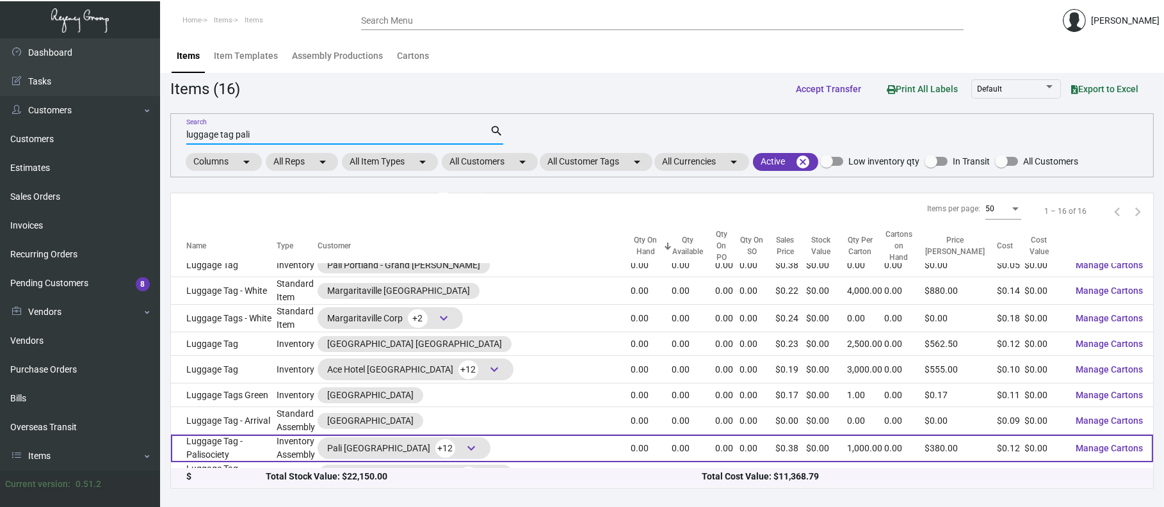
type input "luggage tag pali"
click at [472, 440] on span "keyboard_arrow_down" at bounding box center [470, 447] width 15 height 15
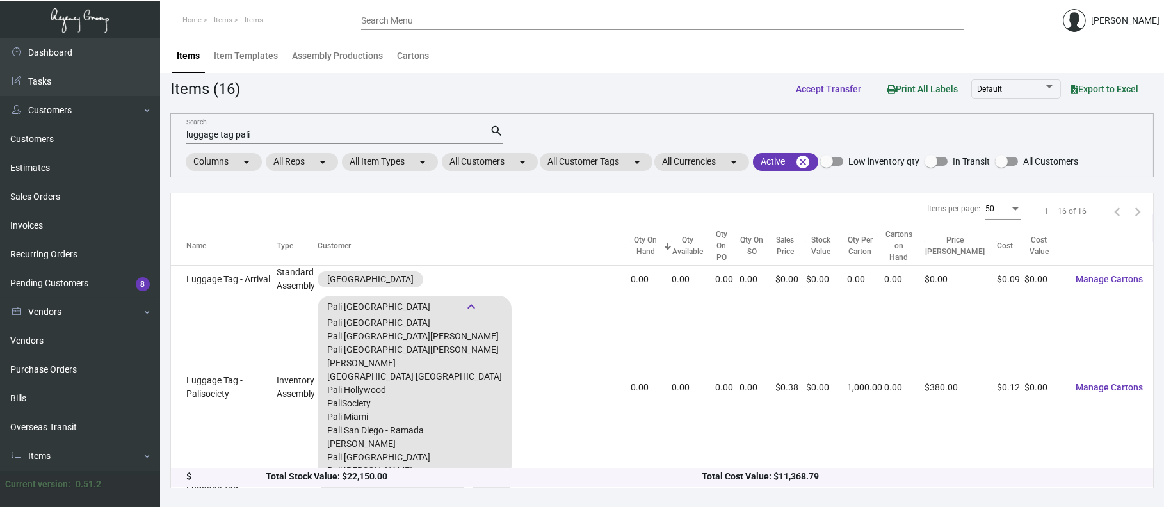
scroll to position [339, 0]
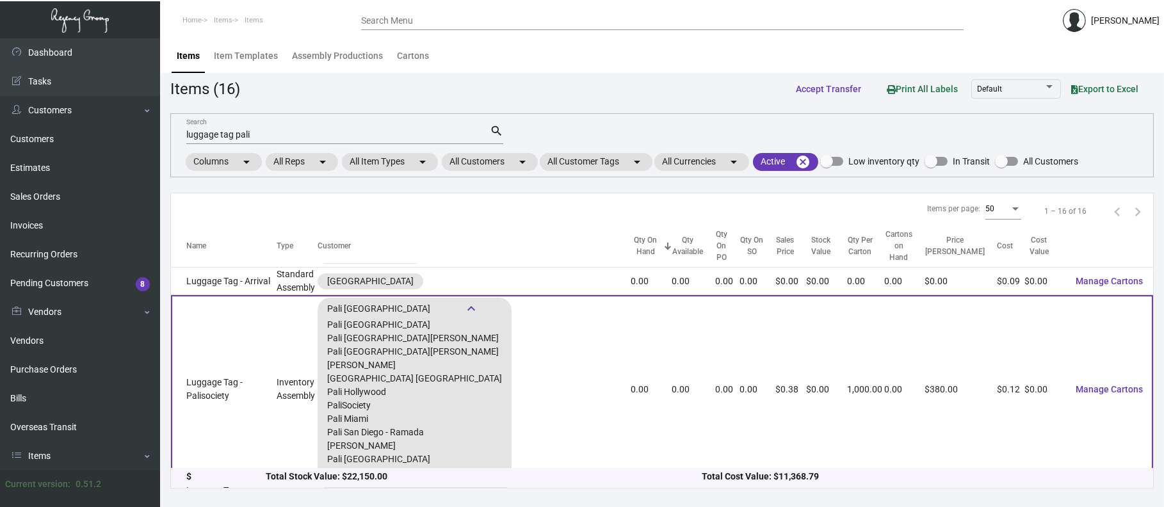
click at [237, 323] on td "Luggage Tag - Palisociety" at bounding box center [224, 389] width 106 height 189
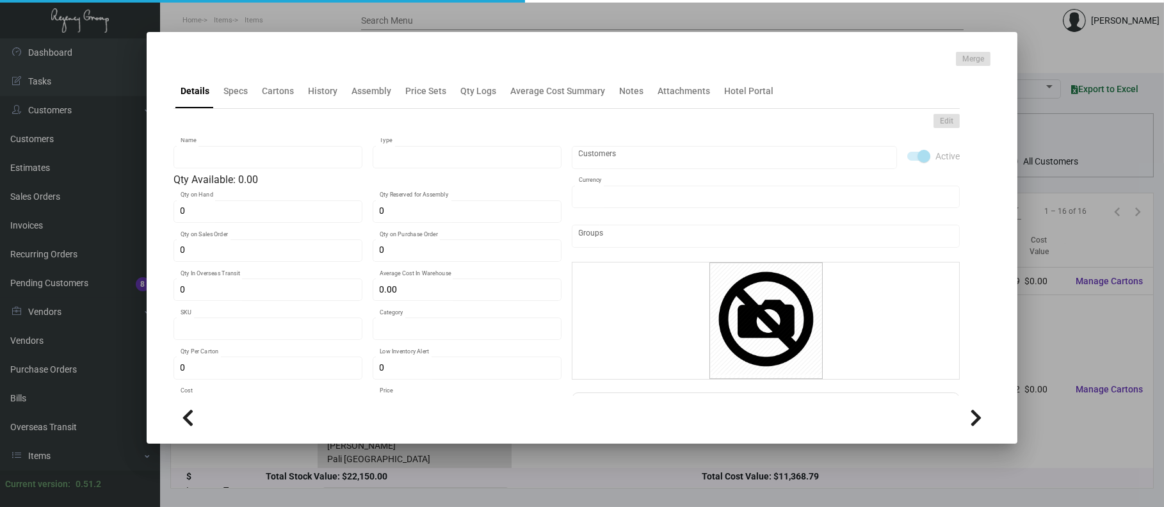
type input "Luggage Tag - Palisociety"
type input "Inventory Assembly"
type input "$ 0.37956"
type input "93817-Luggage Tag -40"
type input "Standard"
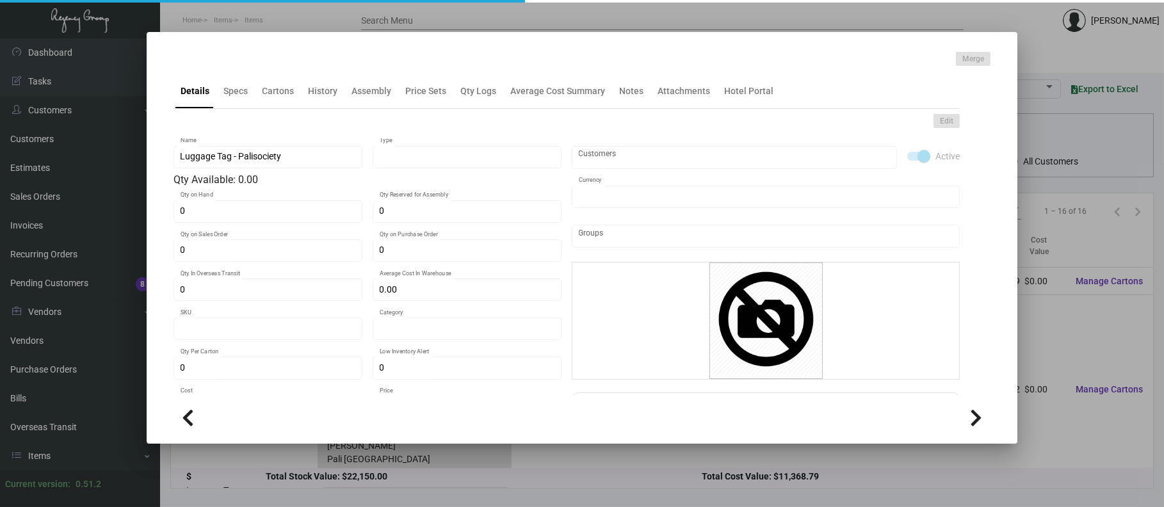
type input "1,000"
type input "$ 0.1211"
type input "$ 0.38"
checkbox input "true"
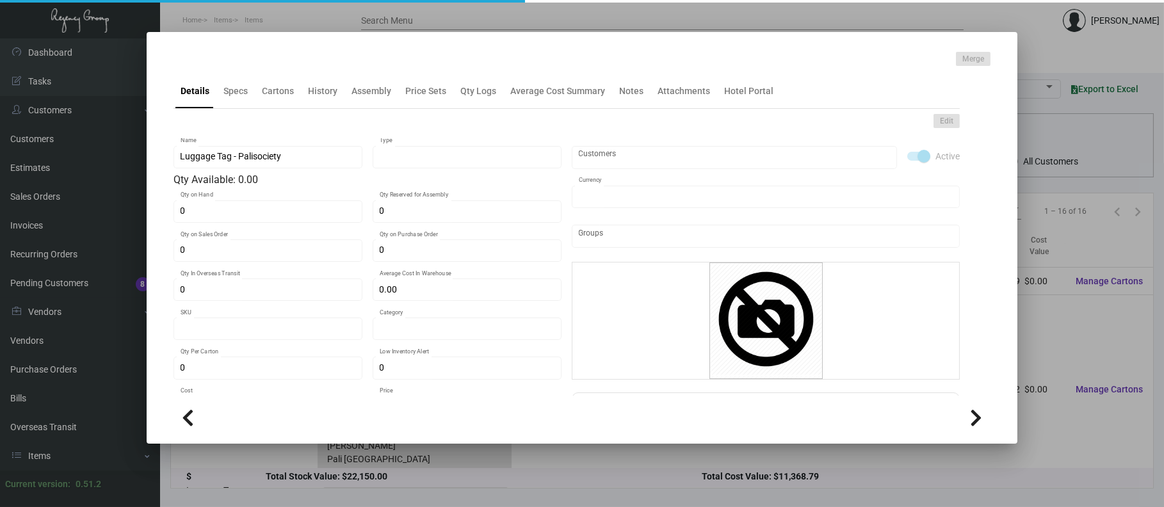
type input "United States Dollar $"
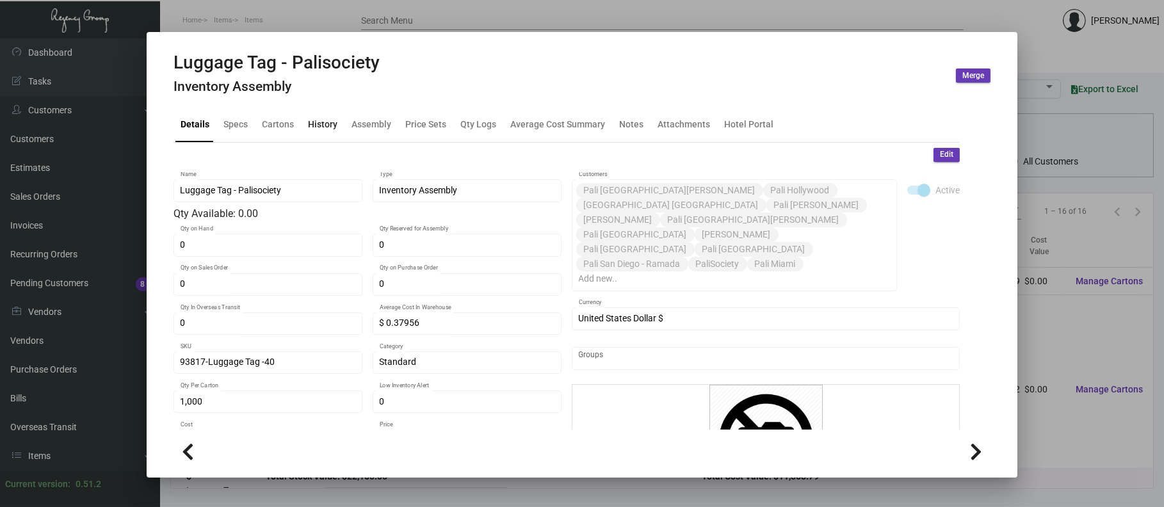
click at [319, 127] on div "History" at bounding box center [322, 124] width 29 height 13
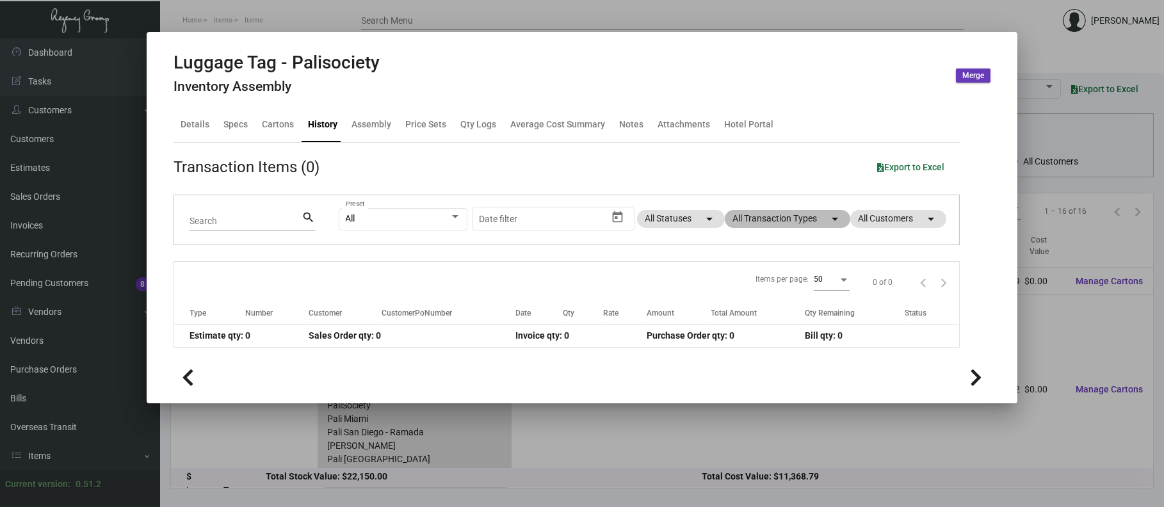
click at [768, 214] on mat-chip "All Transaction Types arrow_drop_down" at bounding box center [787, 219] width 125 height 18
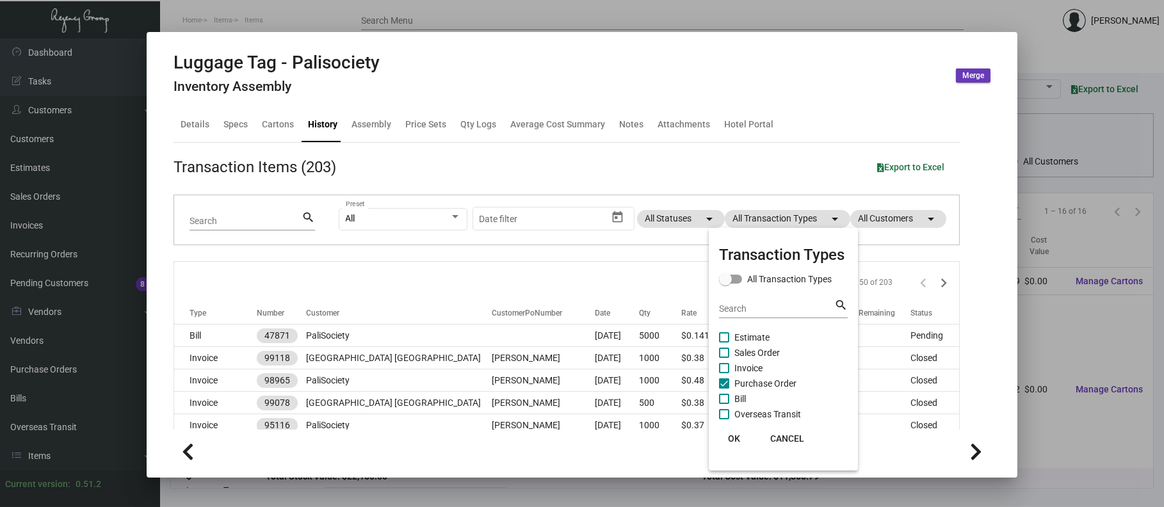
click at [783, 381] on span "Purchase Order" at bounding box center [765, 383] width 62 height 15
click at [724, 389] on input "Purchase Order" at bounding box center [723, 389] width 1 height 1
click at [783, 381] on span "Purchase Order" at bounding box center [765, 383] width 62 height 15
click at [724, 389] on input "Purchase Order" at bounding box center [723, 389] width 1 height 1
checkbox input "true"
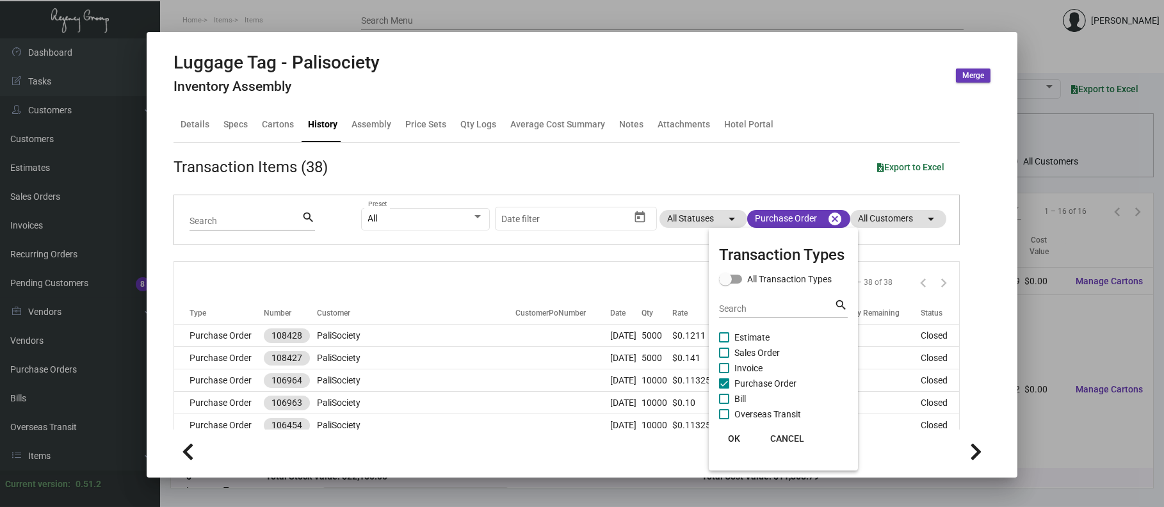
click at [364, 335] on div at bounding box center [582, 253] width 1164 height 507
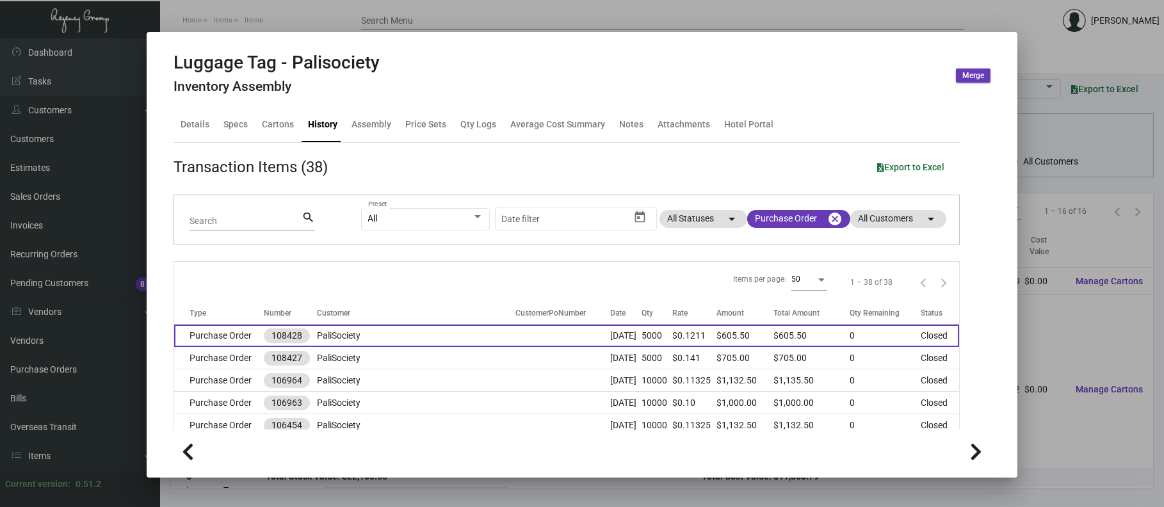
click at [371, 334] on td "PaliSociety" at bounding box center [416, 336] width 198 height 22
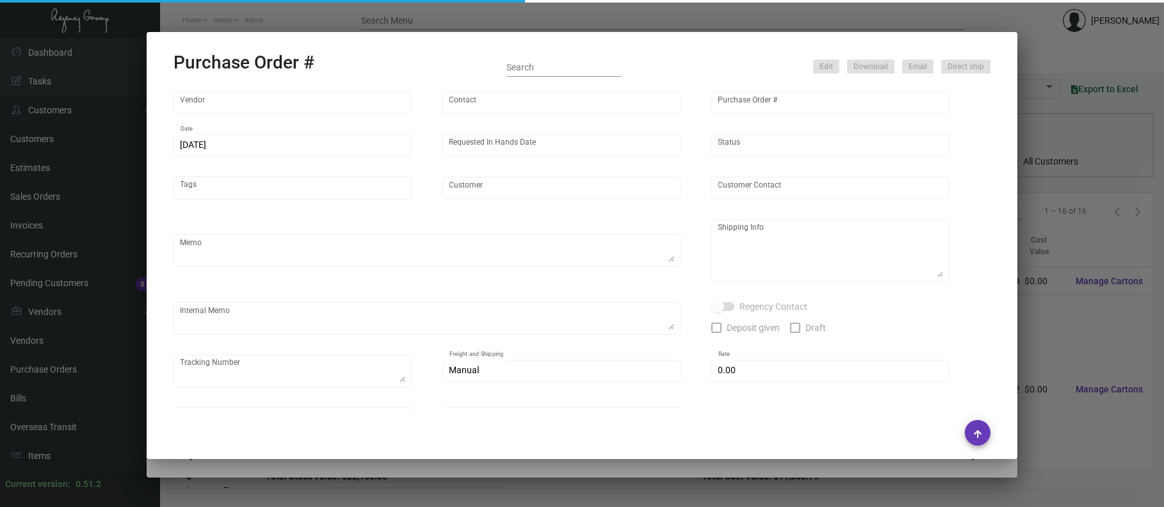
type input "Coast Wide Tag"
type input "[PERSON_NAME] MISSING INFO"
type input "108428"
type input "[DATE]"
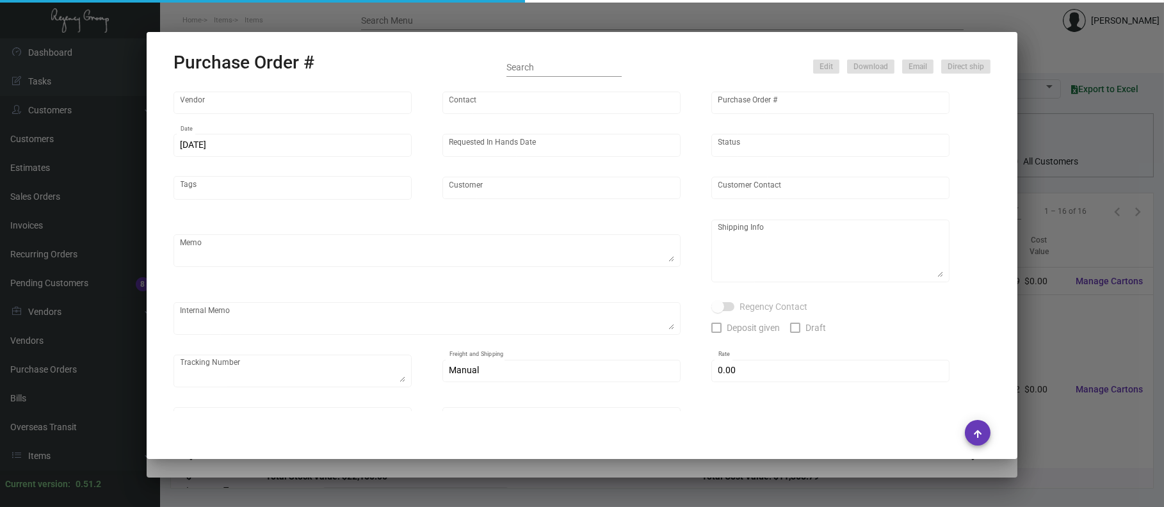
type input "PaliSociety"
type textarea "“PLEASE SEND PDF PROOFS TO OUR ART TEAM; [EMAIL_ADDRESS][DOMAIN_NAME] WITH ME I…"
type textarea "Regency Group LA [STREET_ADDRESS]"
type textarea "Label provided to vendor to ship to LA Warehouse. UPS Ground Cost $19.09"
checkbox input "true"
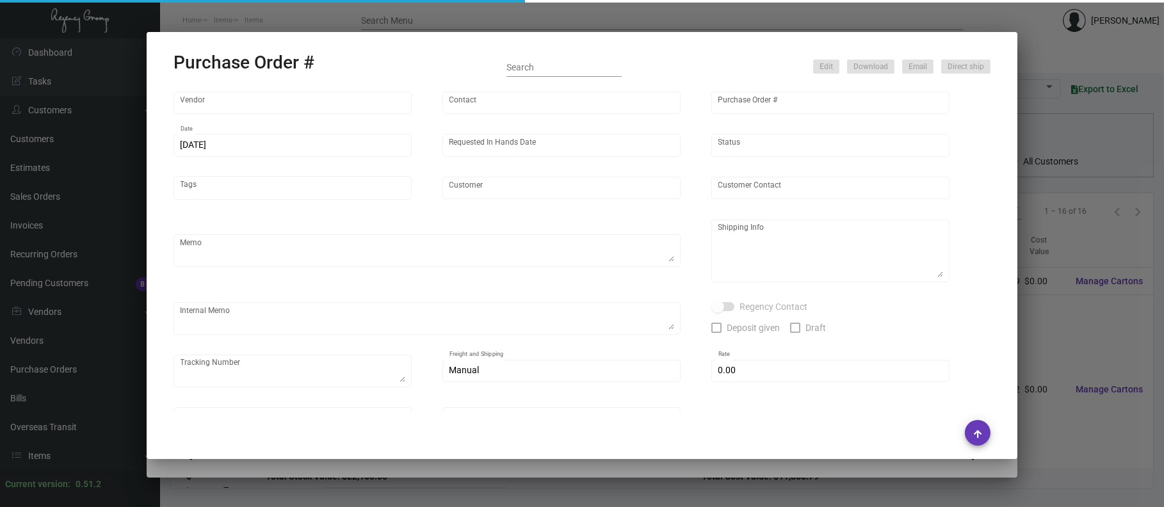
type input "$ 0.00"
type input "United States Dollar $"
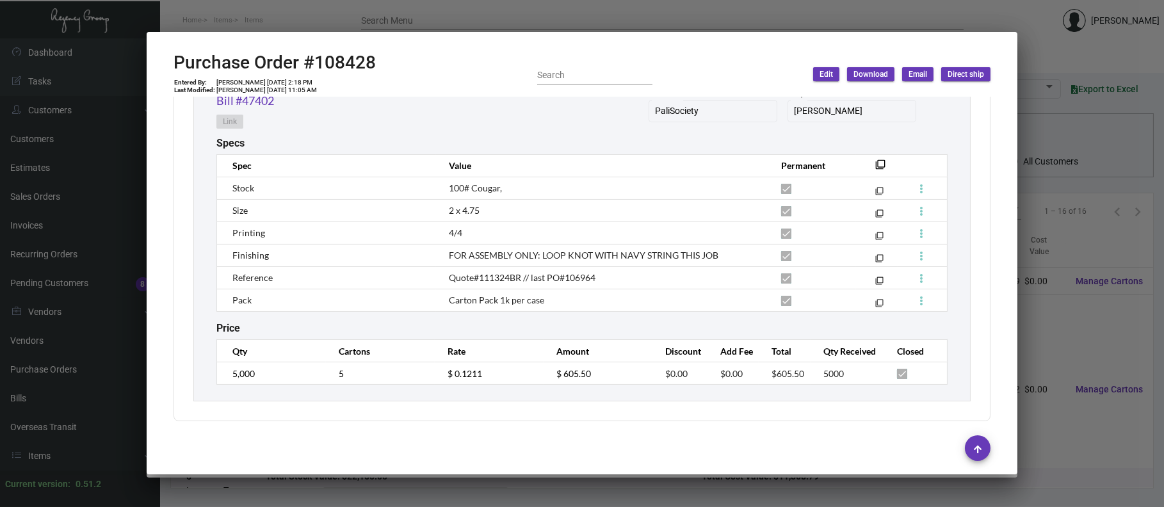
scroll to position [721, 0]
click at [264, 17] on div at bounding box center [582, 253] width 1164 height 507
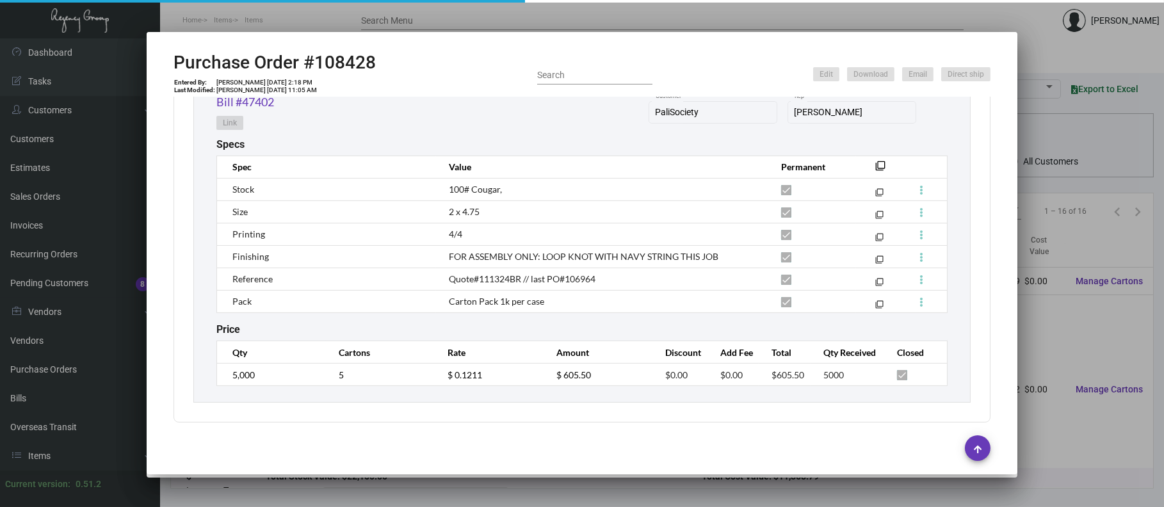
click at [255, 7] on div at bounding box center [582, 253] width 1164 height 507
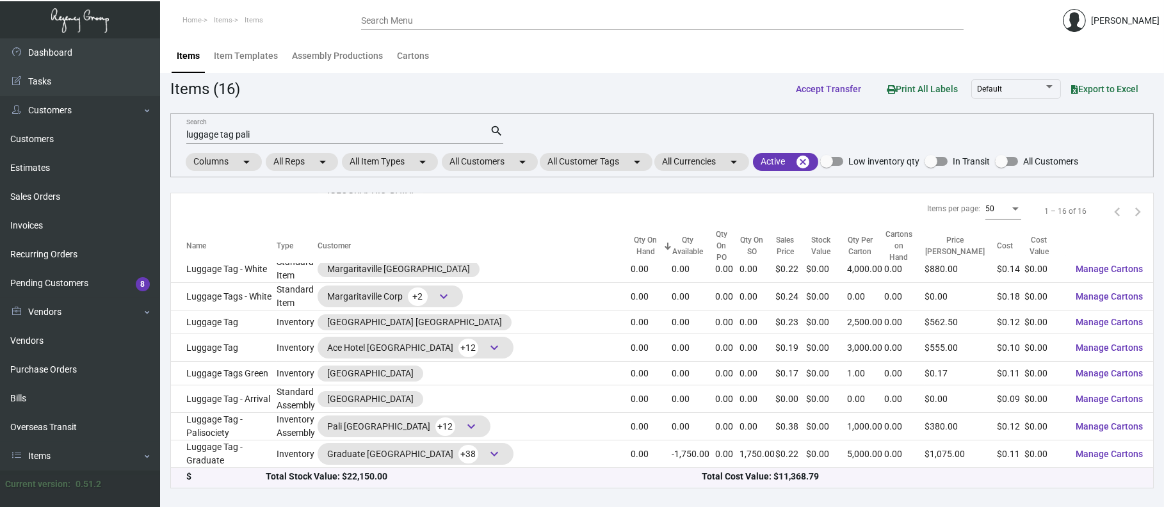
scroll to position [201, 0]
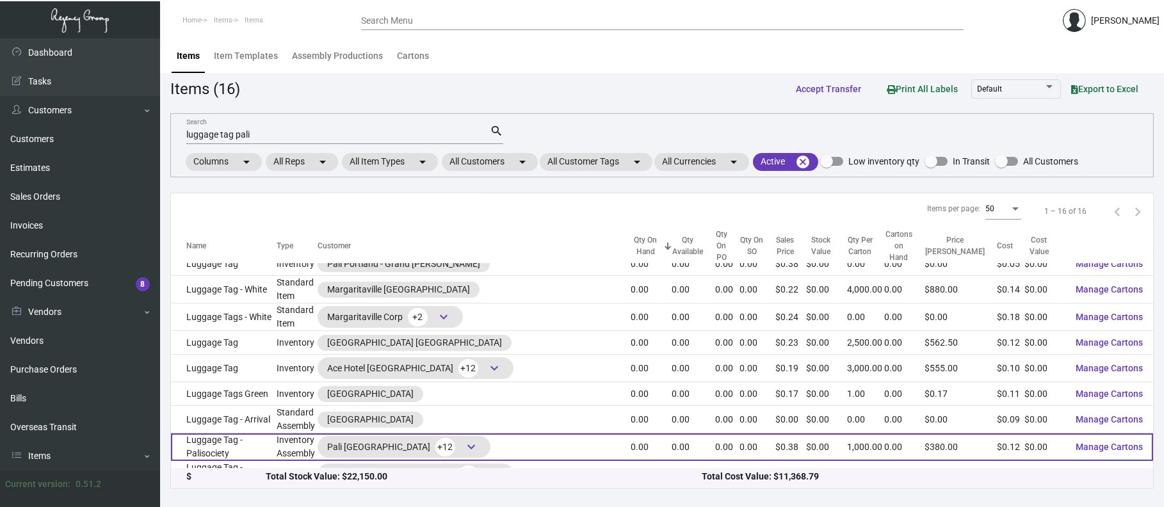
click at [472, 439] on span "keyboard_arrow_down" at bounding box center [470, 446] width 15 height 15
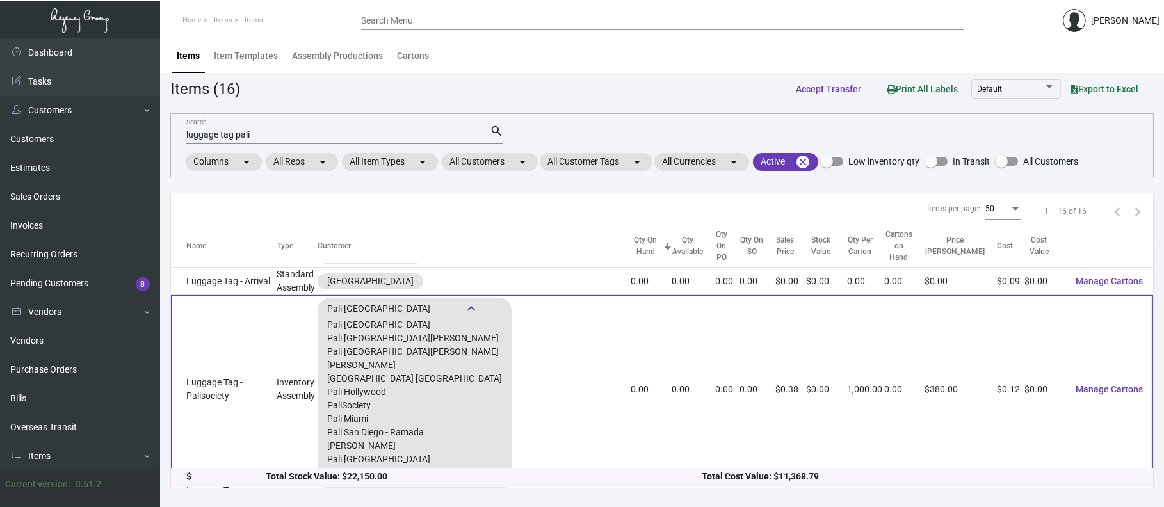
scroll to position [362, 0]
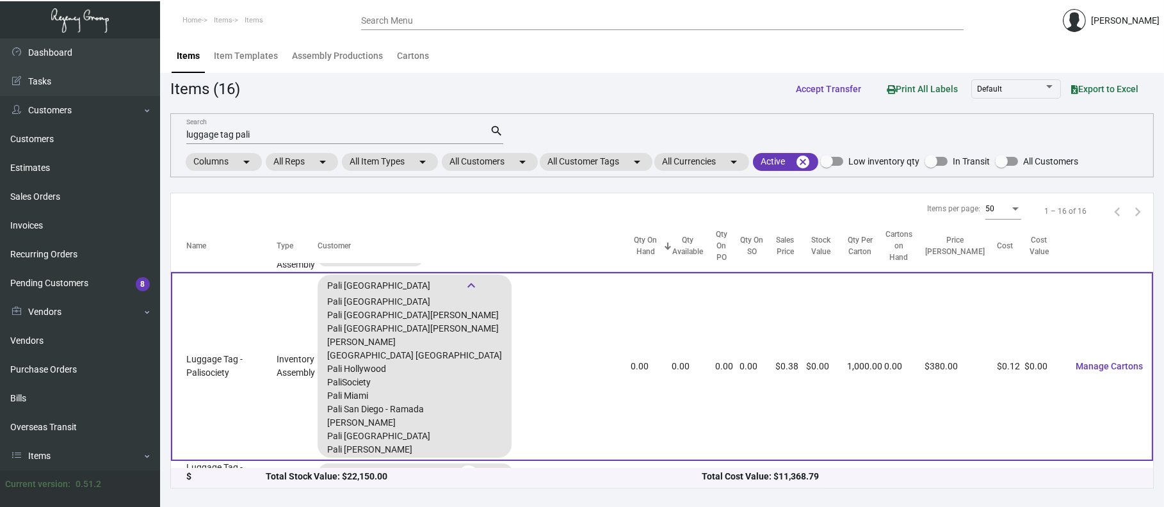
click at [277, 371] on td "Luggage Tag - Palisociety" at bounding box center [224, 366] width 106 height 189
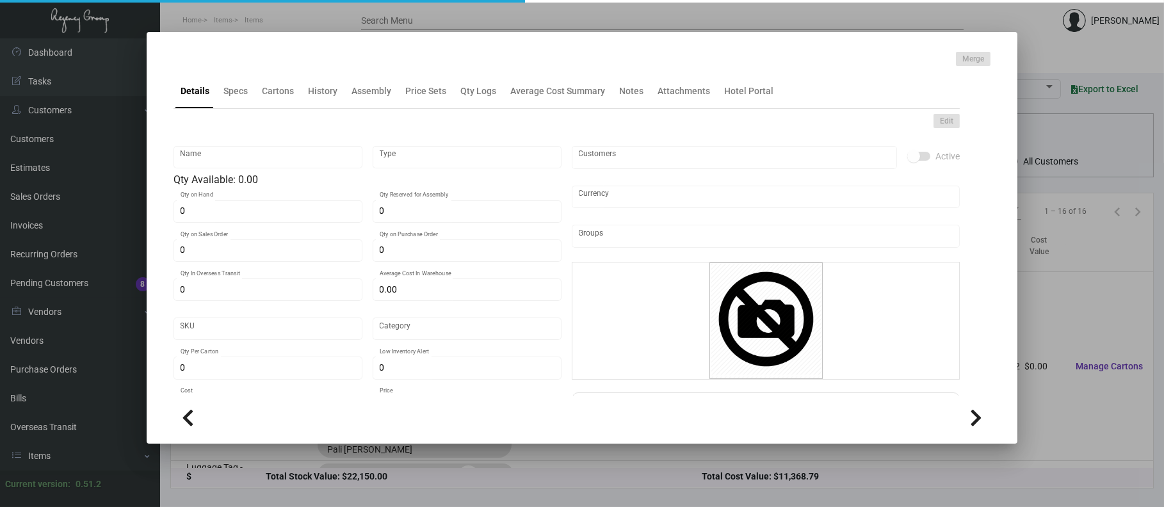
type input "Luggage Tag - Palisociety"
type input "Inventory Assembly"
type input "$ 0.37956"
type input "93817-Luggage Tag -40"
type input "Standard"
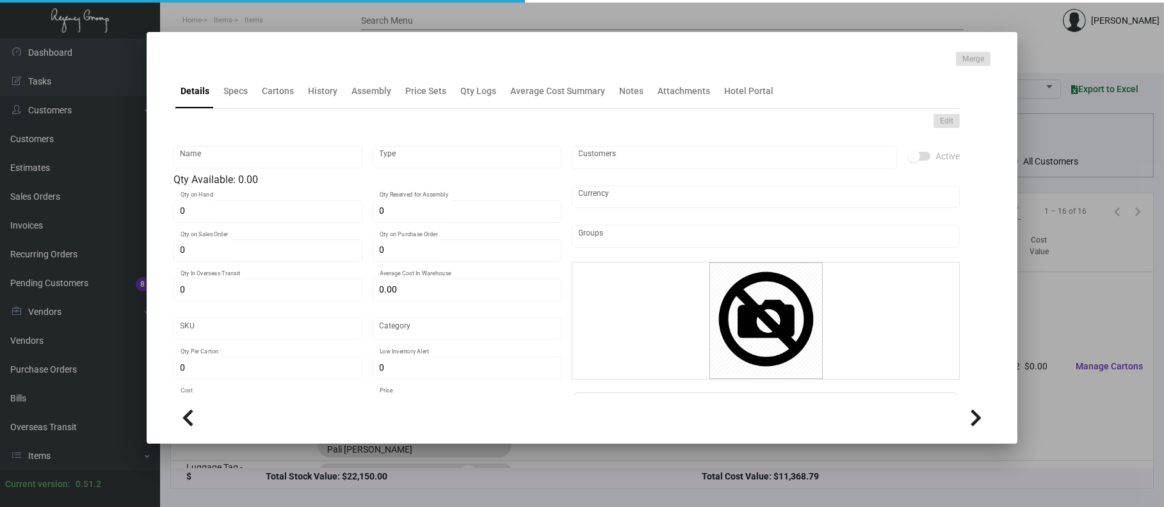
type input "1,000"
type input "$ 0.1211"
type input "$ 0.38"
checkbox input "true"
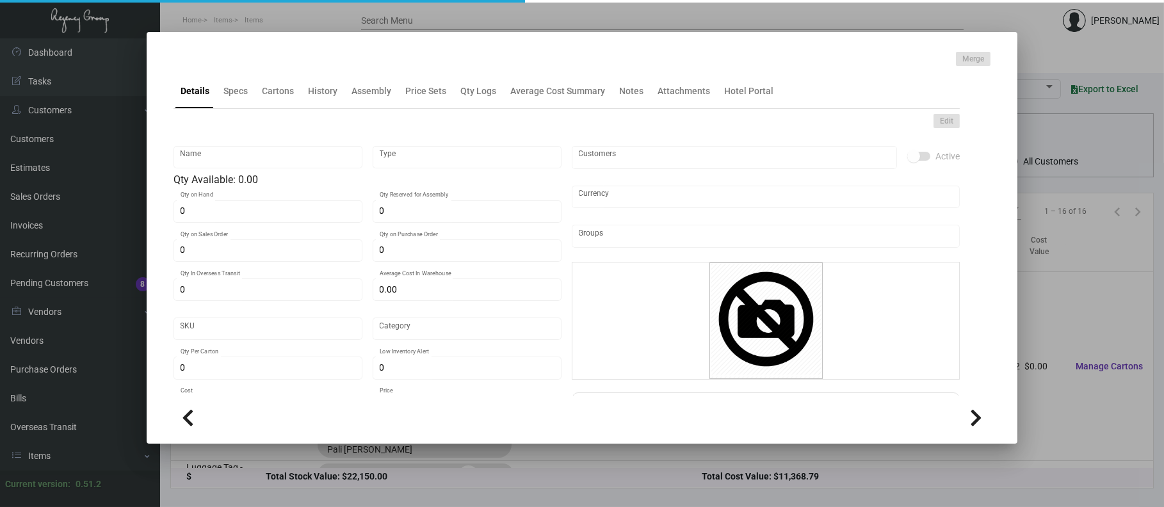
type input "United States Dollar $"
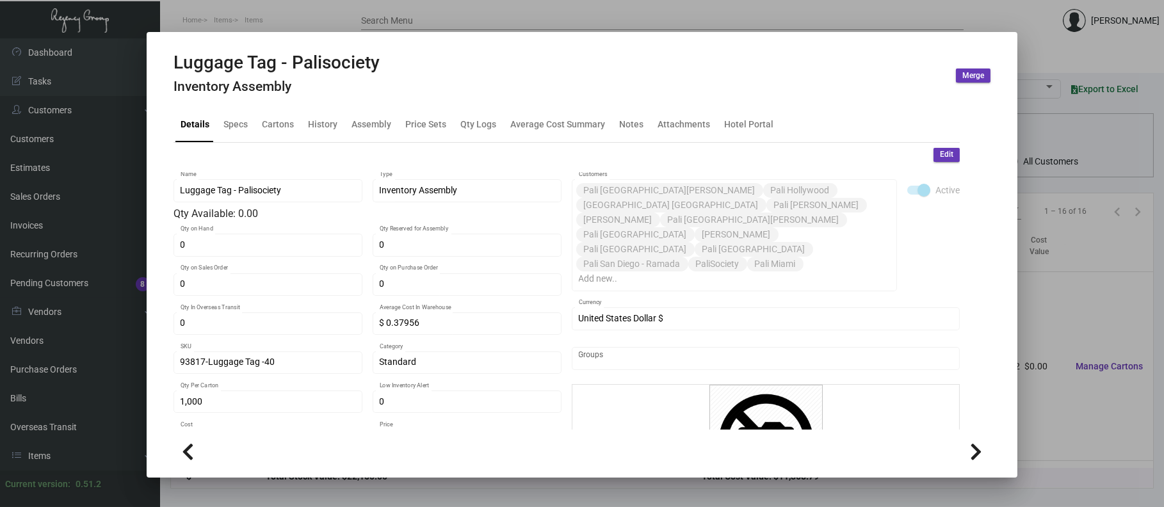
click at [265, 18] on div at bounding box center [582, 253] width 1164 height 507
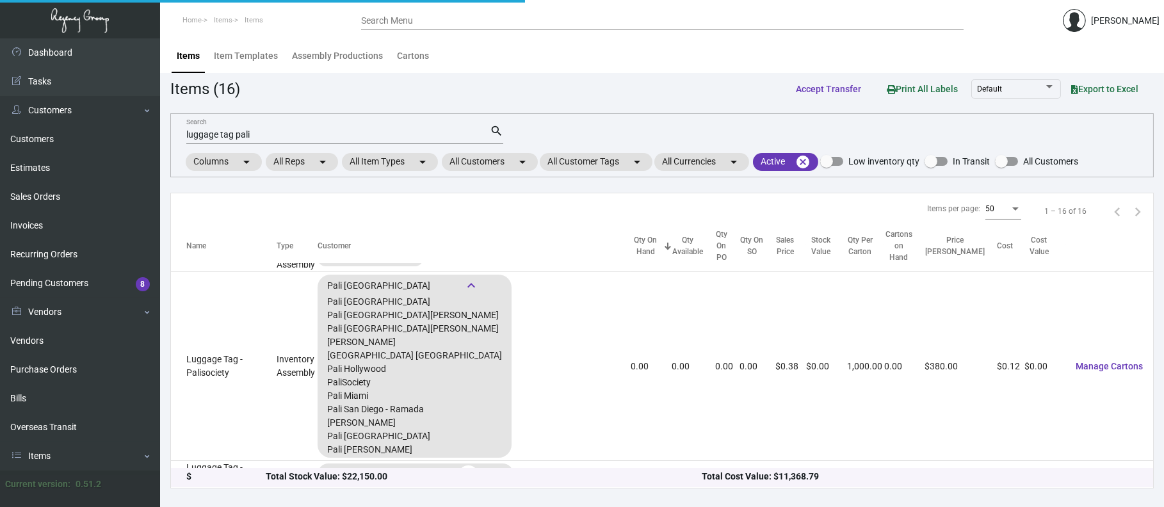
click at [263, 18] on span "Items" at bounding box center [254, 20] width 19 height 8
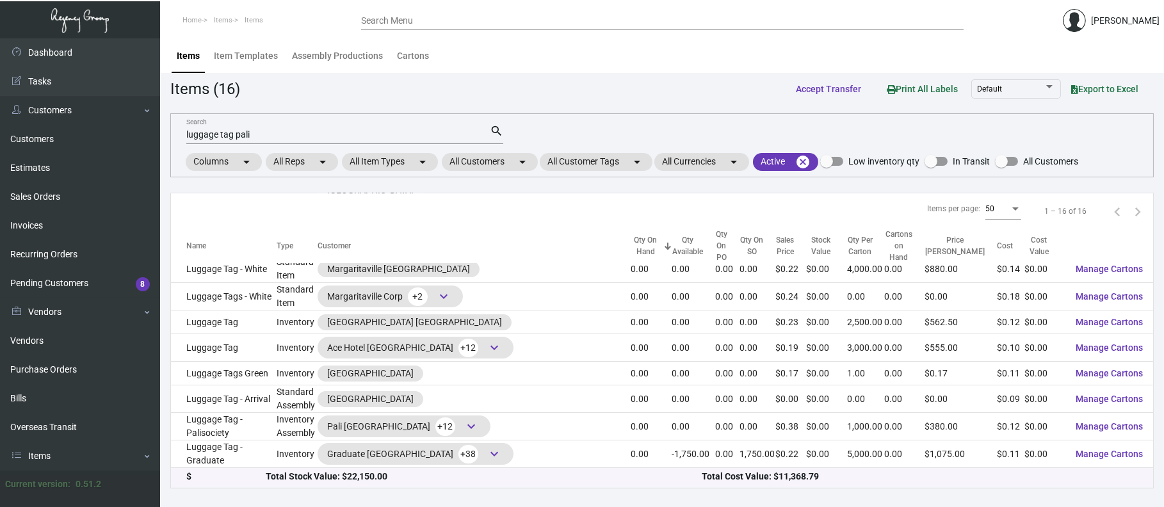
scroll to position [201, 0]
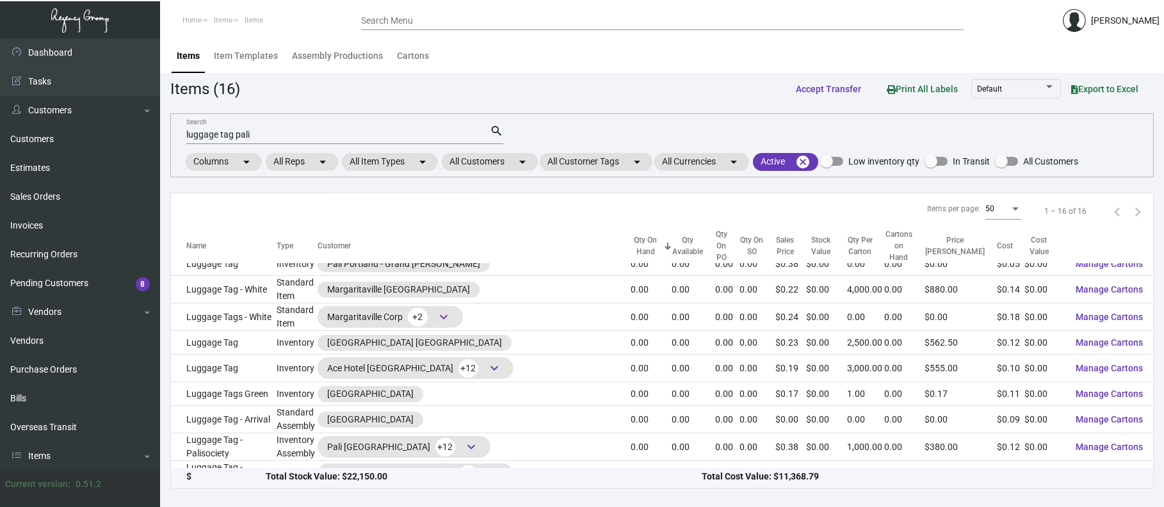
click at [223, 127] on div "luggage tag pali Search" at bounding box center [337, 134] width 303 height 20
click at [231, 134] on input "luggage tag pali" at bounding box center [337, 135] width 303 height 10
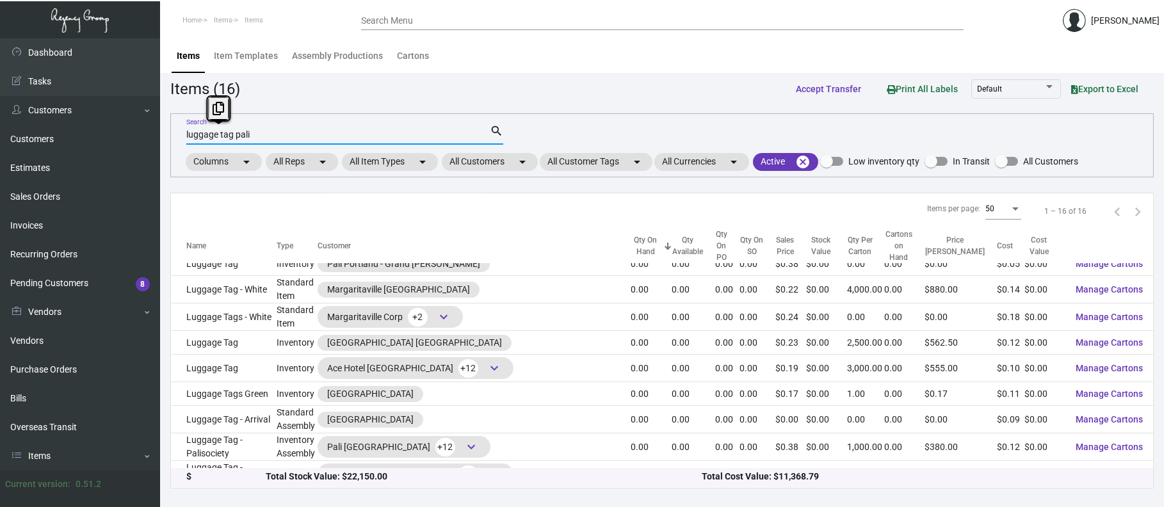
click at [231, 134] on input "luggage tag pali" at bounding box center [337, 135] width 303 height 10
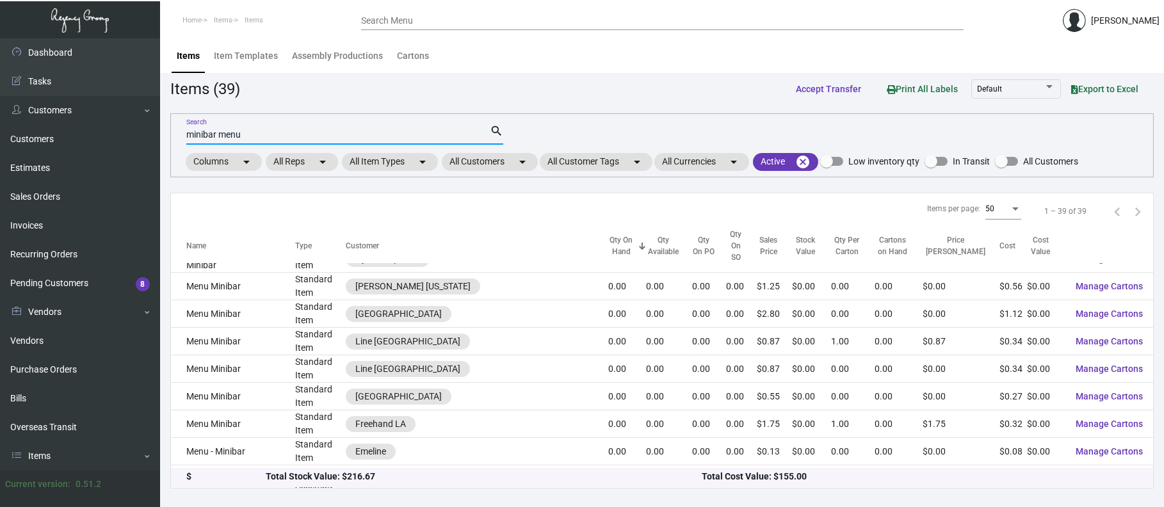
scroll to position [737, 0]
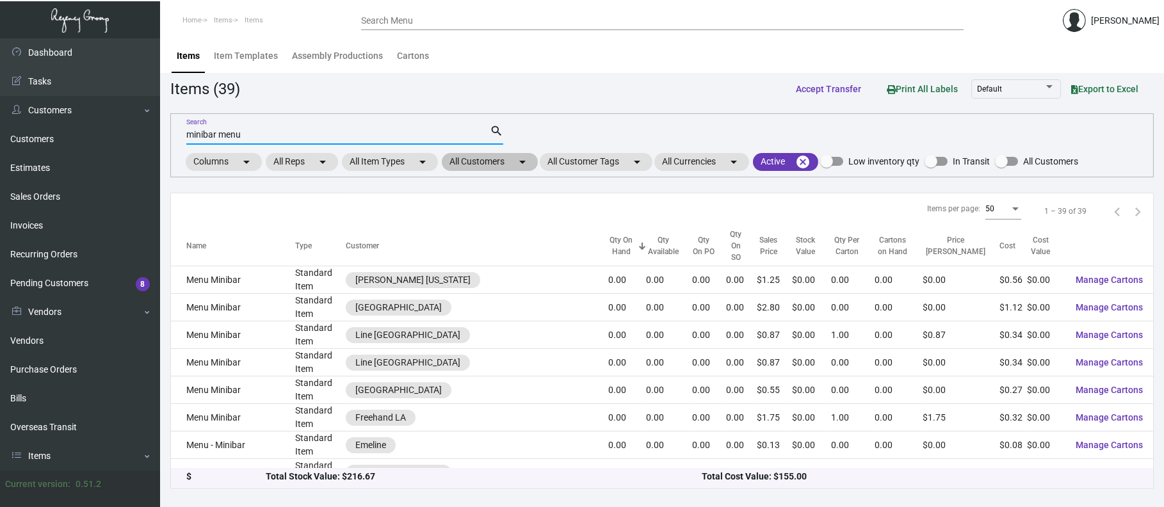
type input "minibar menu"
click at [490, 165] on mat-chip "All Customers arrow_drop_down" at bounding box center [490, 162] width 96 height 18
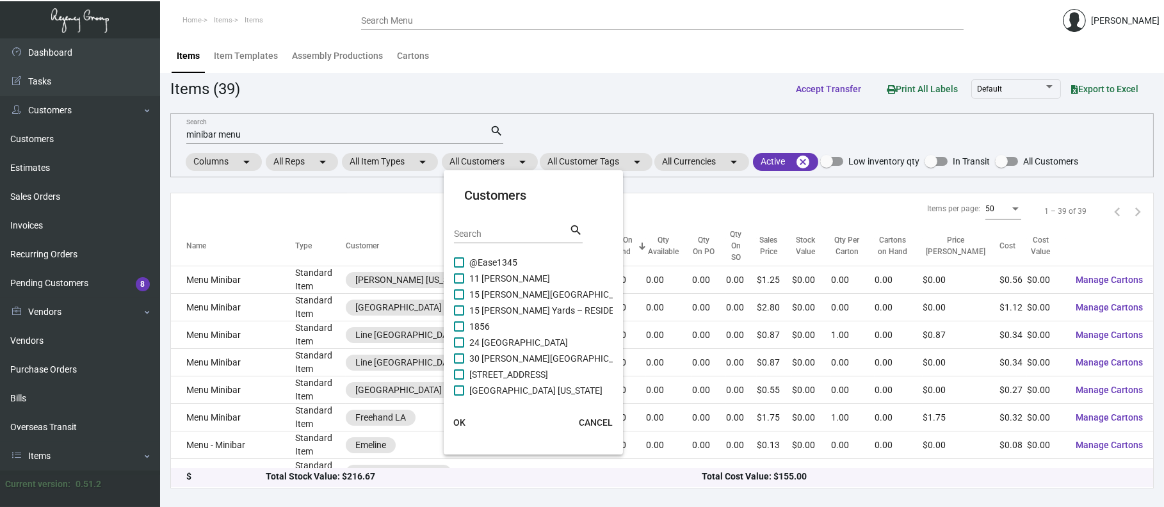
click at [496, 232] on input "Search" at bounding box center [511, 234] width 115 height 10
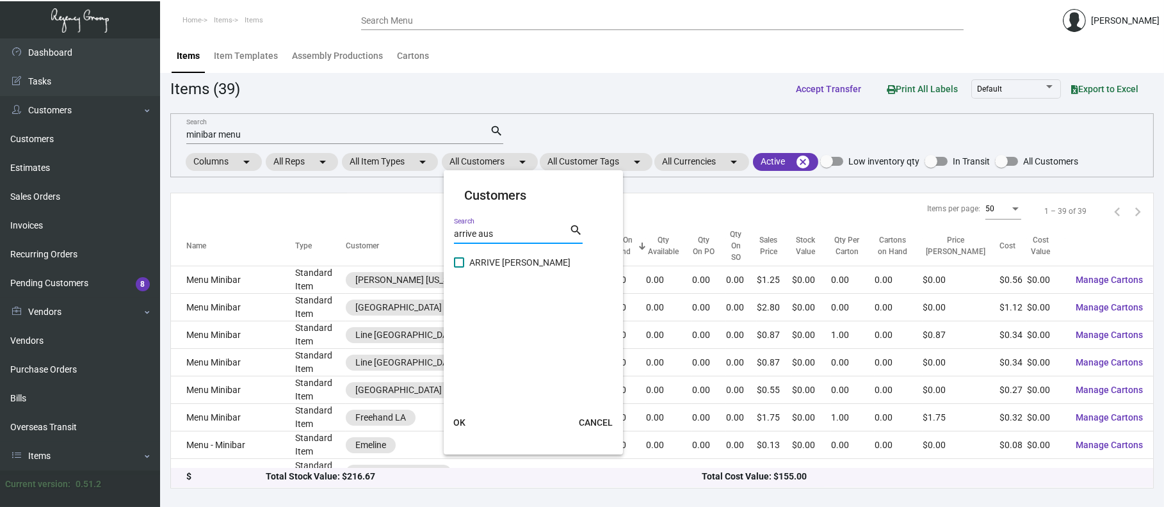
type input "arrive aus"
click at [519, 259] on span "ARRIVE [PERSON_NAME]" at bounding box center [519, 262] width 101 height 15
click at [459, 268] on input "ARRIVE [PERSON_NAME]" at bounding box center [458, 268] width 1 height 1
checkbox input "true"
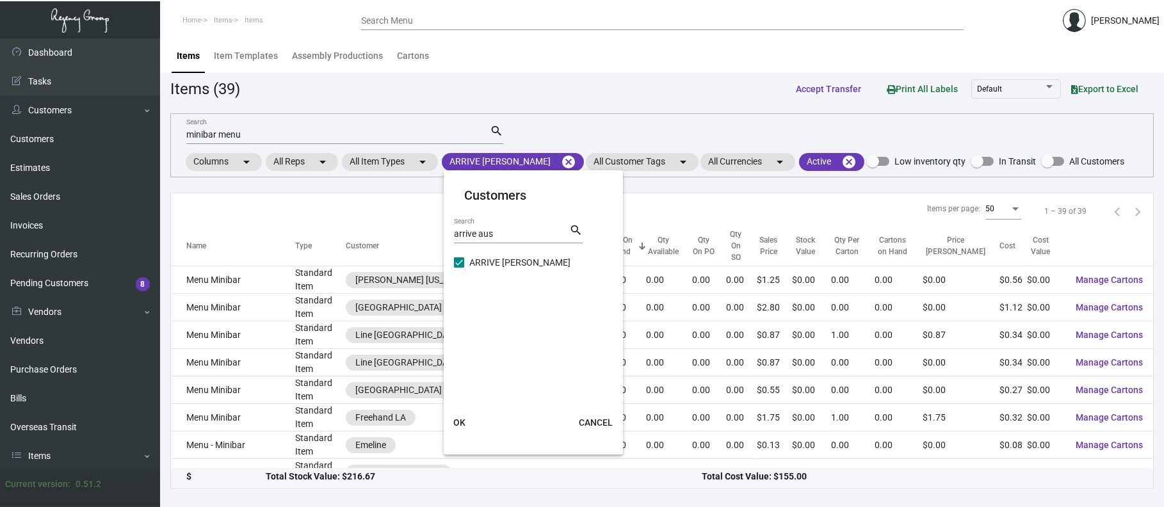
click at [462, 424] on span "OK" at bounding box center [459, 422] width 12 height 10
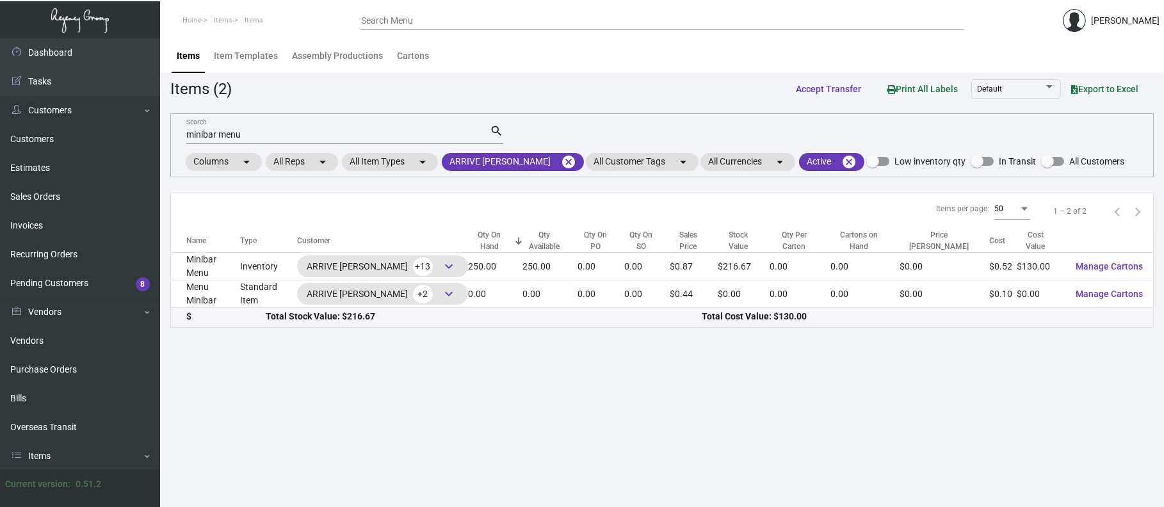
scroll to position [0, 0]
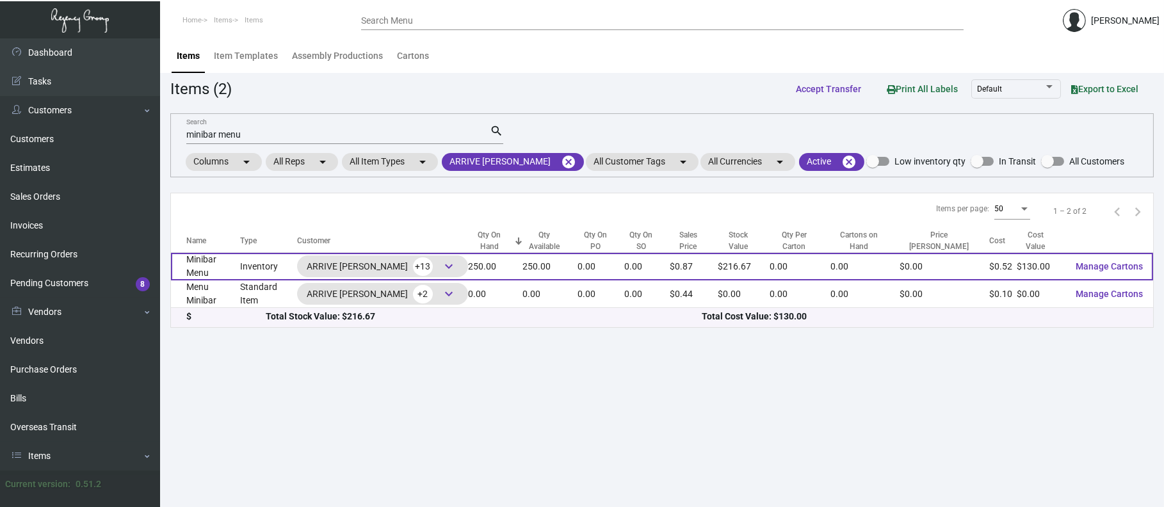
click at [403, 262] on div "ARRIVE [PERSON_NAME] +13 keyboard_arrow_down" at bounding box center [383, 266] width 152 height 19
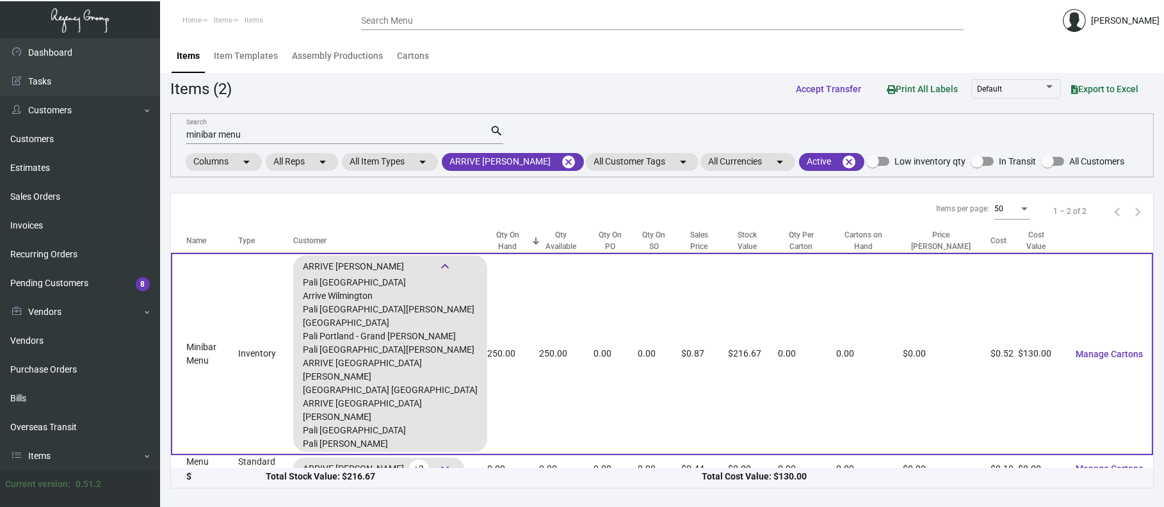
click at [264, 334] on td "Inventory" at bounding box center [265, 354] width 55 height 202
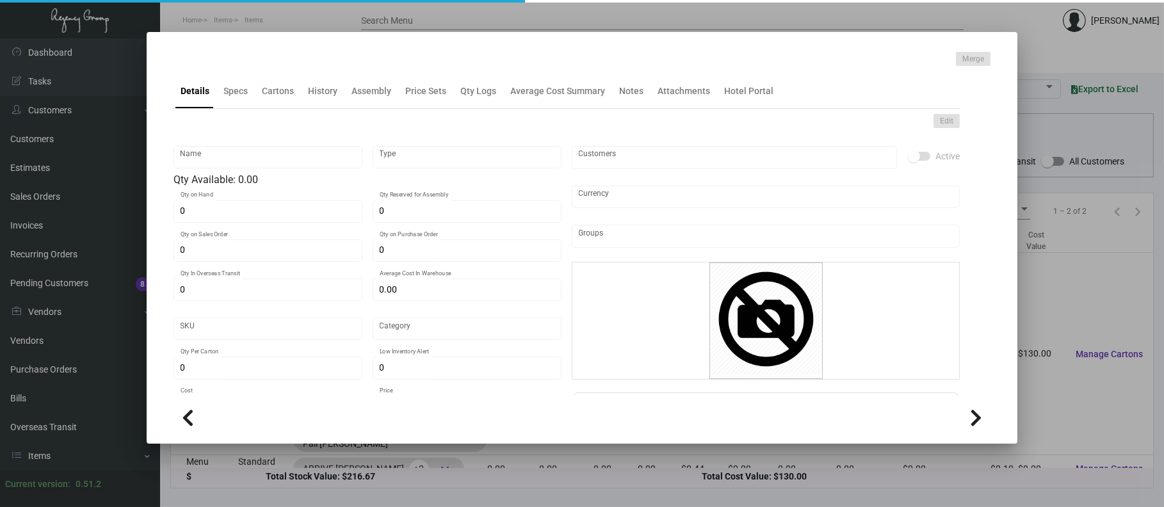
type input "Minibar Menu"
type input "Inventory"
type input "250"
type input "$ 0.00"
type input "Standard"
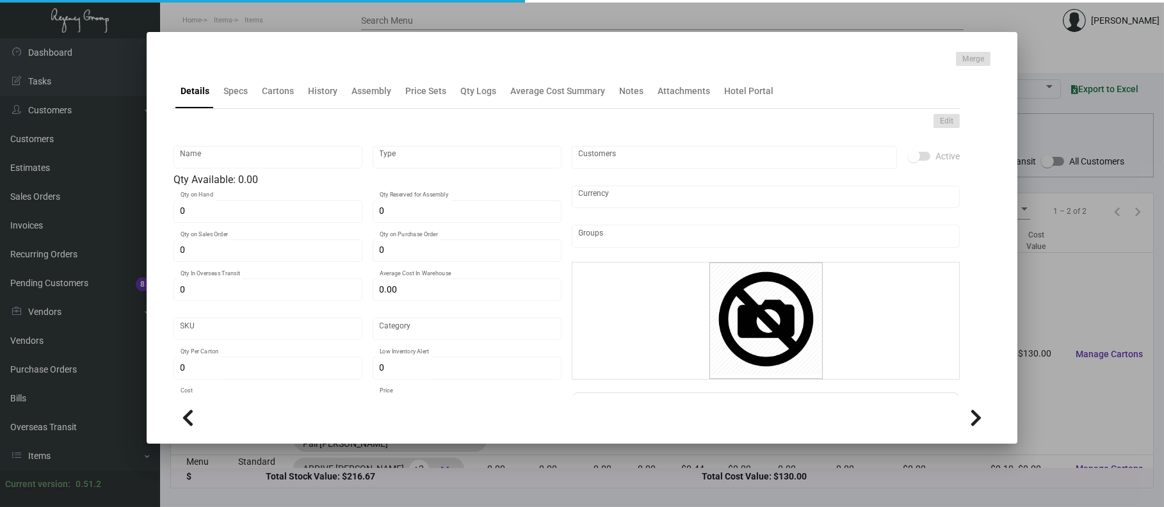
type input "$ 0.52"
type input "$ 0.86667"
checkbox input "true"
type input "United States Dollar $"
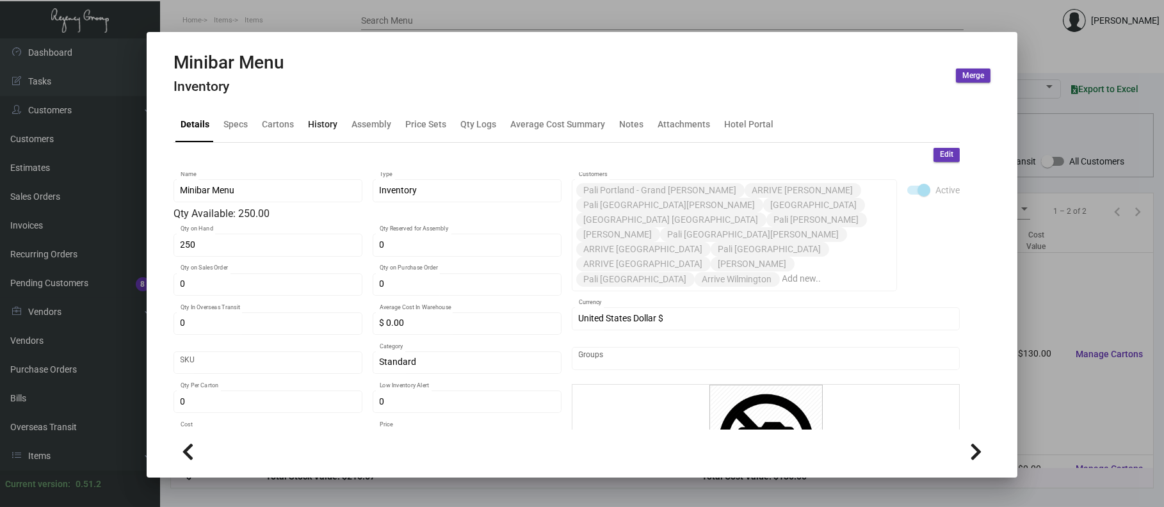
click at [321, 124] on div "History" at bounding box center [322, 124] width 29 height 13
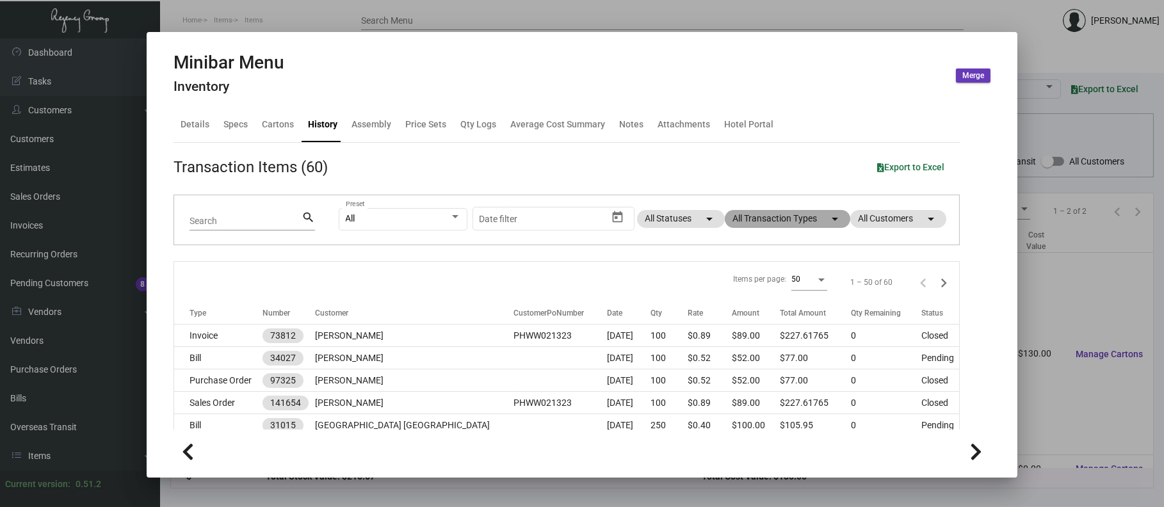
click at [774, 220] on mat-chip "All Transaction Types arrow_drop_down" at bounding box center [787, 219] width 125 height 18
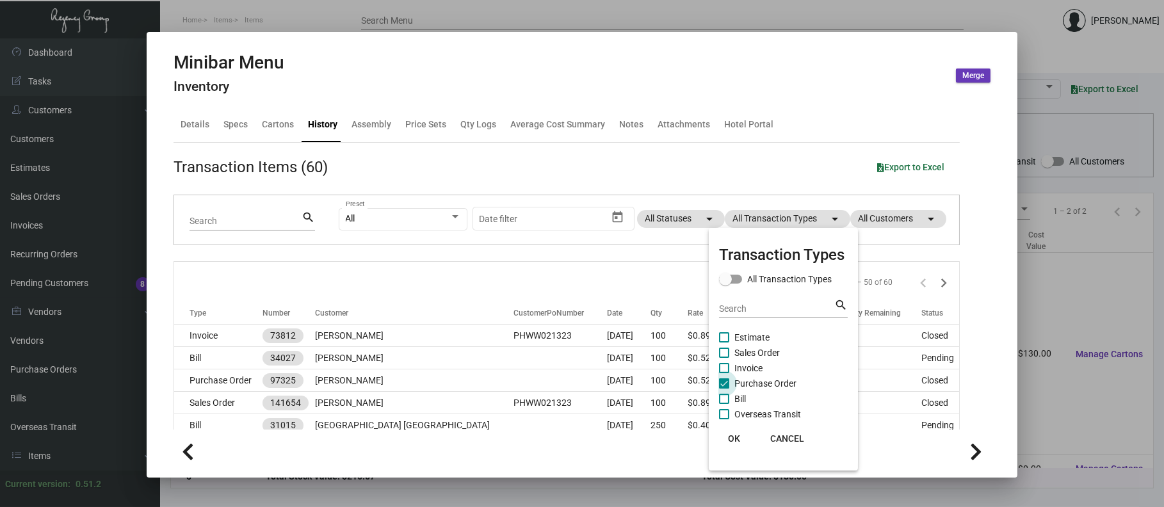
click at [738, 382] on span "Purchase Order" at bounding box center [765, 383] width 62 height 15
click at [724, 389] on input "Purchase Order" at bounding box center [723, 389] width 1 height 1
click at [738, 382] on span "Purchase Order" at bounding box center [765, 383] width 62 height 15
click at [724, 389] on input "Purchase Order" at bounding box center [723, 389] width 1 height 1
checkbox input "true"
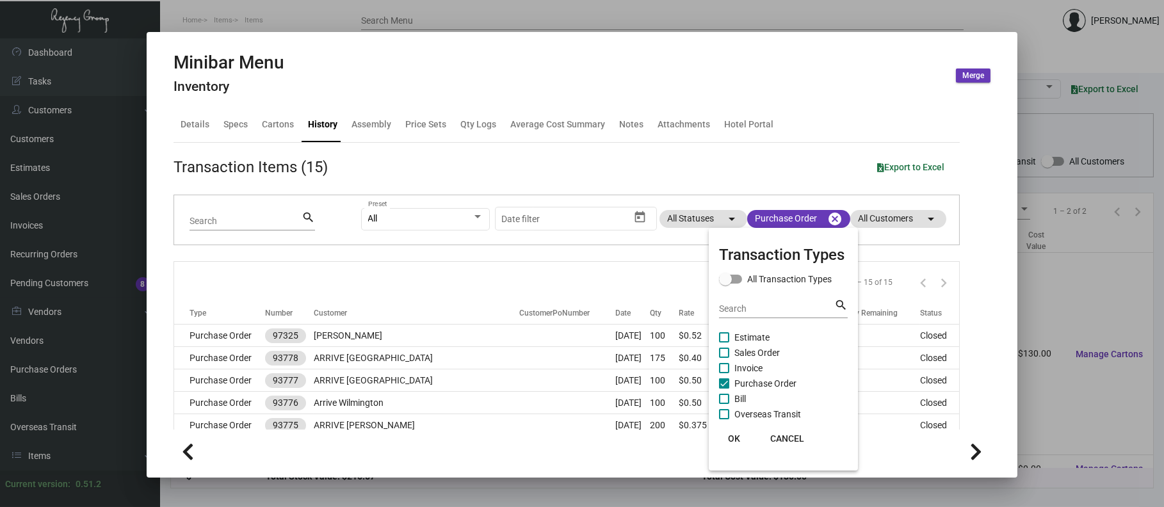
click at [377, 340] on div at bounding box center [582, 253] width 1164 height 507
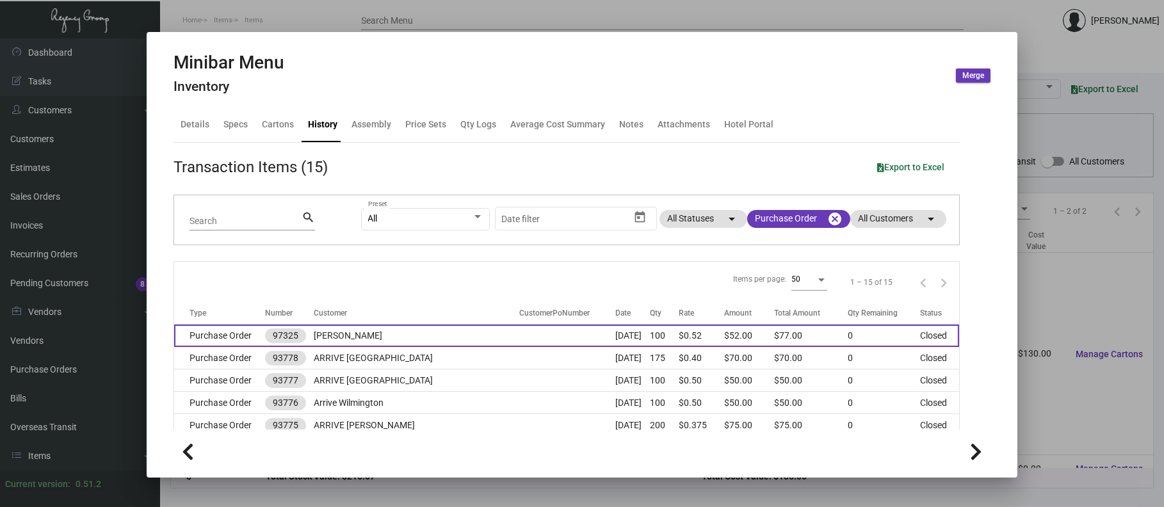
click at [377, 339] on td "[PERSON_NAME]" at bounding box center [416, 336] width 205 height 22
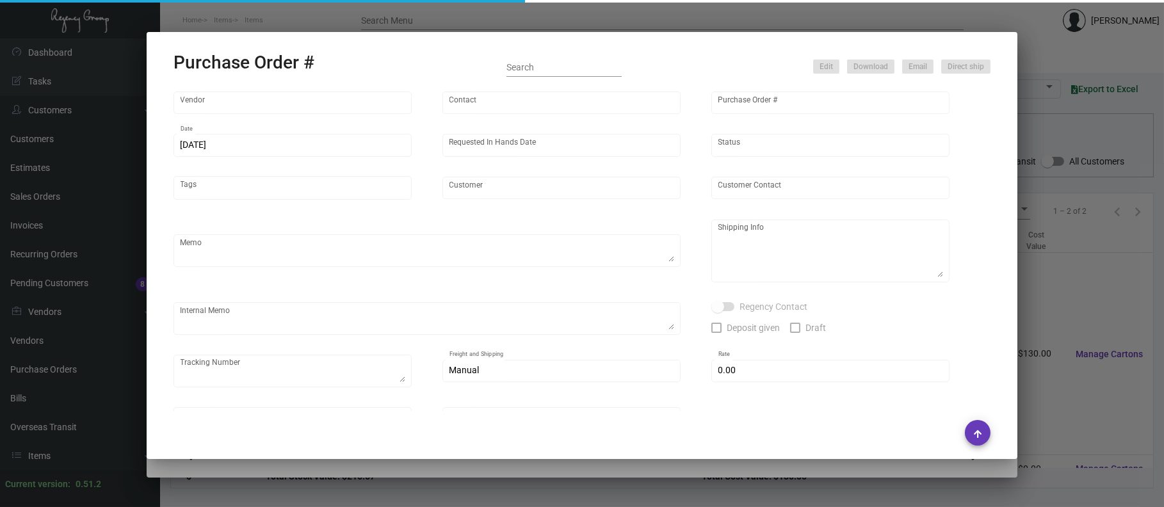
type input "BCT [US_STATE]"
type input "[PERSON_NAME]"
type input "97325"
type input "[DATE]"
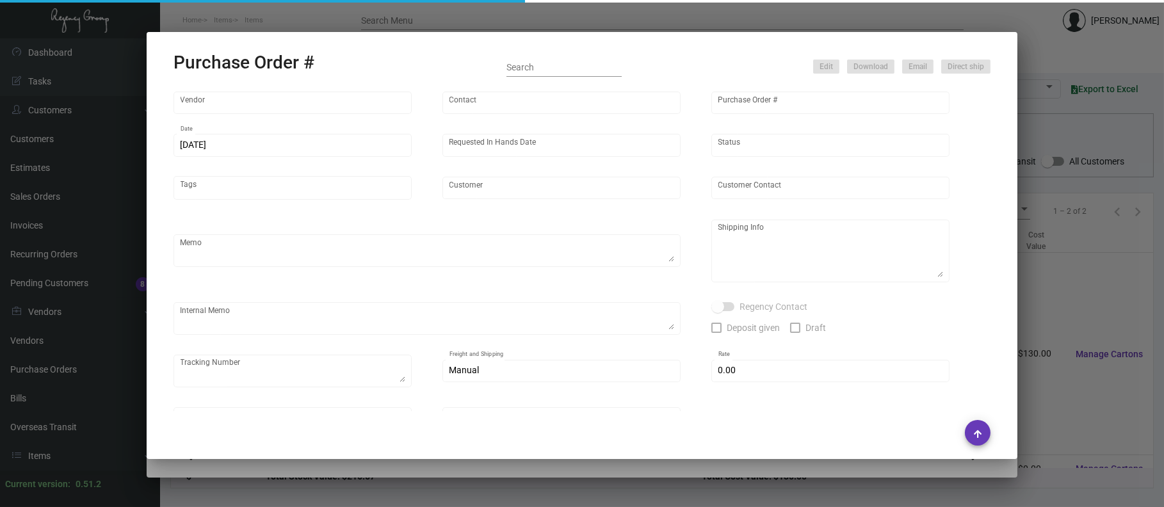
type input "[PERSON_NAME]"
type textarea "When ready to ship, contact: [EMAIL_ADDRESS][DOMAIN_NAME] for all shipments UPS…"
type textarea "[PERSON_NAME] - [PERSON_NAME] [STREET_ADDRESS]"
type input "$ 0.00"
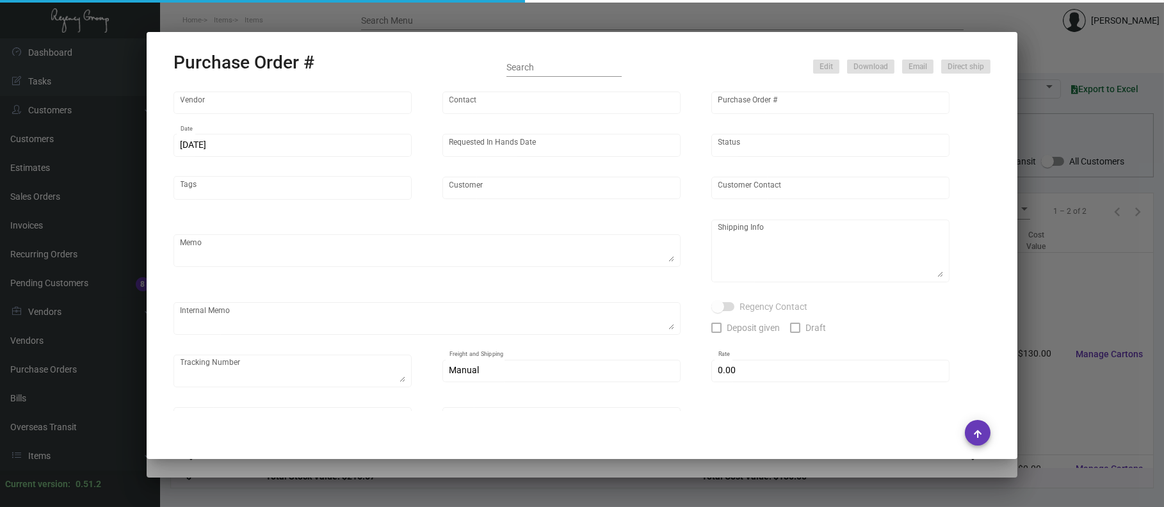
type input "United States Dollar $"
